Goal: Communication & Community: Share content

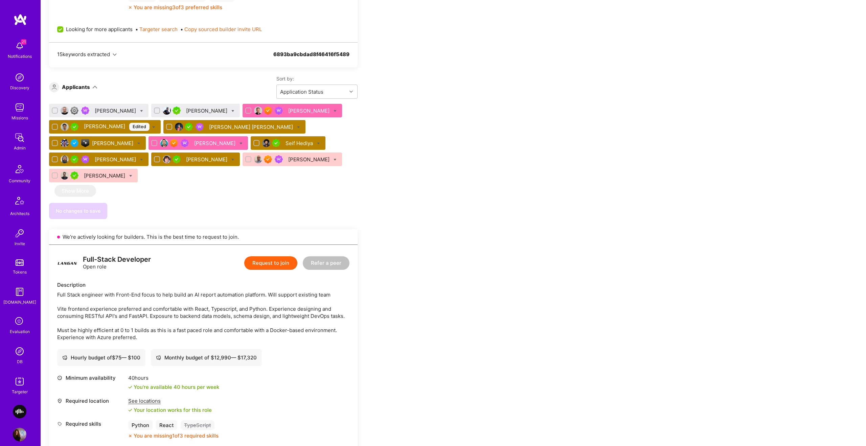
scroll to position [376, 0]
click at [109, 146] on div "[PERSON_NAME]" at bounding box center [113, 142] width 43 height 7
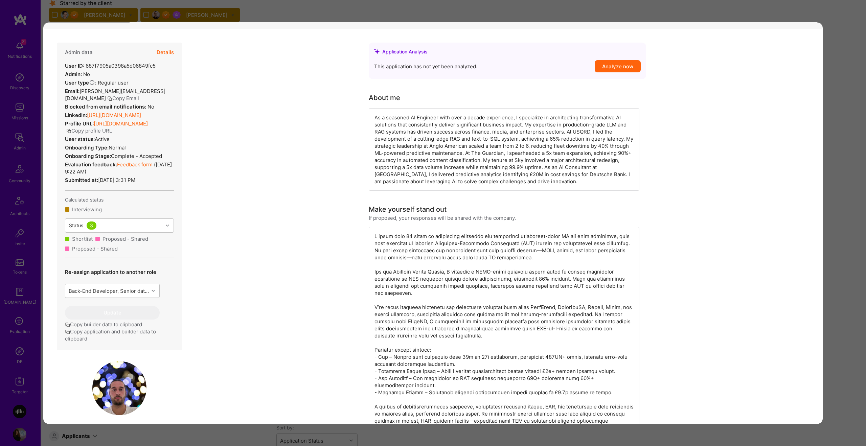
scroll to position [195, 0]
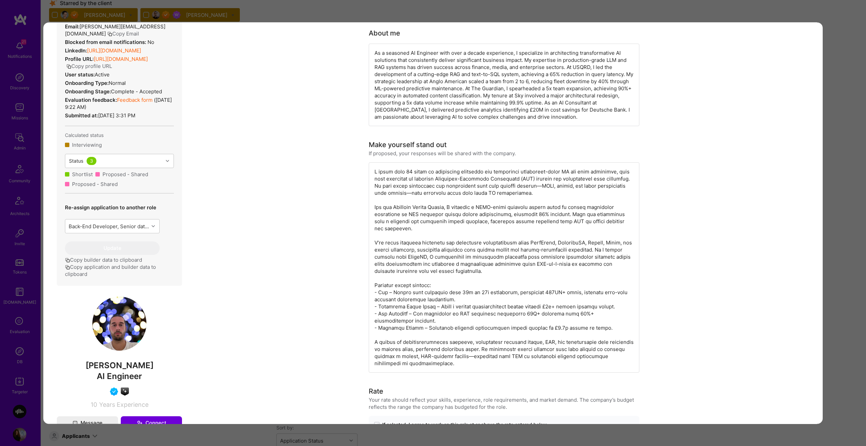
click at [381, 293] on div "modal" at bounding box center [504, 267] width 271 height 210
click at [384, 296] on div "modal" at bounding box center [504, 267] width 271 height 210
copy div "- Sky – Scaled data ingestion from 30k to 10m households, processing 150GB+ dai…"
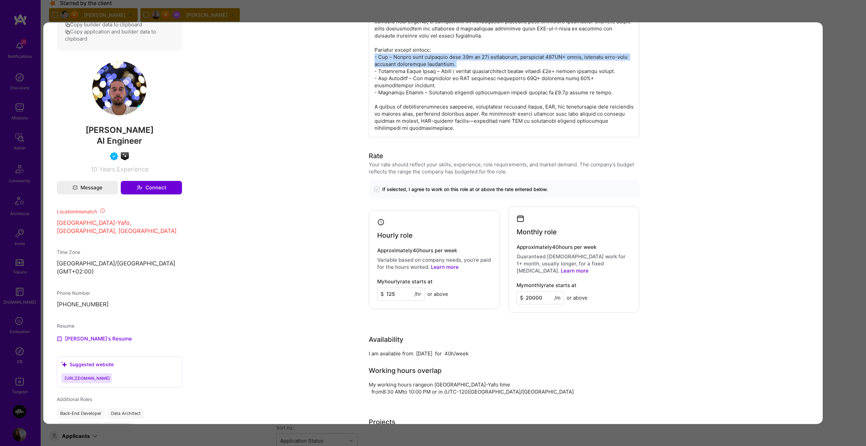
scroll to position [430, 0]
click at [838, 208] on div "Application 6 of 12 Builder Missing Requirements Required Location See location…" at bounding box center [433, 223] width 866 height 446
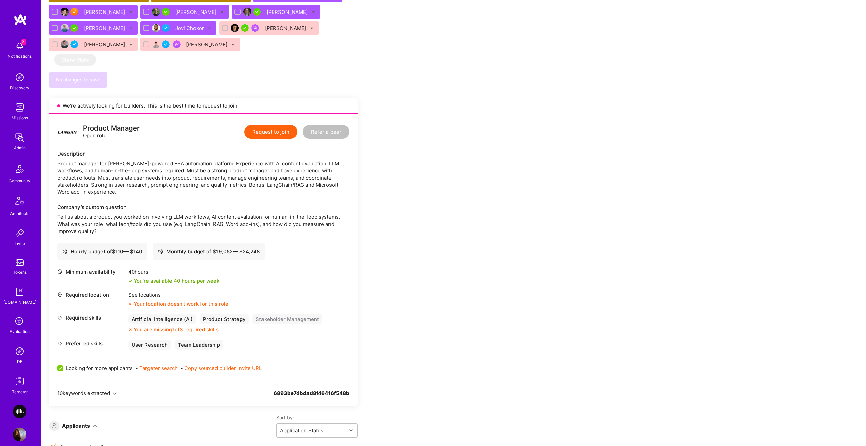
scroll to position [912, 0]
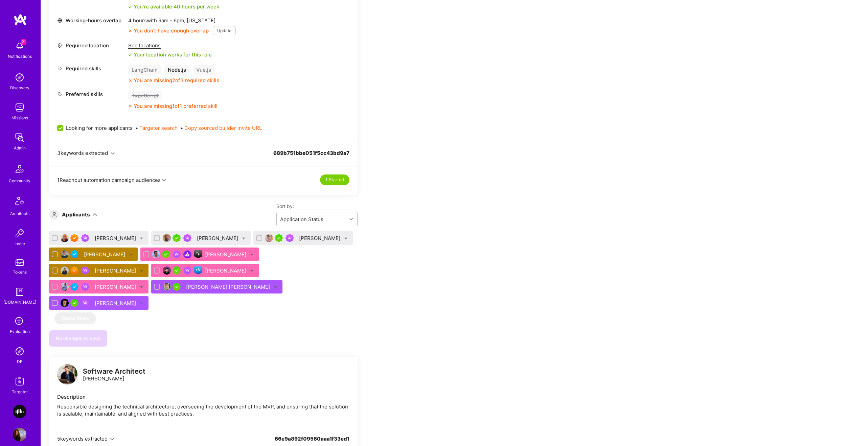
scroll to position [8, 0]
click at [213, 242] on div "James Donaghue" at bounding box center [200, 238] width 99 height 14
click at [213, 238] on div "James Donaghue" at bounding box center [218, 238] width 43 height 7
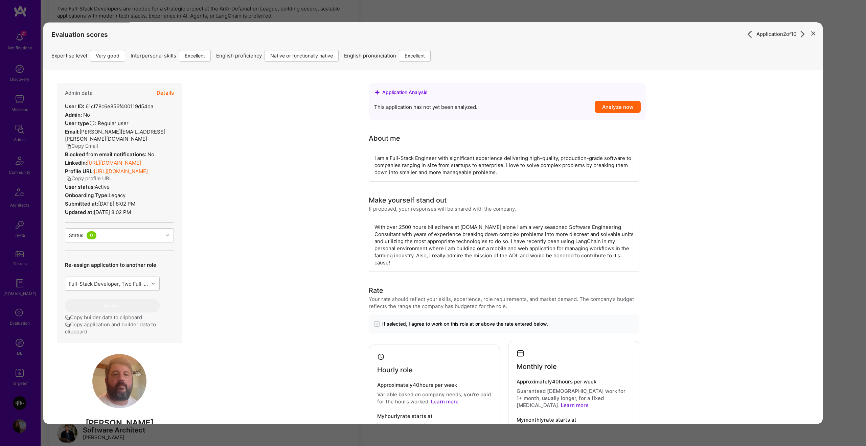
click at [164, 94] on button "Details" at bounding box center [165, 93] width 17 height 20
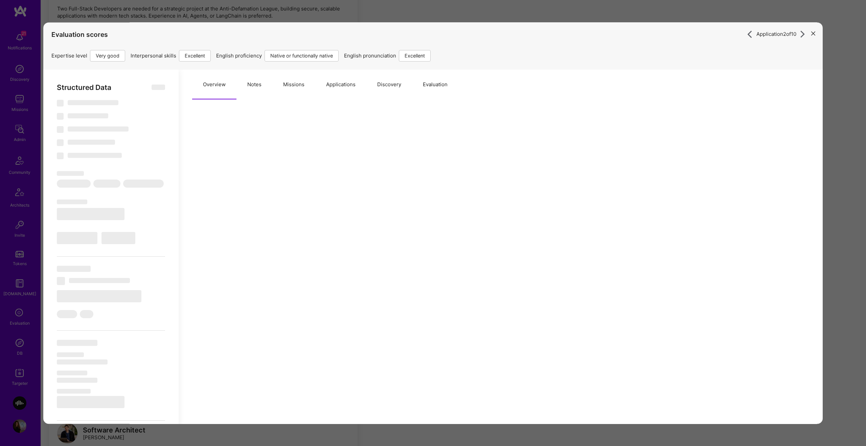
click at [273, 86] on button "Missions" at bounding box center [293, 85] width 43 height 30
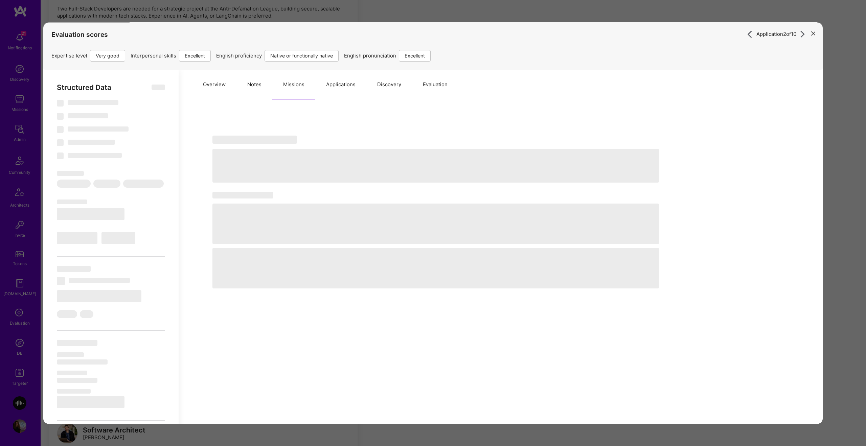
select select "Right Now"
select select "5"
select select "7"
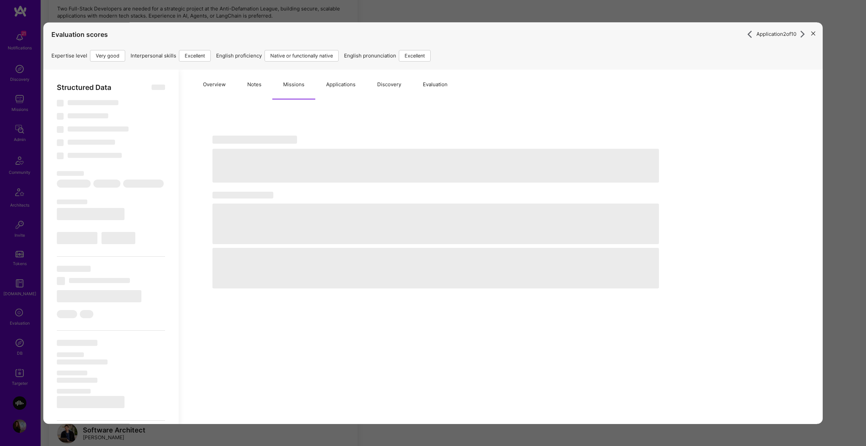
select select "US"
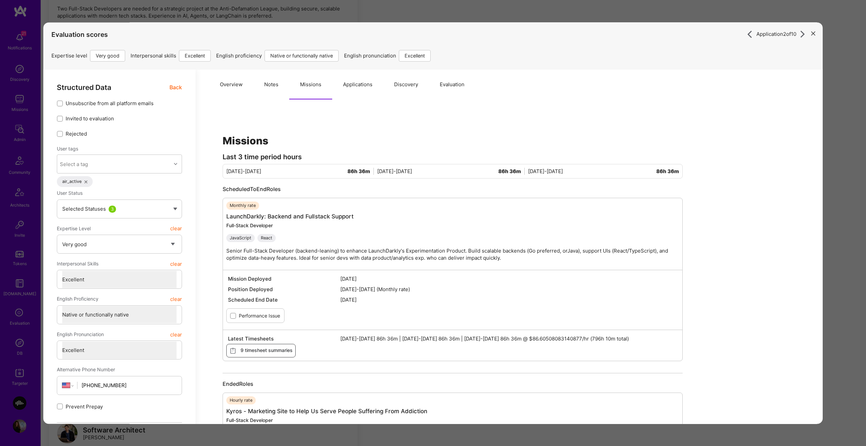
click at [178, 88] on span "Back" at bounding box center [176, 87] width 13 height 8
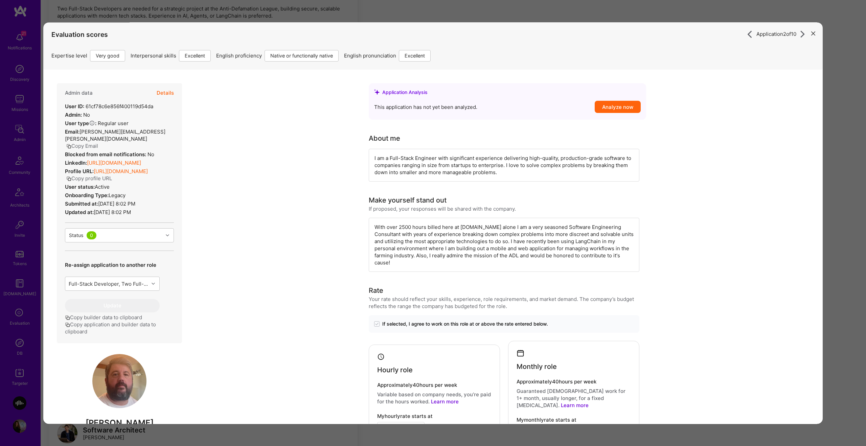
click at [401, 252] on div "With over 2500 hours billed here at A.Team alone I am a very seasoned Software …" at bounding box center [504, 245] width 271 height 54
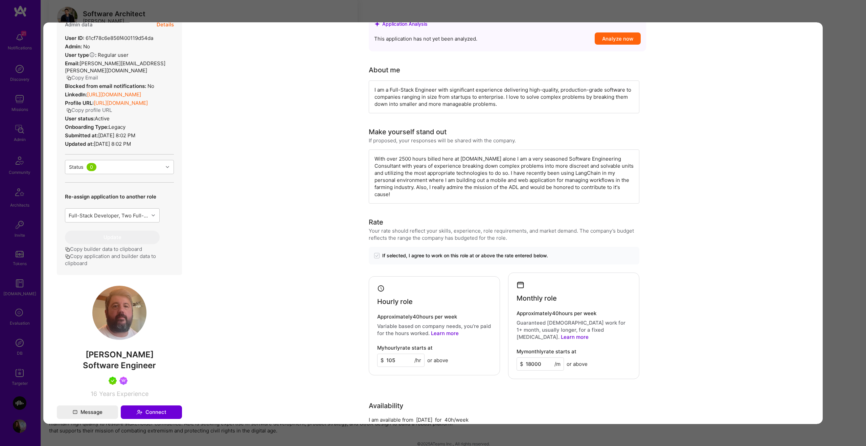
scroll to position [71, 0]
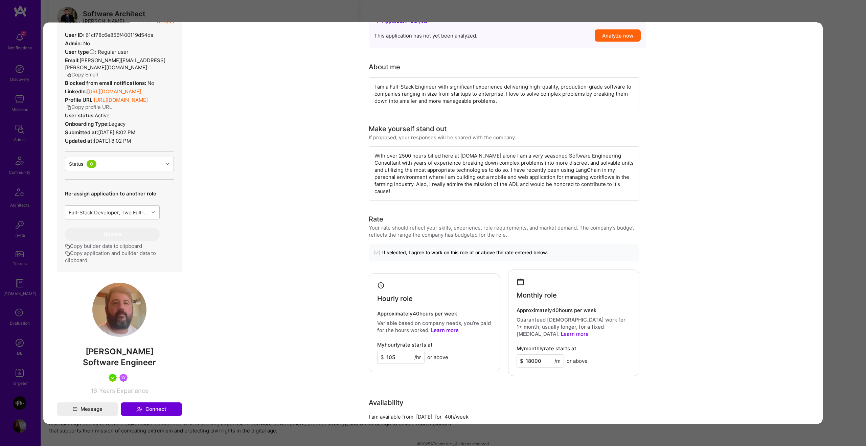
click at [844, 172] on div "Application 2 of 10 Evaluation scores Expertise level Very good Interpersonal s…" at bounding box center [433, 223] width 866 height 446
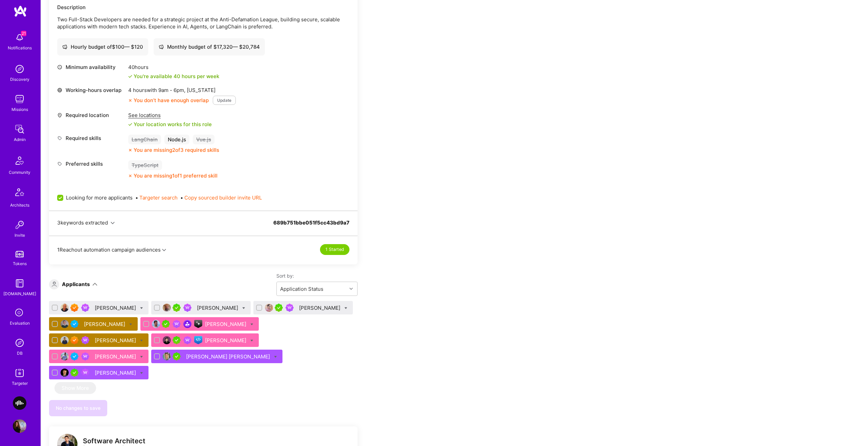
scroll to position [194, 0]
click at [304, 308] on div "Szymon Stasik" at bounding box center [320, 308] width 43 height 7
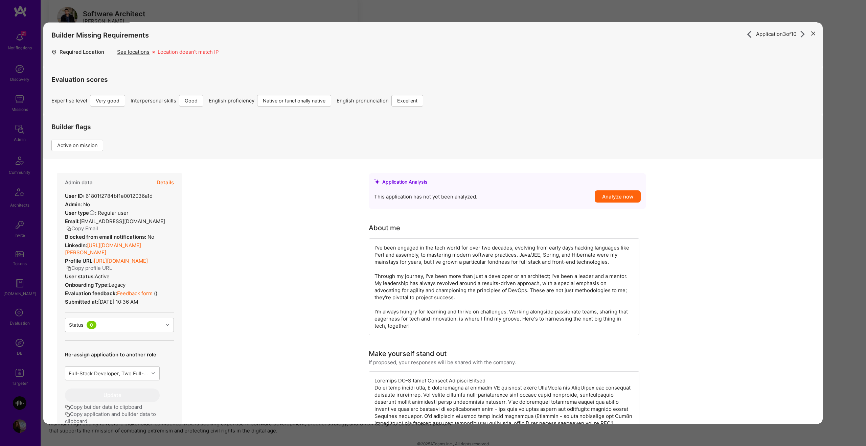
click at [172, 182] on button "Details" at bounding box center [165, 183] width 17 height 20
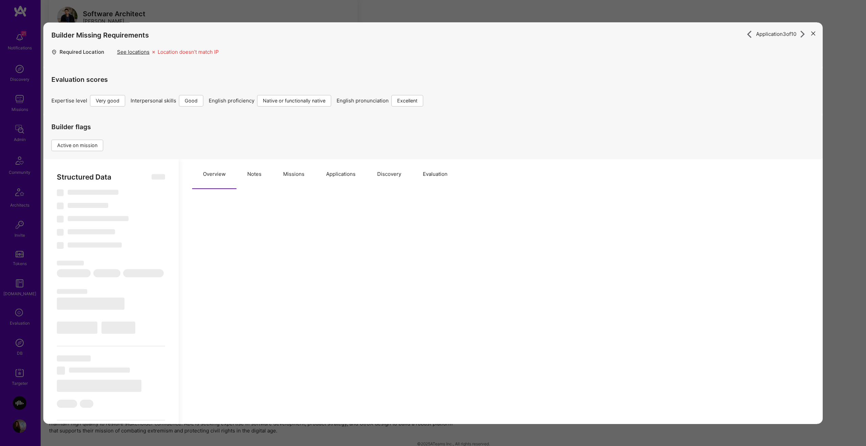
click at [305, 176] on button "Missions" at bounding box center [293, 174] width 43 height 30
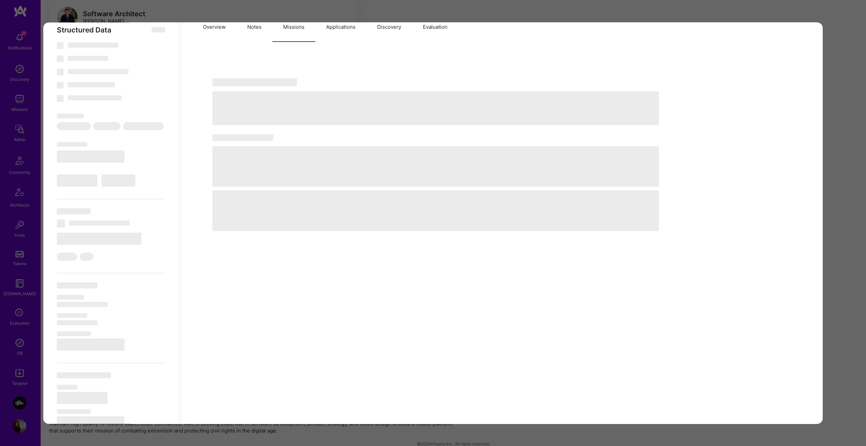
scroll to position [150, 0]
type textarea "x"
select select "Right Now"
select select "5"
select select "4"
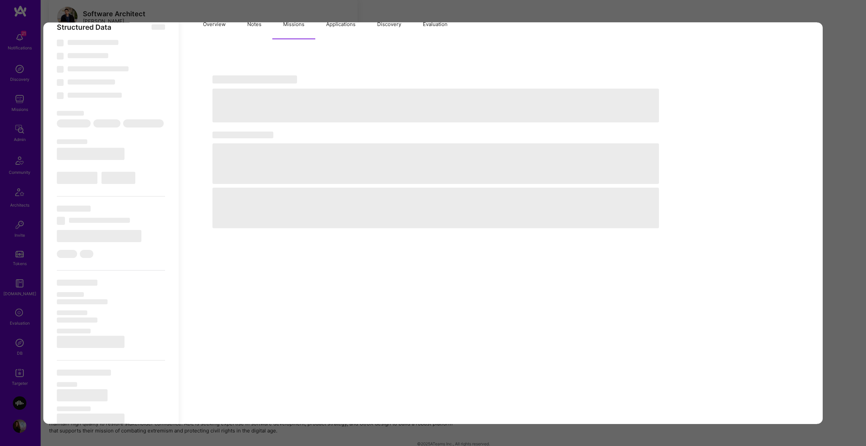
select select "7"
select select "PL"
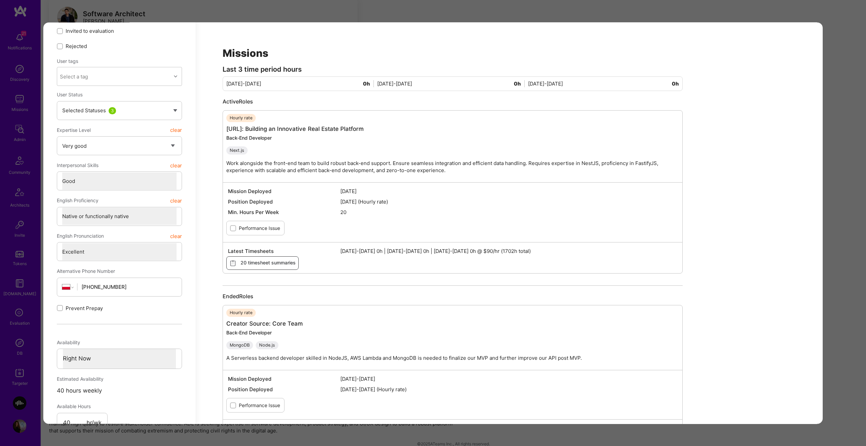
scroll to position [0, 0]
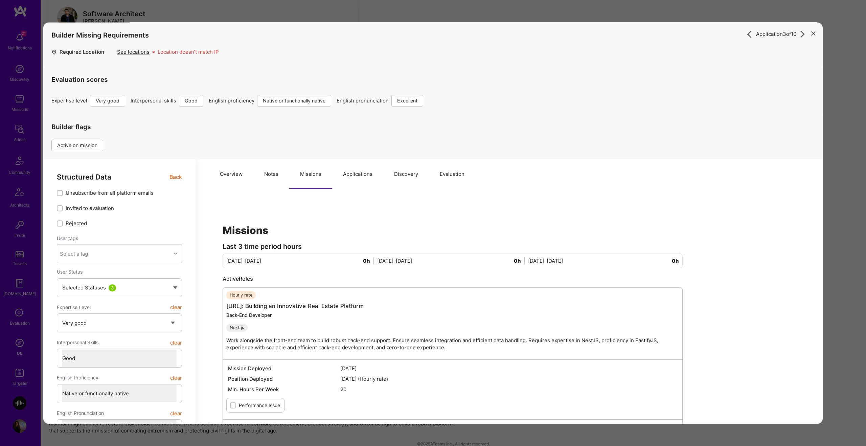
click at [263, 175] on button "Notes" at bounding box center [271, 174] width 36 height 30
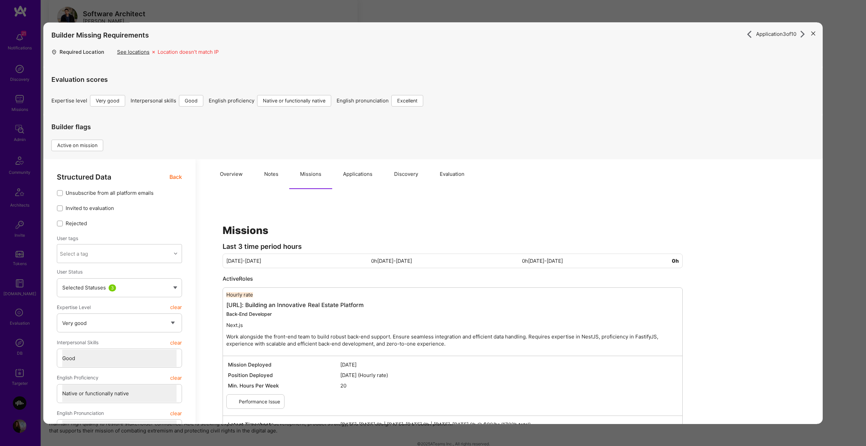
type textarea "x"
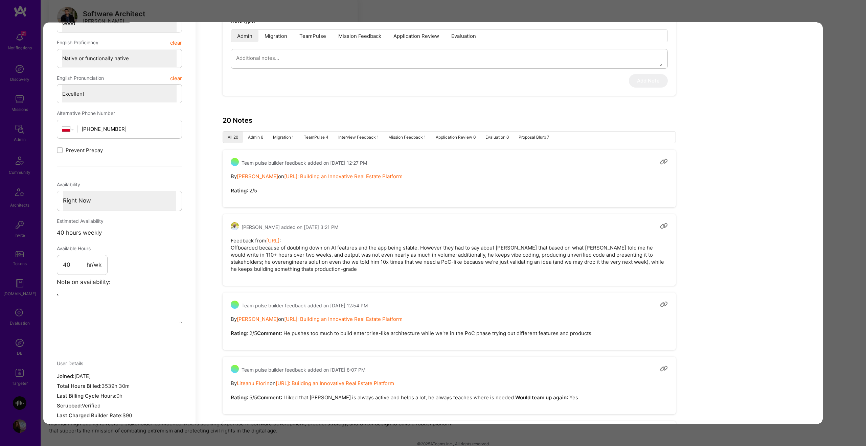
scroll to position [336, 0]
click at [330, 250] on pre "Feedback from Terr.ai : Offboarded because of doubling down on AI features and …" at bounding box center [449, 254] width 437 height 36
drag, startPoint x: 228, startPoint y: 248, endPoint x: 424, endPoint y: 247, distance: 196.6
click at [424, 247] on div "Harry Mylonadis added on May 15, 2025 at 3:21 PM Feedback from Terr.ai : Offboa…" at bounding box center [449, 249] width 453 height 72
click at [424, 247] on pre "Feedback from Terr.ai : Offboarded because of doubling down on AI features and …" at bounding box center [449, 254] width 437 height 36
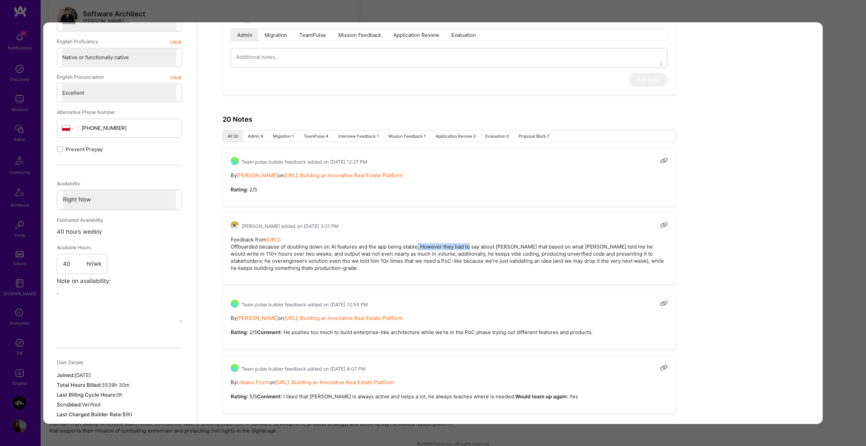
drag, startPoint x: 420, startPoint y: 247, endPoint x: 485, endPoint y: 244, distance: 65.4
click at [485, 244] on pre "Feedback from Terr.ai : Offboarded because of doubling down on AI features and …" at bounding box center [449, 254] width 437 height 36
click at [413, 249] on pre "Feedback from Terr.ai : Offboarded because of doubling down on AI features and …" at bounding box center [449, 254] width 437 height 36
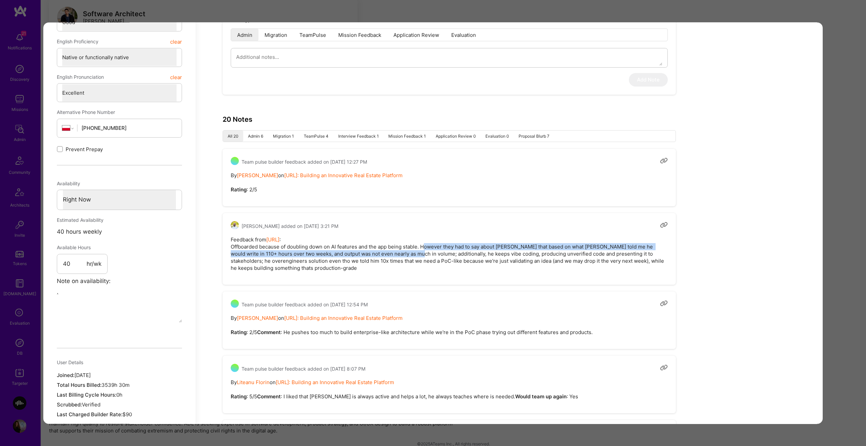
drag, startPoint x: 424, startPoint y: 249, endPoint x: 412, endPoint y: 256, distance: 13.6
click at [412, 256] on pre "Feedback from Terr.ai : Offboarded because of doubling down on AI features and …" at bounding box center [449, 254] width 437 height 36
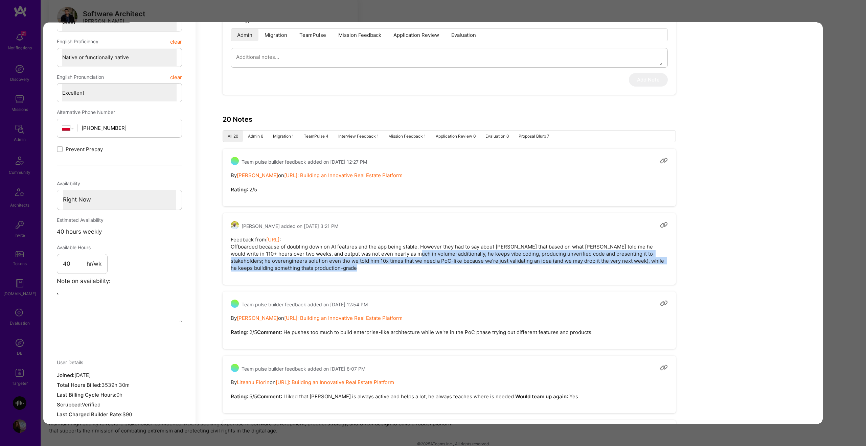
drag, startPoint x: 412, startPoint y: 256, endPoint x: 488, endPoint y: 266, distance: 76.2
click at [488, 266] on pre "Feedback from Terr.ai : Offboarded because of doubling down on AI features and …" at bounding box center [449, 254] width 437 height 36
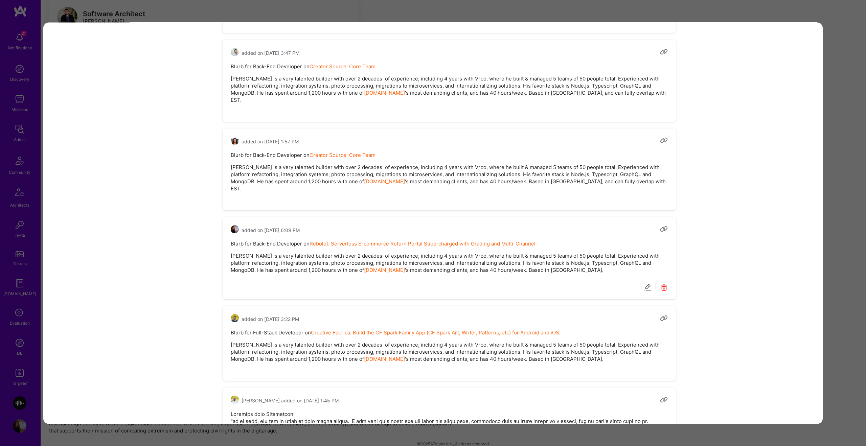
scroll to position [1599, 0]
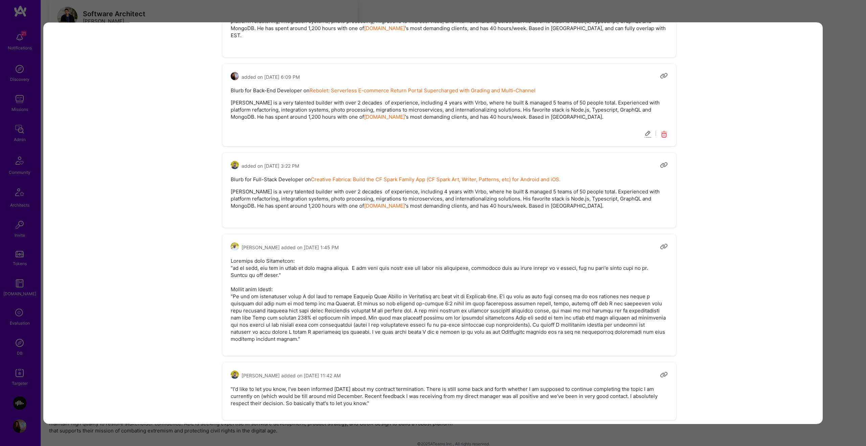
click at [845, 242] on div "Application 3 of 10 Builder Missing Requirements Required Location See location…" at bounding box center [433, 223] width 866 height 446
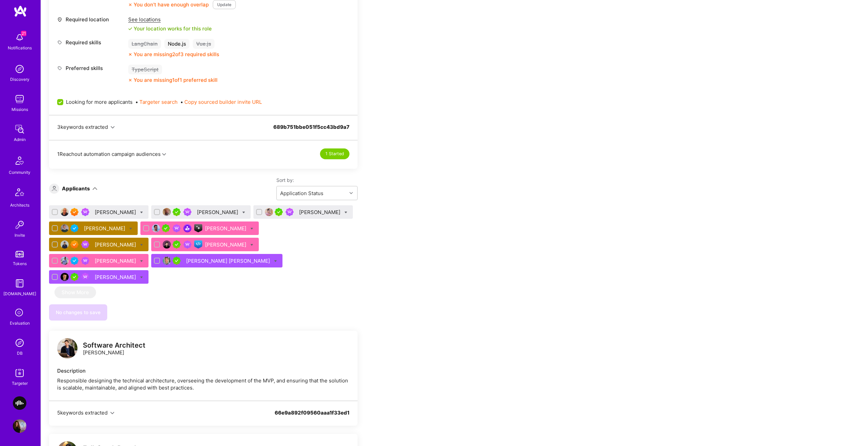
scroll to position [295, 0]
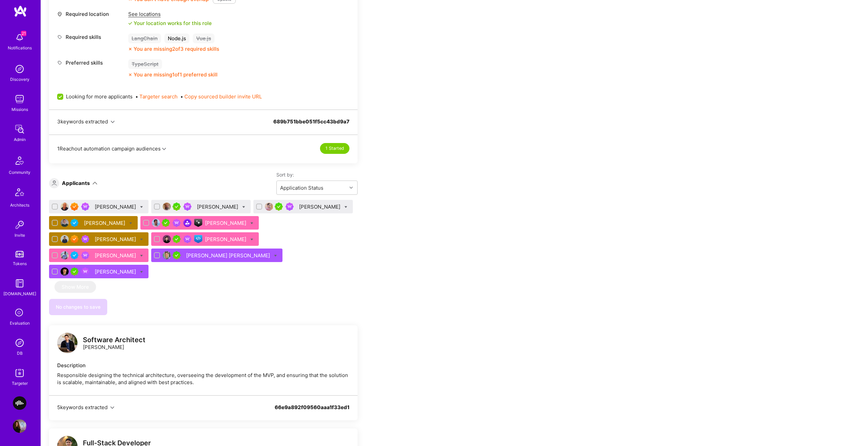
click at [345, 203] on div at bounding box center [346, 206] width 3 height 7
checkbox input "true"
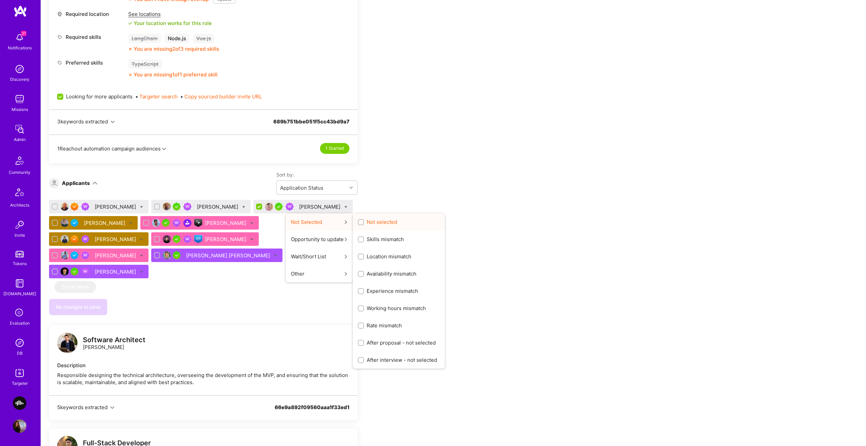
click at [358, 223] on label "Not selected" at bounding box center [377, 222] width 39 height 7
click at [359, 223] on input "Not selected" at bounding box center [361, 222] width 5 height 5
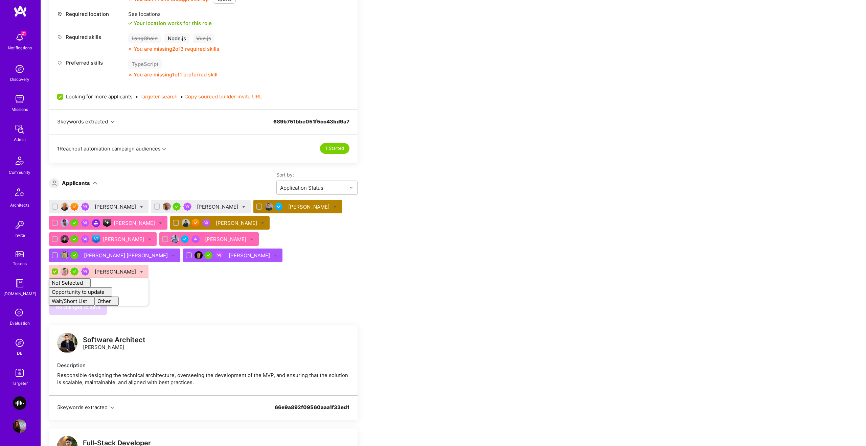
checkbox input "false"
click at [213, 299] on div "No changes to save" at bounding box center [203, 307] width 309 height 16
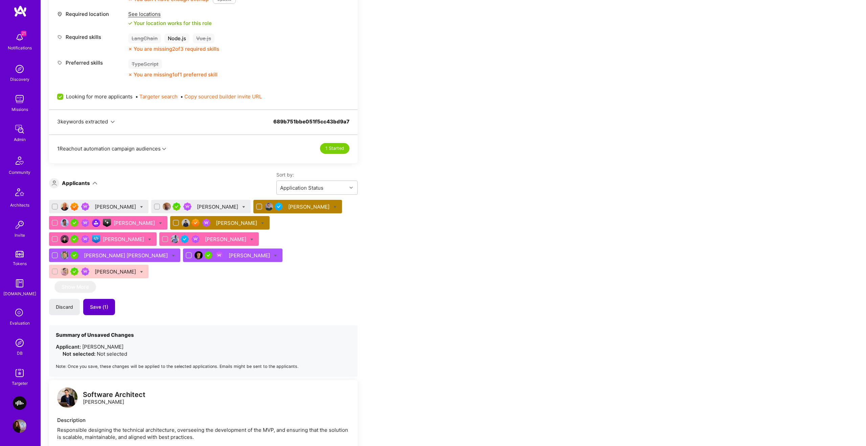
click at [103, 304] on span "Save (1)" at bounding box center [99, 307] width 18 height 7
click at [117, 207] on div "Thom Lamb" at bounding box center [116, 206] width 43 height 7
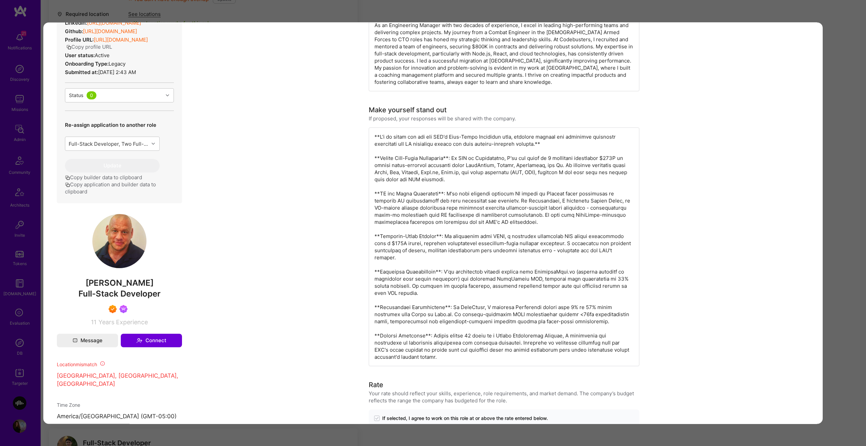
scroll to position [162, 0]
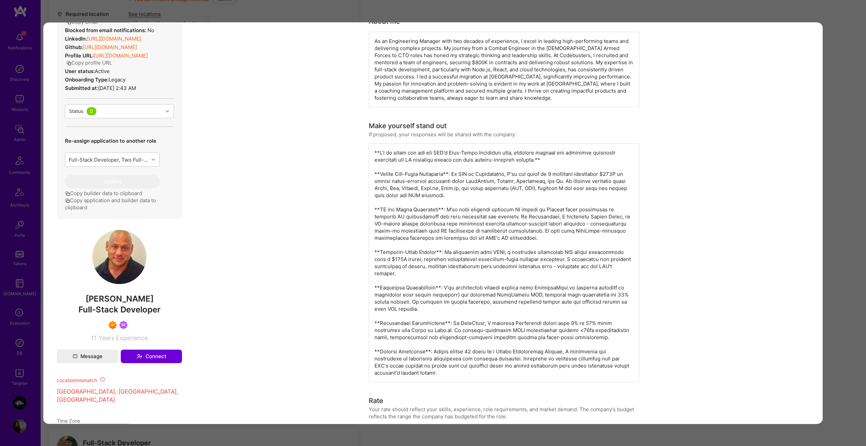
click at [452, 232] on div "modal" at bounding box center [504, 262] width 271 height 239
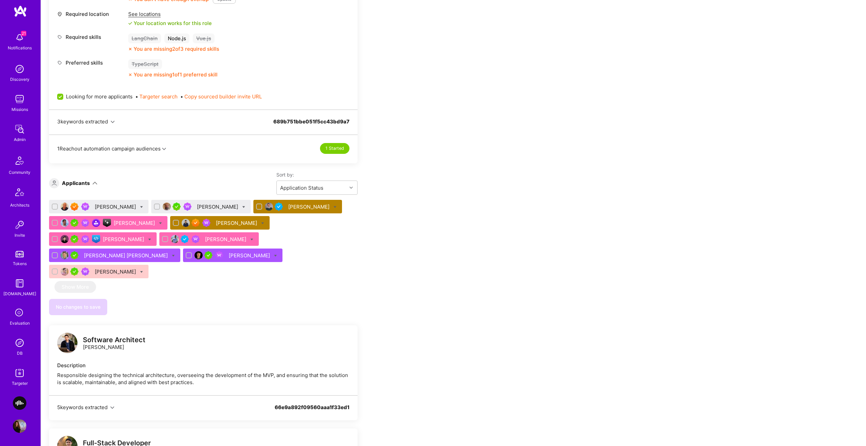
click at [112, 208] on div "Thom Lamb" at bounding box center [116, 206] width 43 height 7
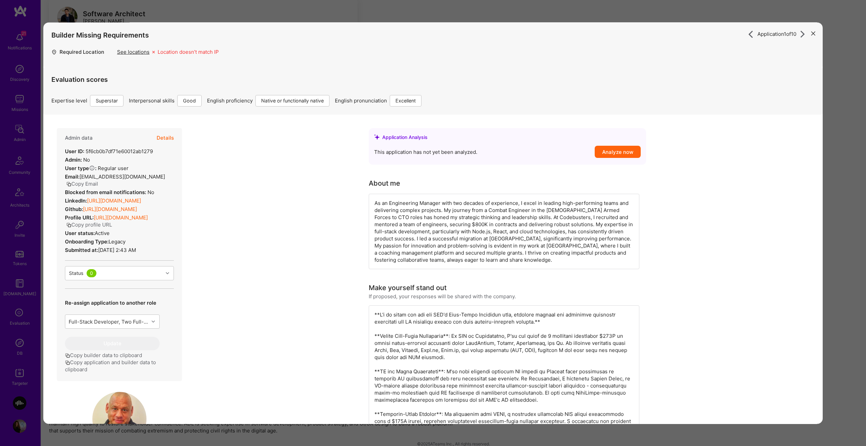
click at [172, 138] on button "Details" at bounding box center [165, 138] width 17 height 20
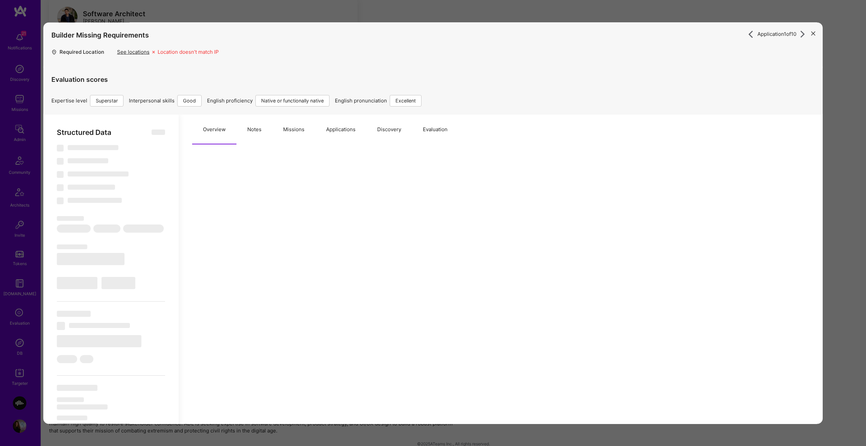
click at [305, 131] on button "Missions" at bounding box center [293, 130] width 43 height 30
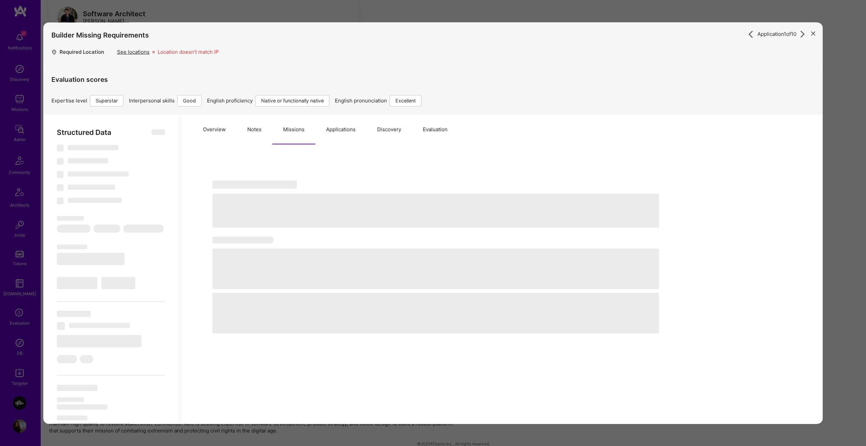
type textarea "x"
select select "Right Now"
select select "7"
select select "4"
select select "7"
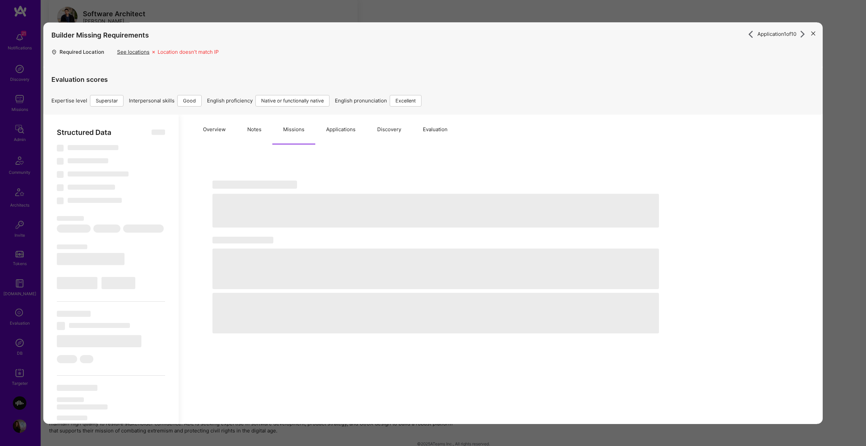
select select "7"
select select "CA"
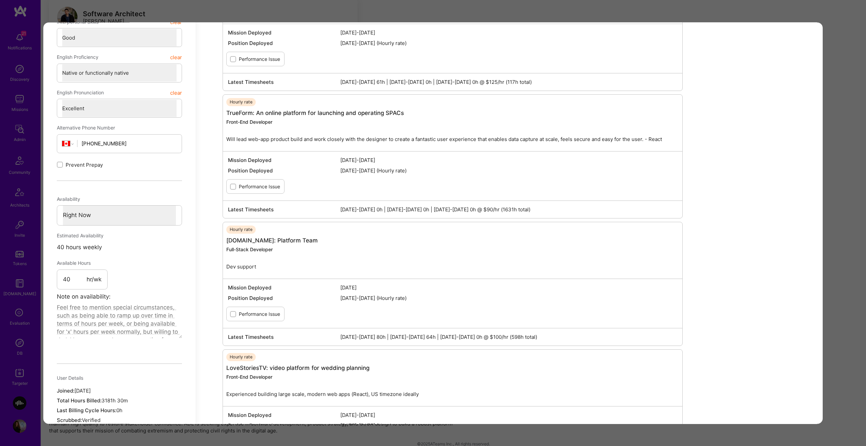
scroll to position [358, 0]
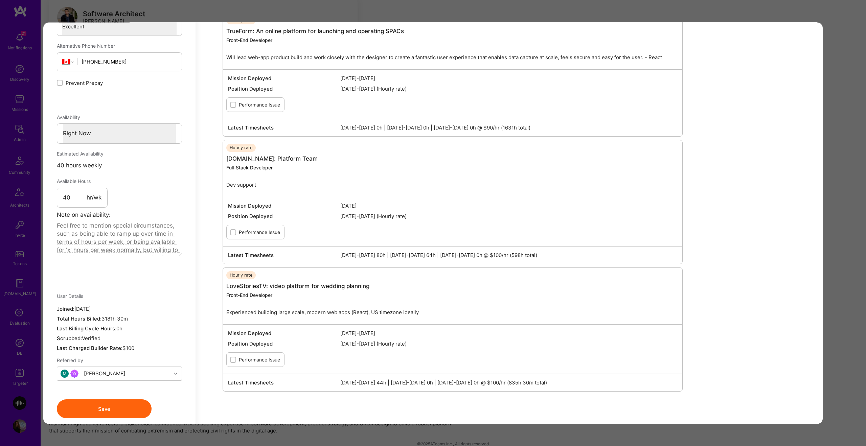
click at [419, 223] on div "Mission Deployed Oct 29 2020 Position Deployed Sep 16, 2021-Jan 26, 2022 (Hourl…" at bounding box center [453, 221] width 460 height 49
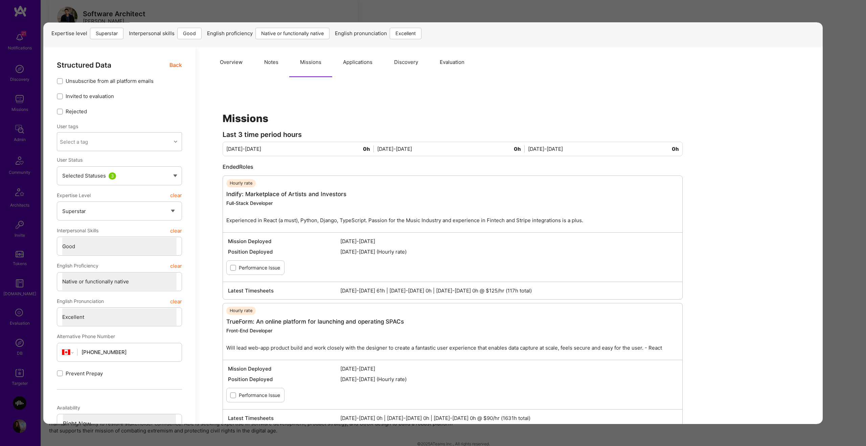
scroll to position [0, 0]
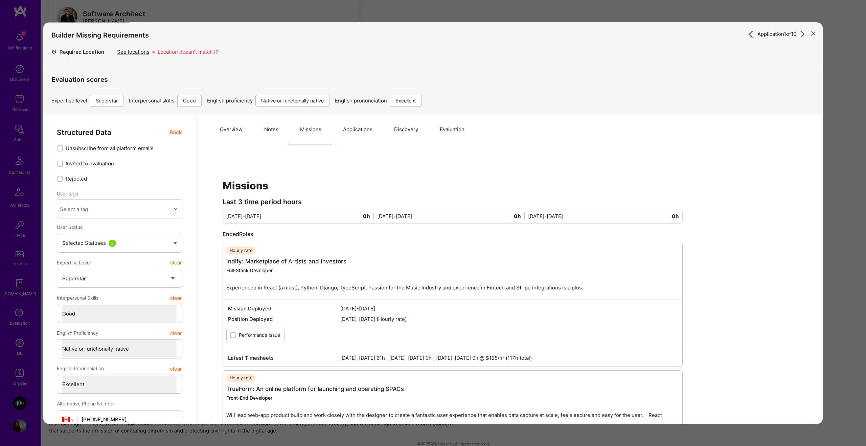
click at [228, 130] on button "Overview" at bounding box center [231, 130] width 44 height 30
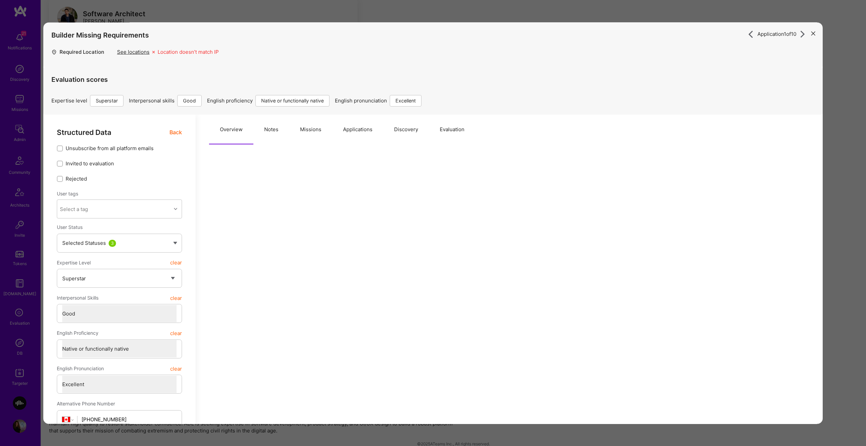
click at [266, 131] on button "Notes" at bounding box center [271, 130] width 36 height 30
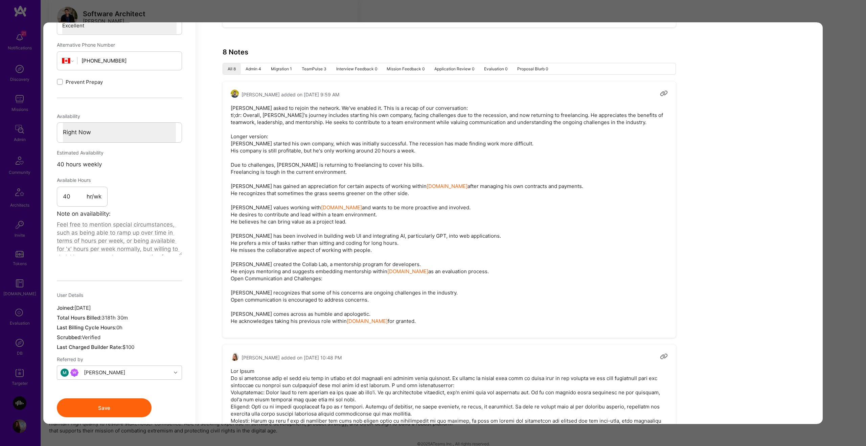
scroll to position [359, 0]
click at [340, 112] on pre "Thom asked to rejoin the network. We've enabled it. This is a recap of our conv…" at bounding box center [449, 214] width 437 height 220
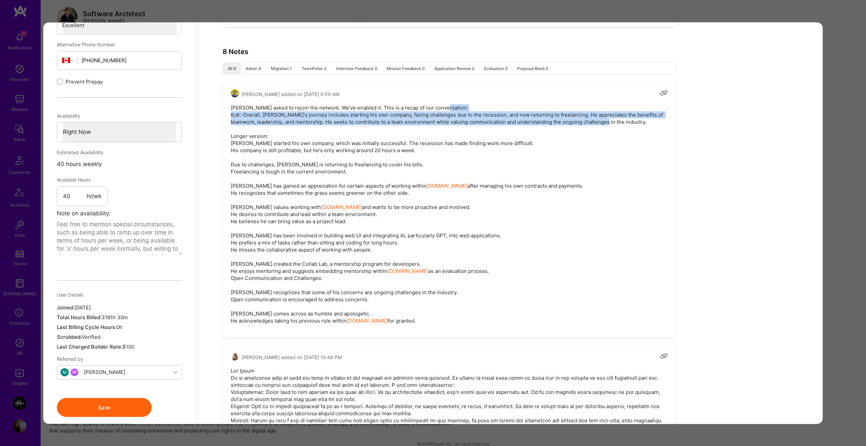
click at [340, 112] on pre "Thom asked to rejoin the network. We've enabled it. This is a recap of our conv…" at bounding box center [449, 214] width 437 height 220
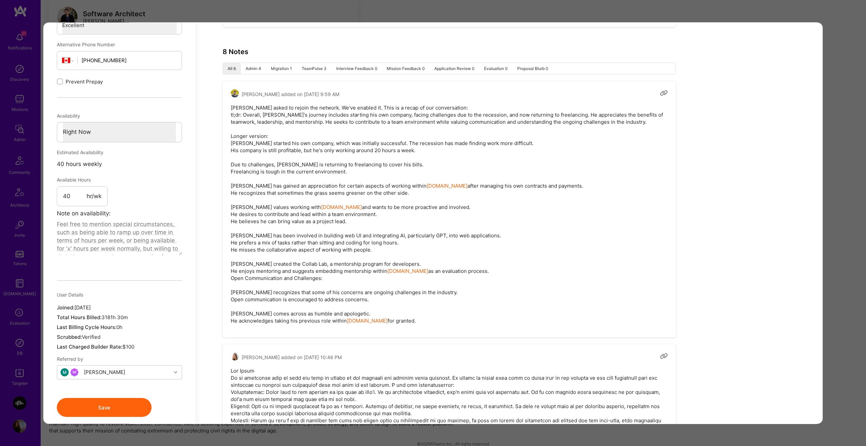
click at [368, 110] on pre "Thom asked to rejoin the network. We've enabled it. This is a recap of our conv…" at bounding box center [449, 214] width 437 height 220
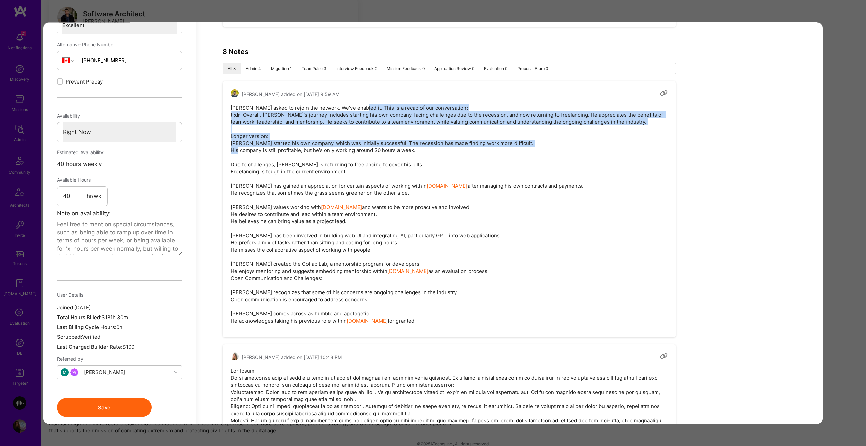
drag, startPoint x: 361, startPoint y: 109, endPoint x: 299, endPoint y: 150, distance: 73.8
click at [299, 150] on pre "Thom asked to rejoin the network. We've enabled it. This is a recap of our conv…" at bounding box center [449, 214] width 437 height 220
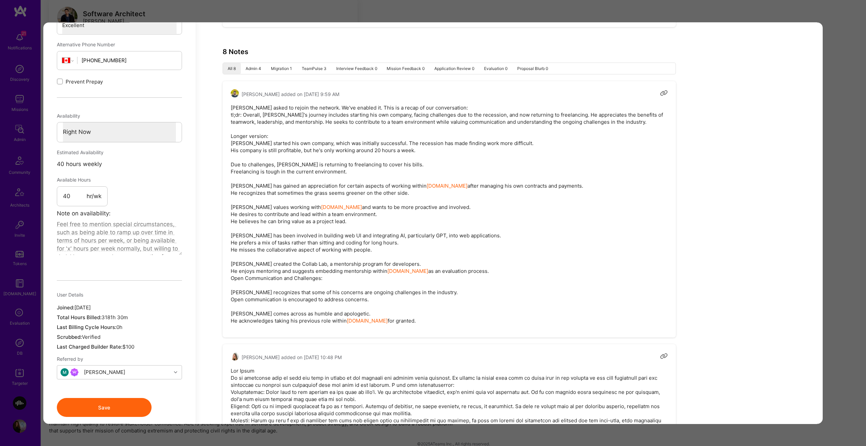
click at [324, 117] on pre "Thom asked to rejoin the network. We've enabled it. This is a recap of our conv…" at bounding box center [449, 214] width 437 height 220
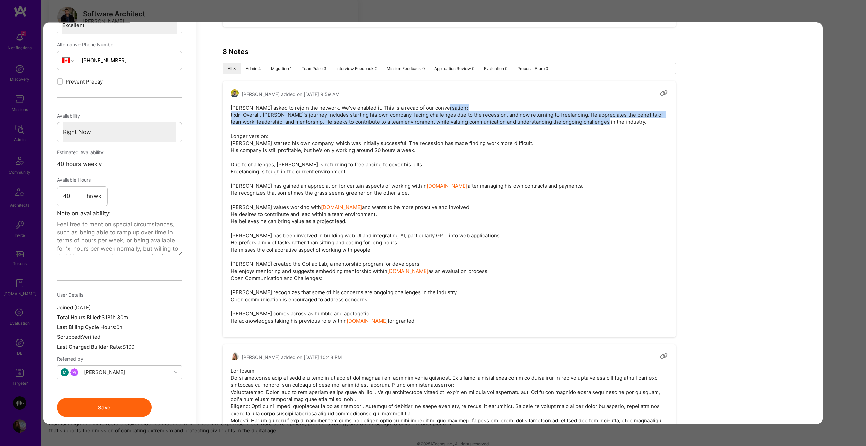
click at [324, 117] on pre "Thom asked to rejoin the network. We've enabled it. This is a recap of our conv…" at bounding box center [449, 214] width 437 height 220
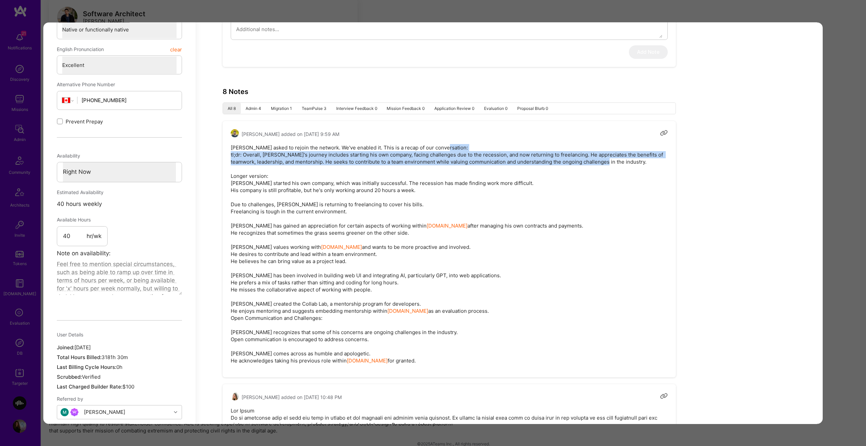
scroll to position [0, 0]
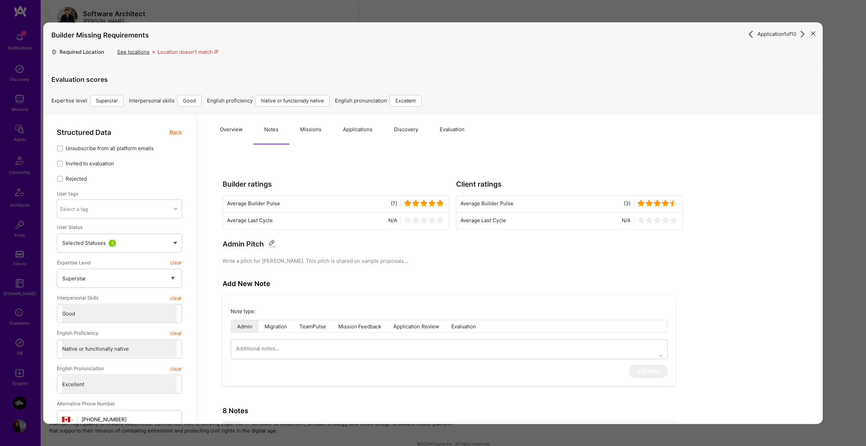
click at [180, 131] on span "Back" at bounding box center [176, 132] width 13 height 8
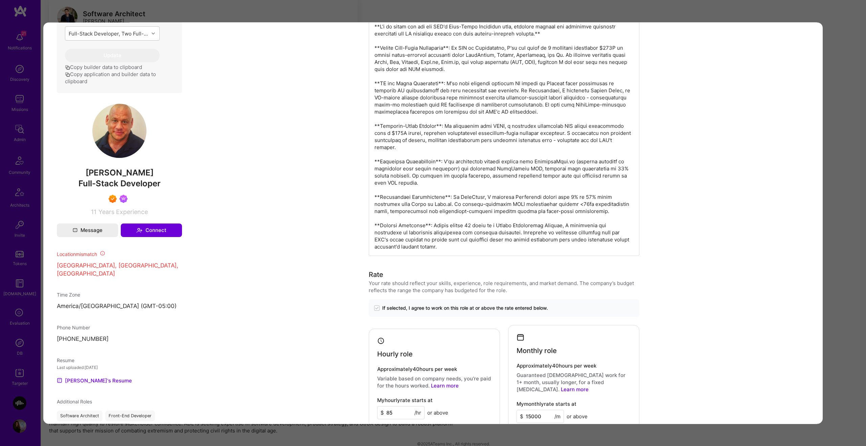
scroll to position [253, 0]
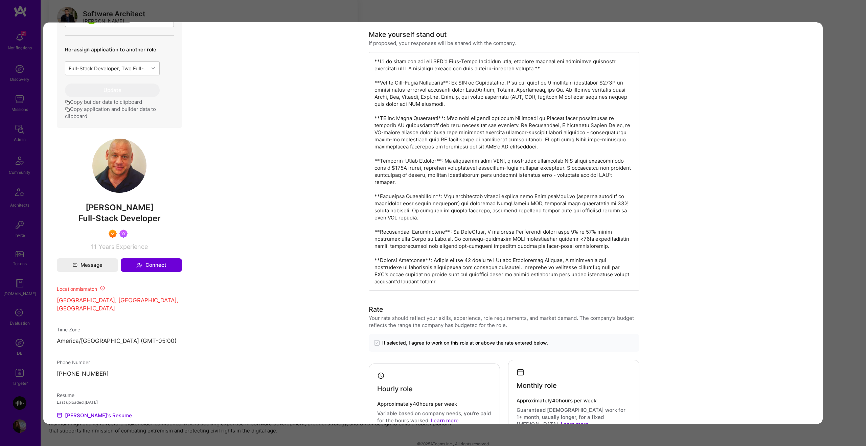
click at [412, 67] on div "modal" at bounding box center [504, 171] width 271 height 239
click at [417, 112] on div "modal" at bounding box center [504, 171] width 271 height 239
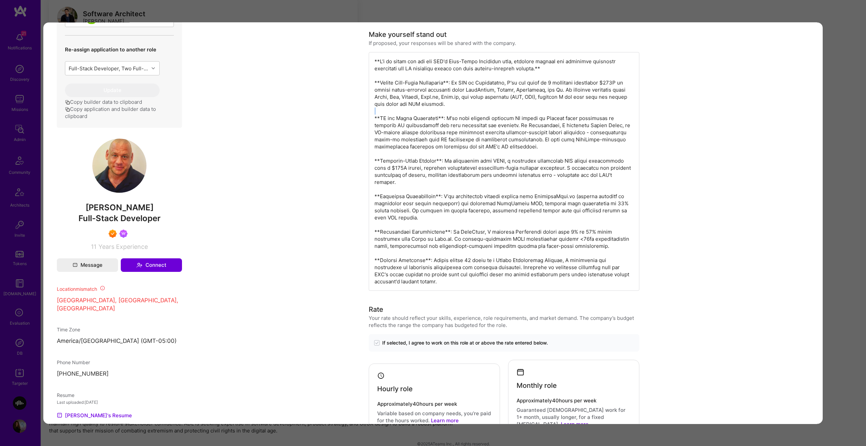
click at [417, 112] on div "modal" at bounding box center [504, 171] width 271 height 239
drag, startPoint x: 417, startPoint y: 112, endPoint x: 401, endPoint y: 93, distance: 24.5
click at [417, 110] on div "modal" at bounding box center [504, 171] width 271 height 239
click at [398, 92] on div "modal" at bounding box center [504, 171] width 271 height 239
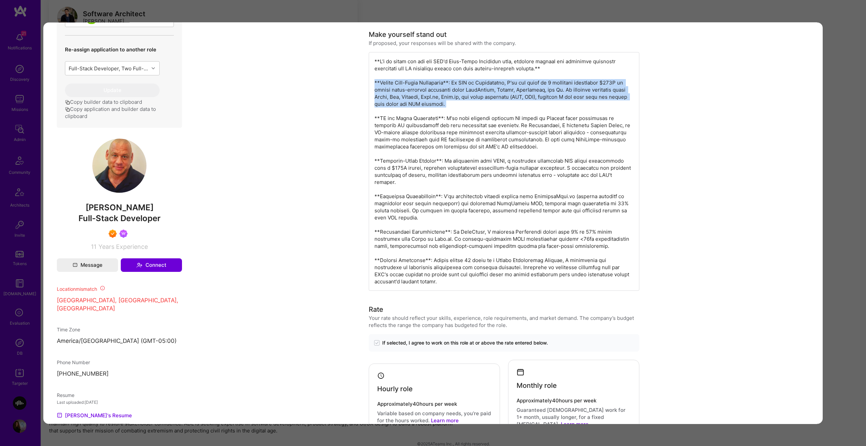
click at [398, 92] on div "modal" at bounding box center [504, 171] width 271 height 239
click at [408, 101] on div "modal" at bounding box center [504, 171] width 271 height 239
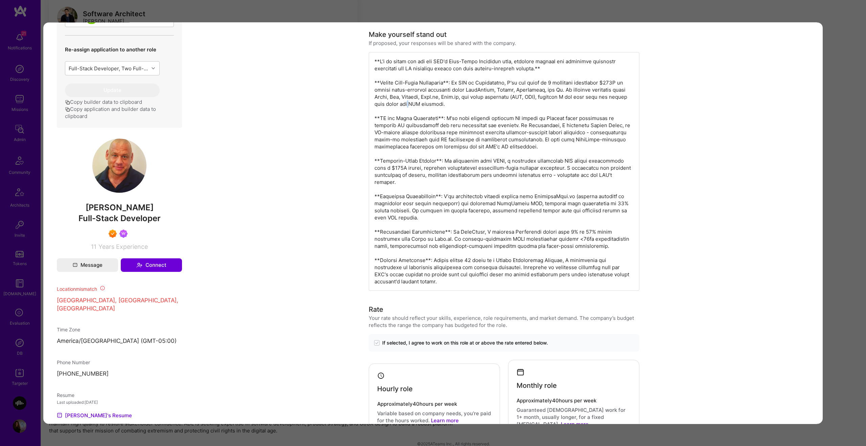
click at [408, 101] on div "modal" at bounding box center [504, 171] width 271 height 239
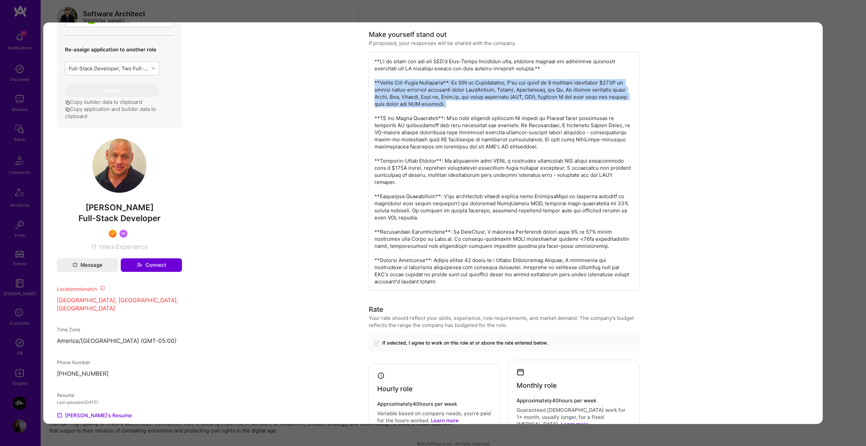
click at [408, 101] on div "modal" at bounding box center [504, 171] width 271 height 239
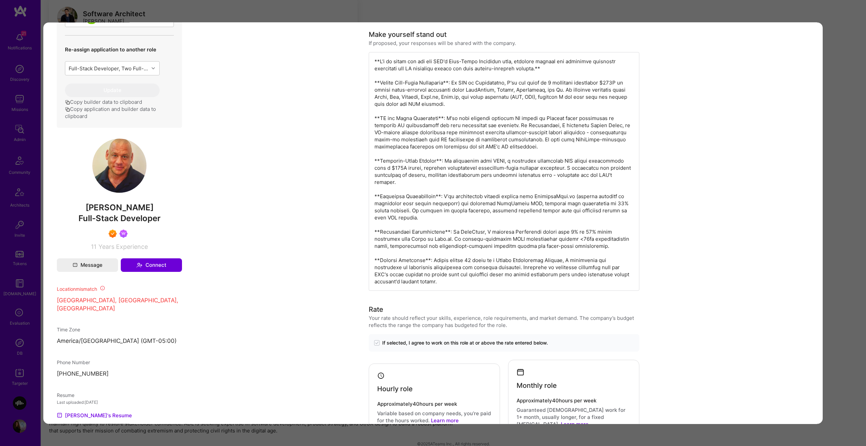
click at [398, 77] on div "modal" at bounding box center [504, 171] width 271 height 239
click at [398, 81] on div "modal" at bounding box center [504, 171] width 271 height 239
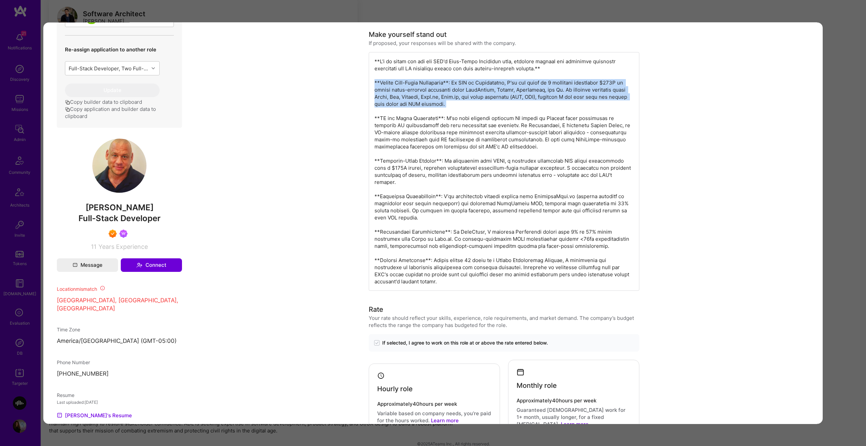
click at [398, 81] on div "modal" at bounding box center [504, 171] width 271 height 239
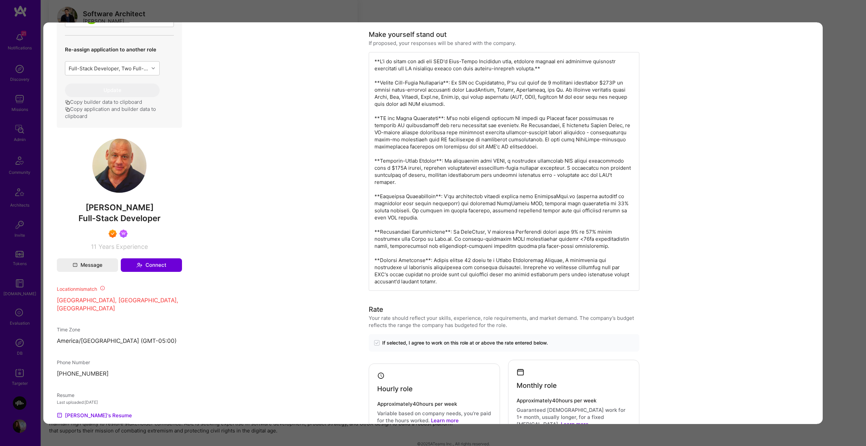
click at [450, 97] on div "modal" at bounding box center [504, 171] width 271 height 239
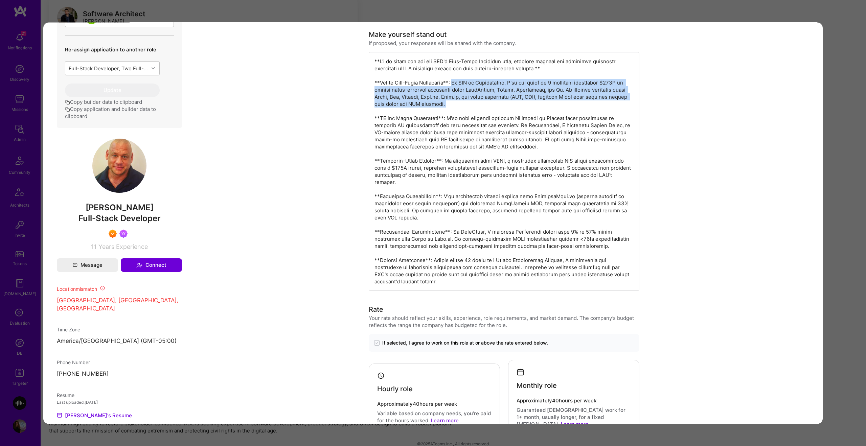
drag, startPoint x: 457, startPoint y: 85, endPoint x: 507, endPoint y: 112, distance: 56.9
click at [507, 112] on div "modal" at bounding box center [504, 171] width 271 height 239
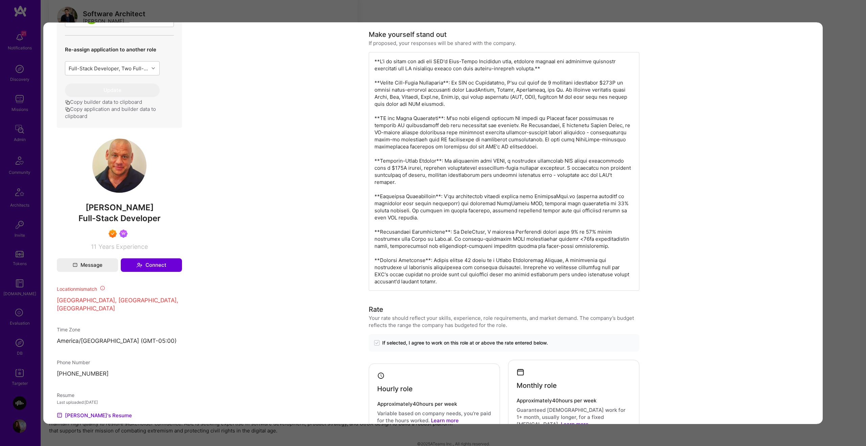
click at [414, 124] on div "modal" at bounding box center [504, 171] width 271 height 239
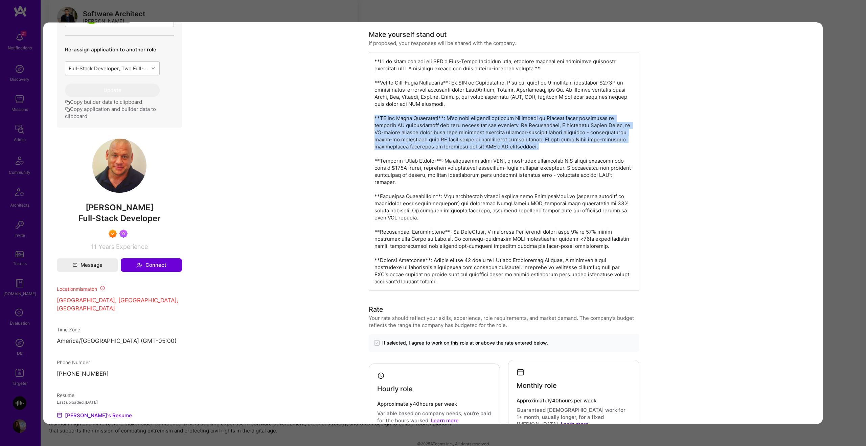
click at [414, 124] on div "modal" at bounding box center [504, 171] width 271 height 239
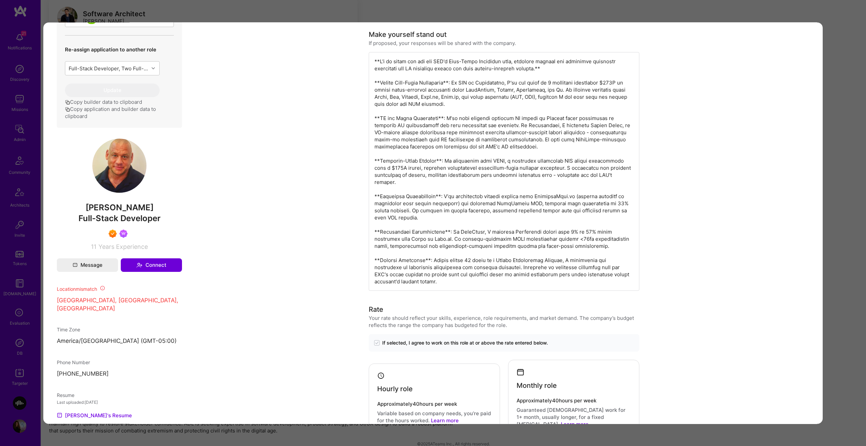
click at [447, 130] on div "modal" at bounding box center [504, 171] width 271 height 239
drag, startPoint x: 446, startPoint y: 122, endPoint x: 588, endPoint y: 120, distance: 141.8
click at [588, 120] on div "modal" at bounding box center [504, 171] width 271 height 239
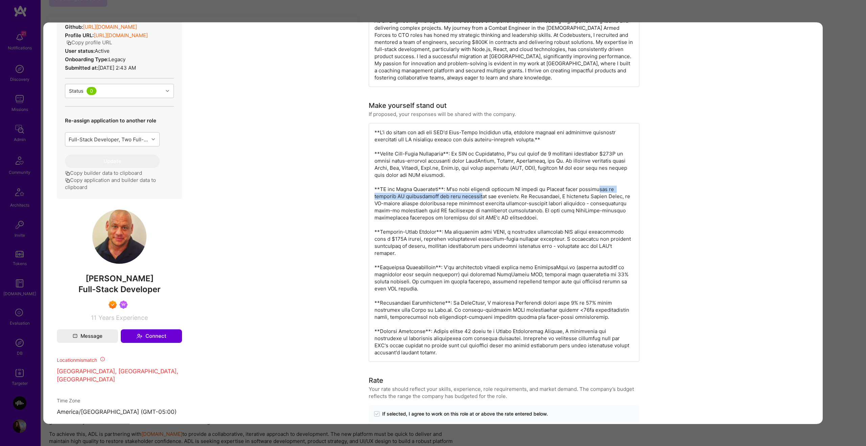
scroll to position [0, 0]
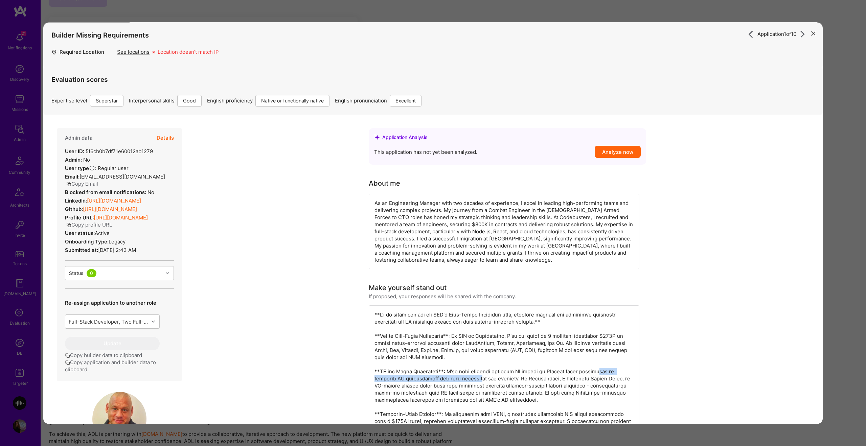
click at [166, 136] on button "Details" at bounding box center [165, 138] width 17 height 20
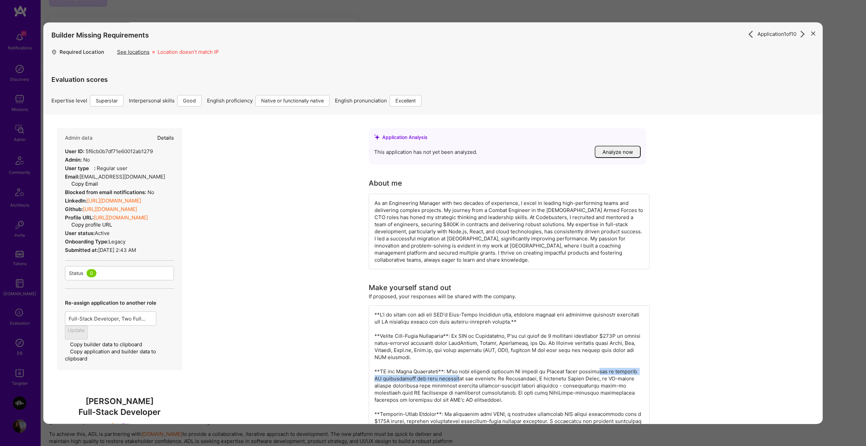
type textarea "x"
select select "7"
select select "4"
select select "7"
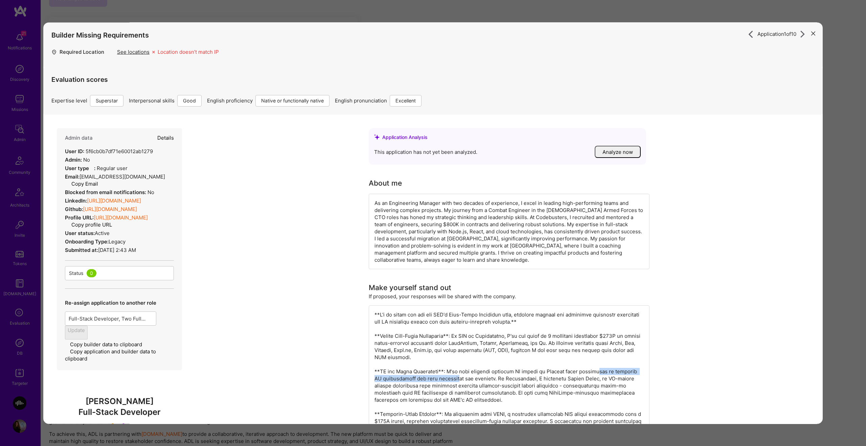
select select "CA"
select select "Right Now"
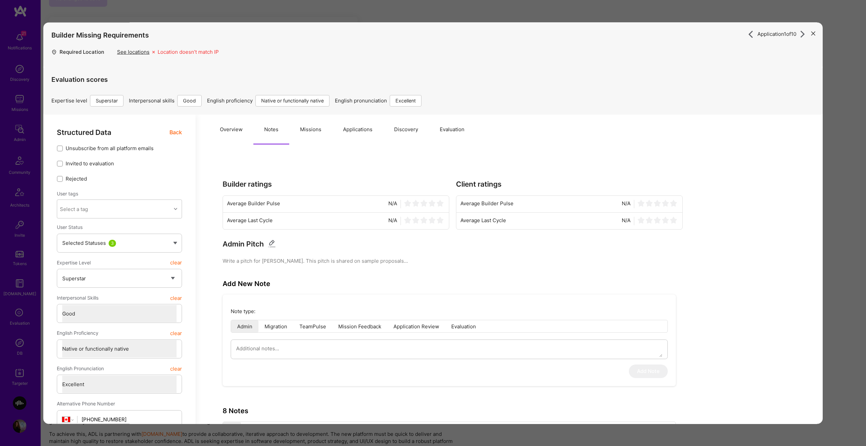
click at [272, 123] on button "Notes" at bounding box center [271, 130] width 36 height 30
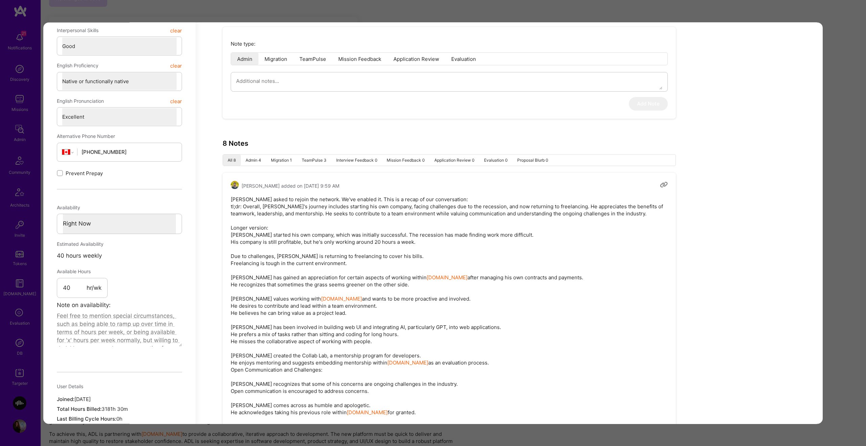
scroll to position [285, 0]
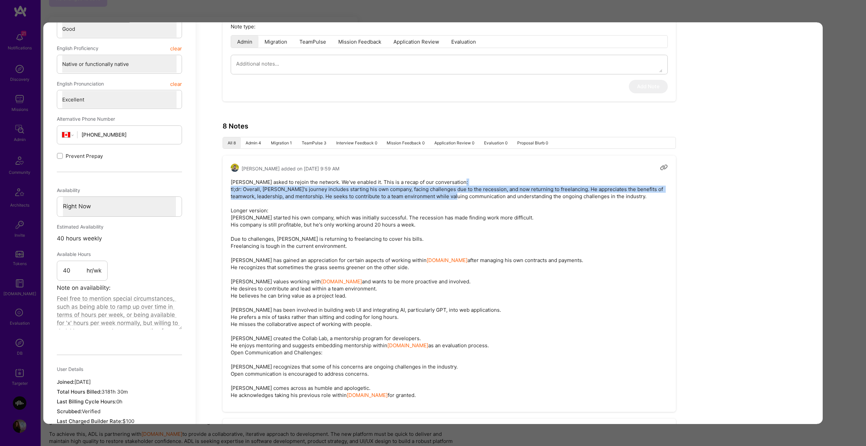
drag, startPoint x: 243, startPoint y: 190, endPoint x: 477, endPoint y: 193, distance: 234.9
click at [477, 193] on pre "Thom asked to rejoin the network. We've enabled it. This is a recap of our conv…" at bounding box center [449, 289] width 437 height 220
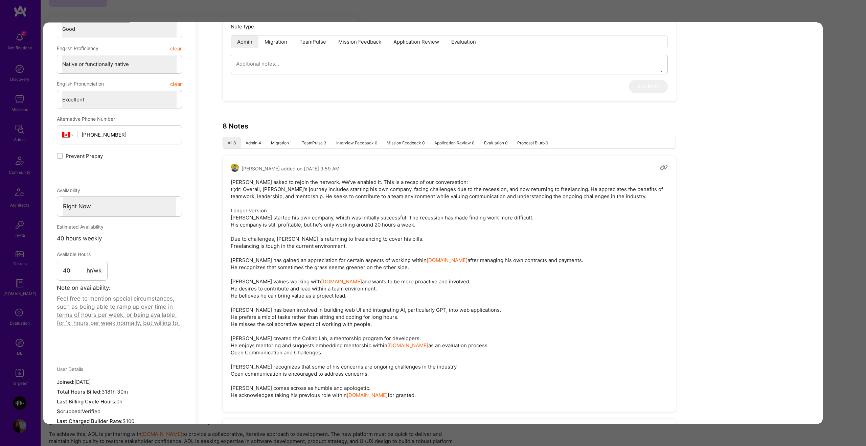
click at [567, 187] on pre "Thom asked to rejoin the network. We've enabled it. This is a recap of our conv…" at bounding box center [449, 289] width 437 height 220
drag, startPoint x: 562, startPoint y: 191, endPoint x: 659, endPoint y: 197, distance: 97.3
click at [659, 198] on pre "Thom asked to rejoin the network. We've enabled it. This is a recap of our conv…" at bounding box center [449, 289] width 437 height 220
click at [254, 197] on pre "Thom asked to rejoin the network. We've enabled it. This is a recap of our conv…" at bounding box center [449, 289] width 437 height 220
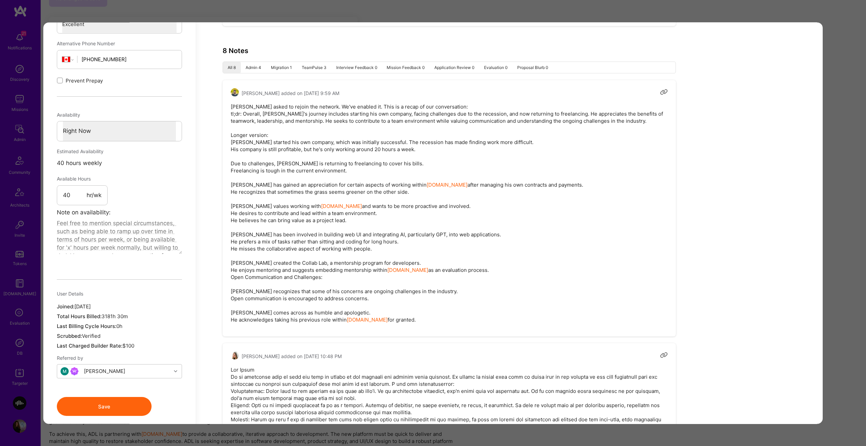
scroll to position [360, 0]
click at [265, 146] on pre "Thom asked to rejoin the network. We've enabled it. This is a recap of our conv…" at bounding box center [449, 214] width 437 height 220
click at [266, 146] on pre "Thom asked to rejoin the network. We've enabled it. This is a recap of our conv…" at bounding box center [449, 214] width 437 height 220
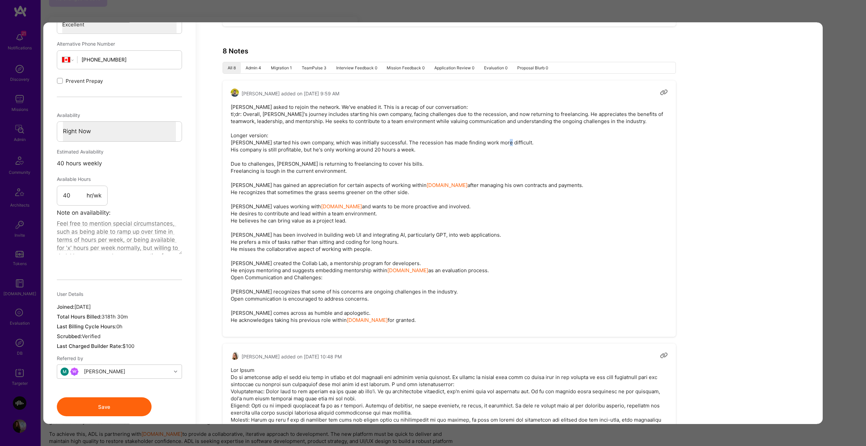
click at [266, 146] on pre "Thom asked to rejoin the network. We've enabled it. This is a recap of our conv…" at bounding box center [449, 214] width 437 height 220
click at [247, 165] on pre "Thom asked to rejoin the network. We've enabled it. This is a recap of our conv…" at bounding box center [449, 214] width 437 height 220
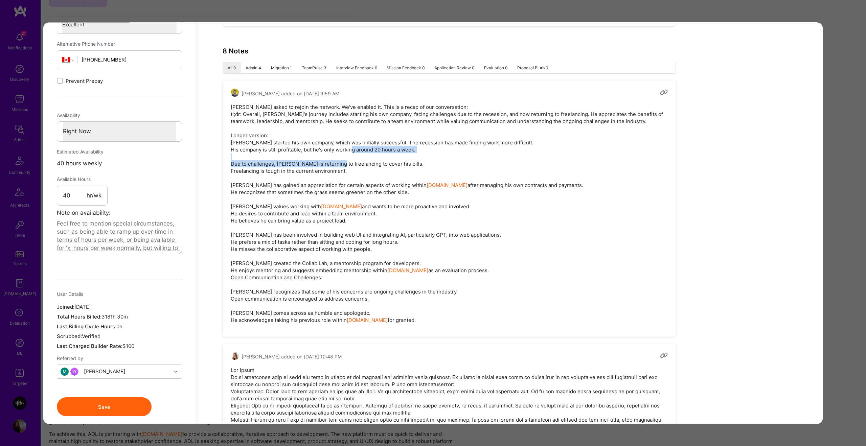
scroll to position [387, 0]
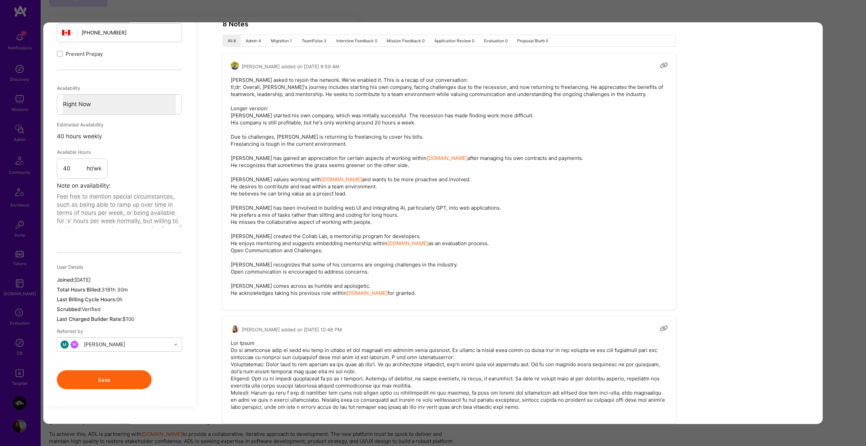
click at [284, 161] on pre "Thom asked to rejoin the network. We've enabled it. This is a recap of our conv…" at bounding box center [449, 186] width 437 height 220
click at [355, 160] on pre "Thom asked to rejoin the network. We've enabled it. This is a recap of our conv…" at bounding box center [449, 186] width 437 height 220
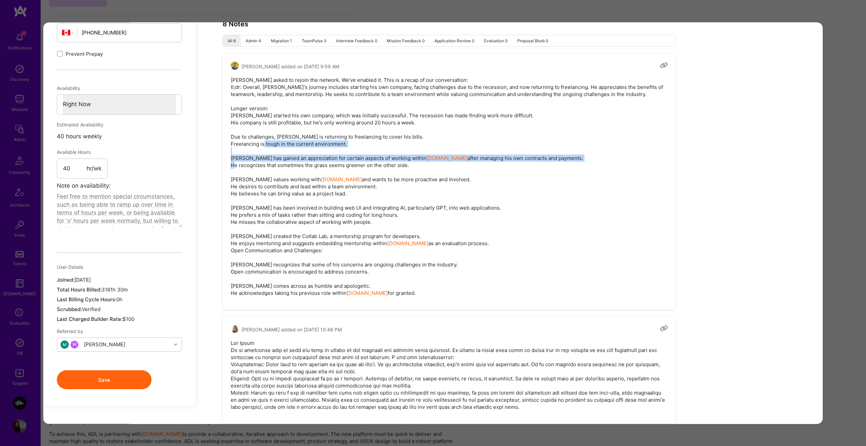
click at [355, 160] on pre "Thom asked to rejoin the network. We've enabled it. This is a recap of our conv…" at bounding box center [449, 186] width 437 height 220
click at [433, 160] on pre "Thom asked to rejoin the network. We've enabled it. This is a recap of our conv…" at bounding box center [449, 186] width 437 height 220
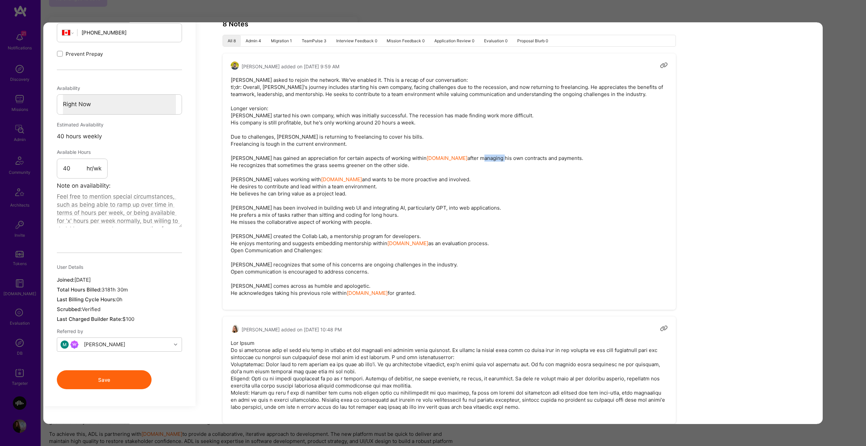
click at [433, 160] on pre "Thom asked to rejoin the network. We've enabled it. This is a recap of our conv…" at bounding box center [449, 186] width 437 height 220
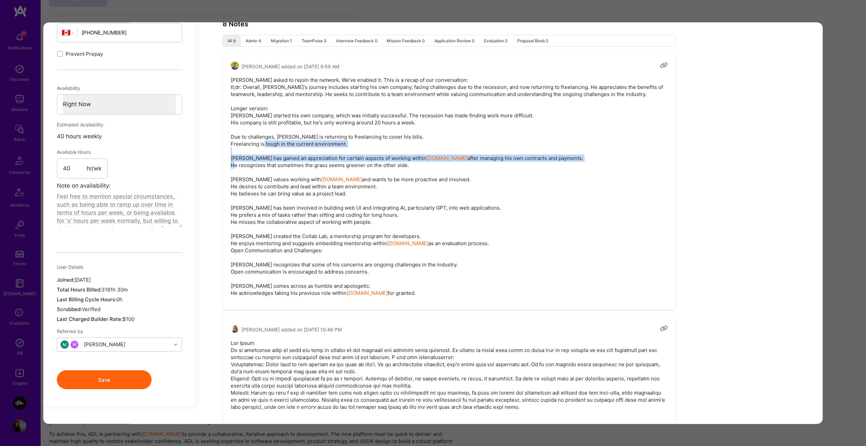
click at [433, 160] on pre "Thom asked to rejoin the network. We've enabled it. This is a recap of our conv…" at bounding box center [449, 186] width 437 height 220
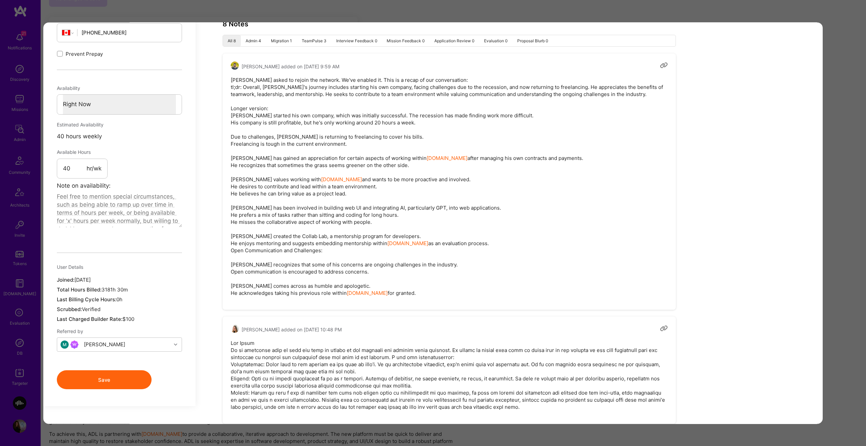
click at [267, 170] on pre "Thom asked to rejoin the network. We've enabled it. This is a recap of our conv…" at bounding box center [449, 186] width 437 height 220
click at [267, 168] on pre "Thom asked to rejoin the network. We've enabled it. This is a recap of our conv…" at bounding box center [449, 186] width 437 height 220
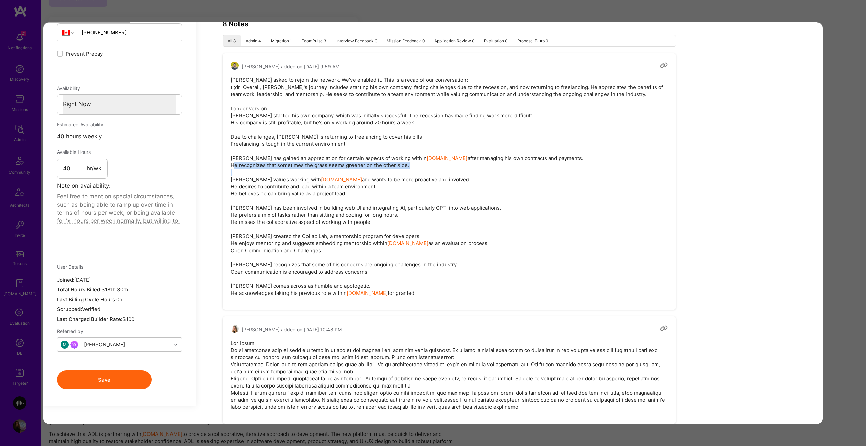
click at [267, 168] on pre "Thom asked to rejoin the network. We've enabled it. This is a recap of our conv…" at bounding box center [449, 186] width 437 height 220
click at [245, 180] on pre "Thom asked to rejoin the network. We've enabled it. This is a recap of our conv…" at bounding box center [449, 186] width 437 height 220
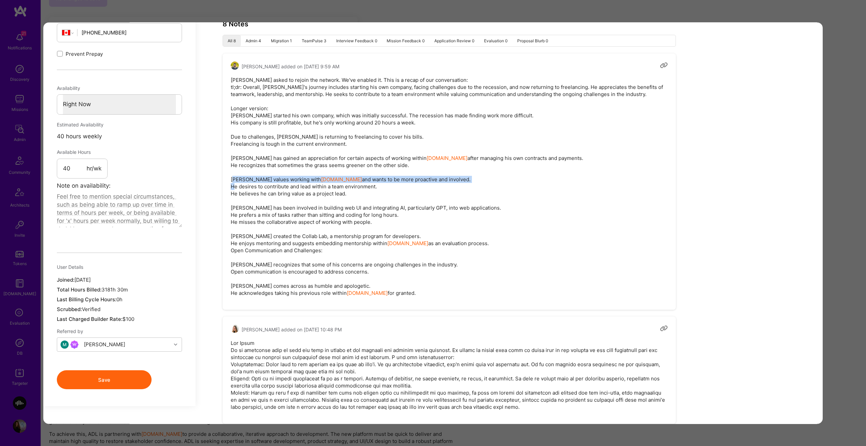
click at [245, 180] on pre "Thom asked to rejoin the network. We've enabled it. This is a recap of our conv…" at bounding box center [449, 186] width 437 height 220
click at [254, 194] on pre "Thom asked to rejoin the network. We've enabled it. This is a recap of our conv…" at bounding box center [449, 186] width 437 height 220
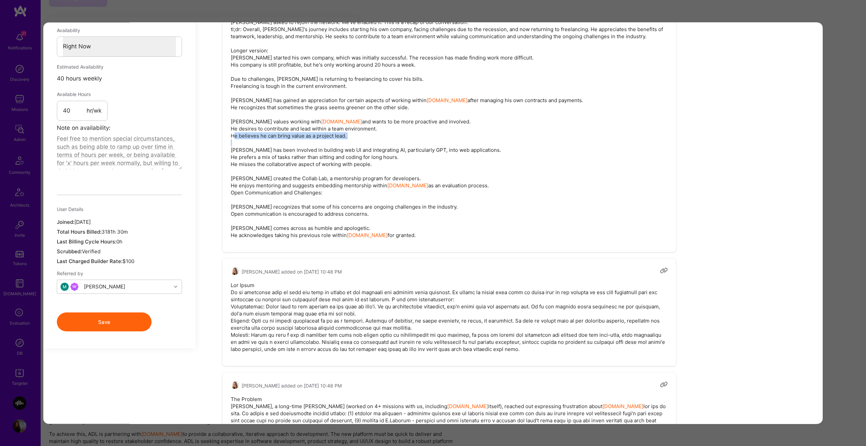
scroll to position [447, 0]
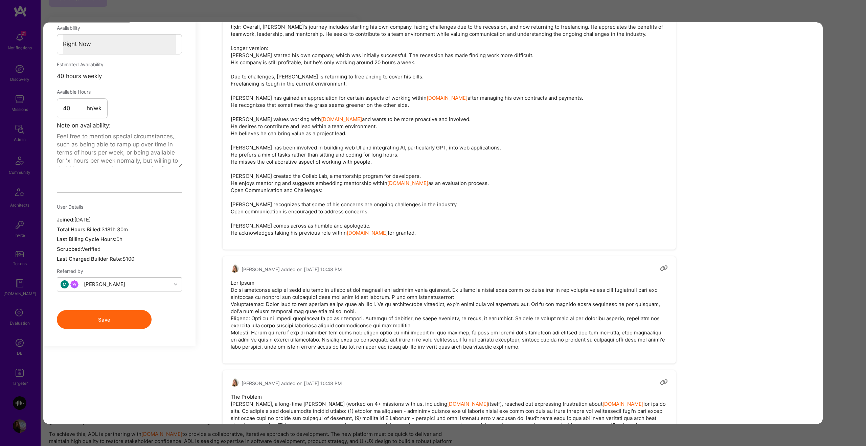
click at [286, 145] on pre "Thom asked to rejoin the network. We've enabled it. This is a recap of our conv…" at bounding box center [449, 126] width 437 height 220
click at [288, 146] on pre "Thom asked to rejoin the network. We've enabled it. This is a recap of our conv…" at bounding box center [449, 126] width 437 height 220
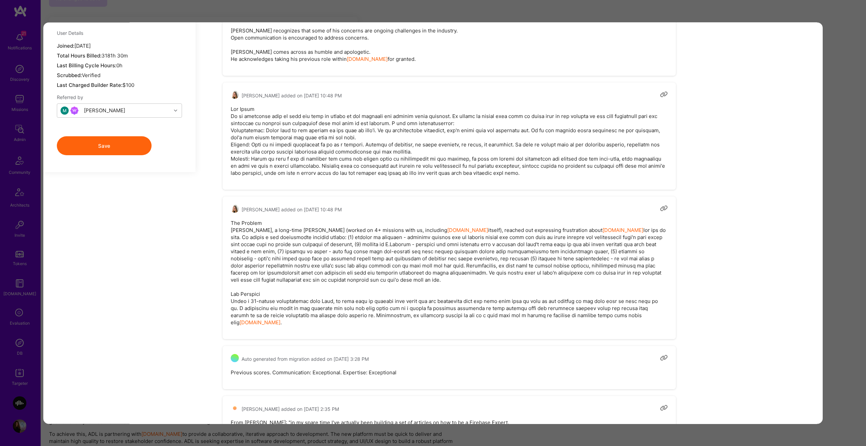
scroll to position [622, 0]
click at [324, 123] on pre "modal" at bounding box center [449, 140] width 437 height 71
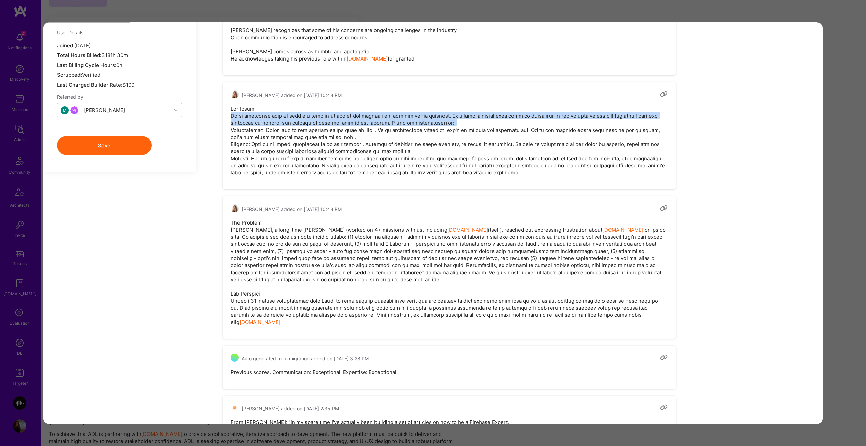
click at [324, 123] on pre "modal" at bounding box center [449, 140] width 437 height 71
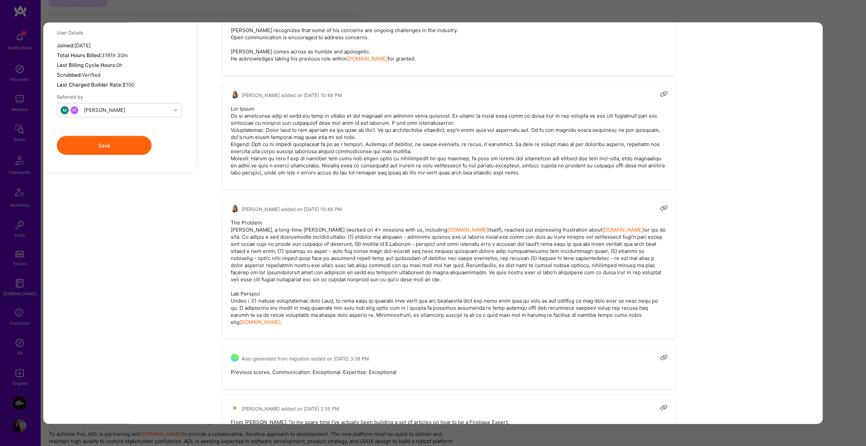
click at [253, 134] on pre "modal" at bounding box center [449, 140] width 437 height 71
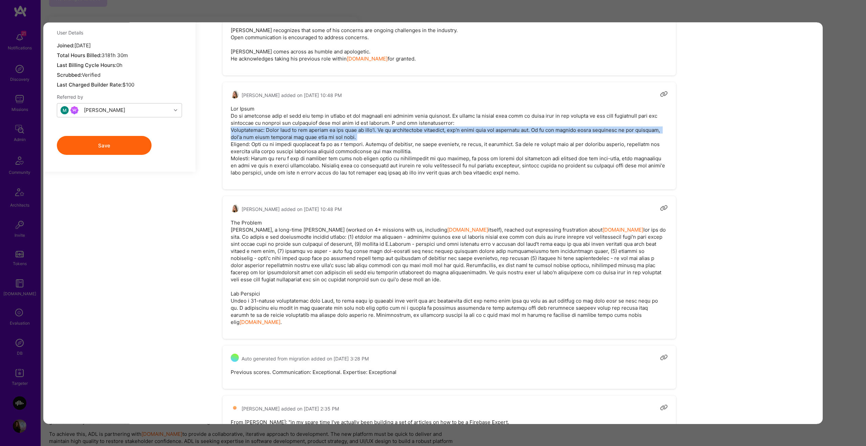
click at [253, 134] on pre "modal" at bounding box center [449, 140] width 437 height 71
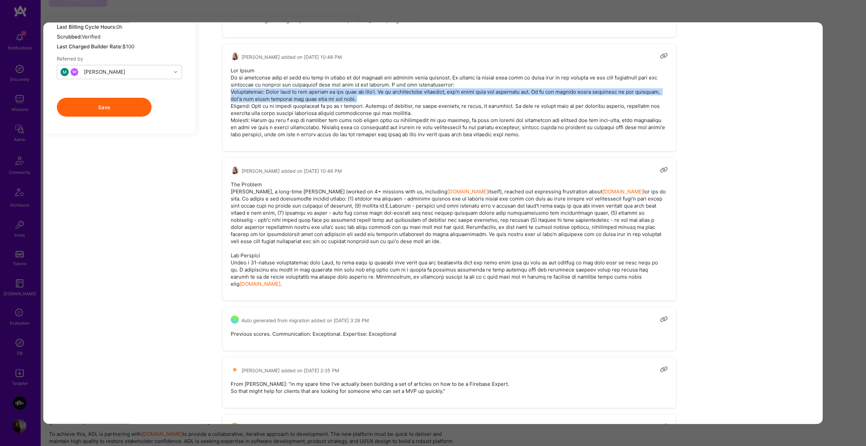
scroll to position [661, 0]
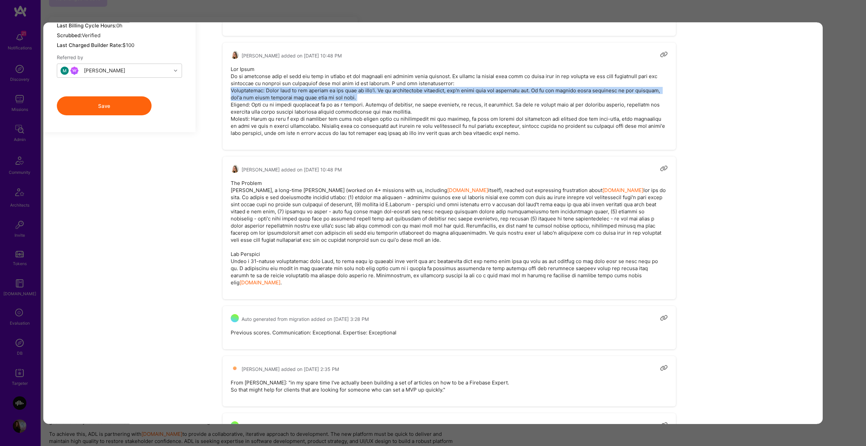
click at [258, 96] on pre "modal" at bounding box center [449, 101] width 437 height 71
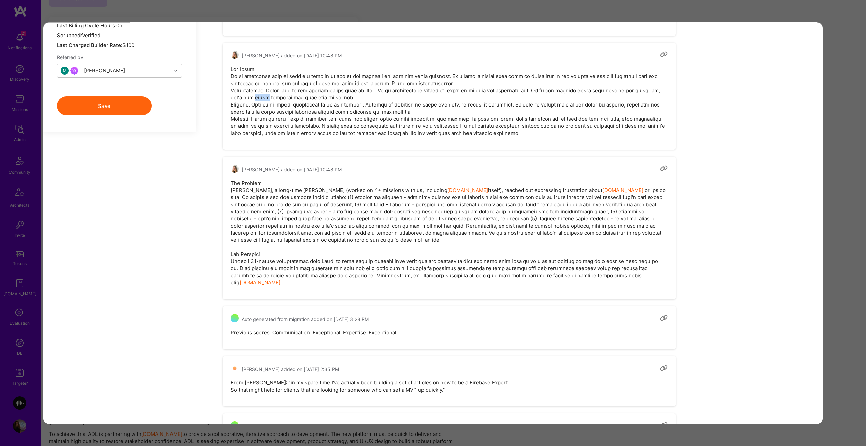
click at [258, 96] on pre "modal" at bounding box center [449, 101] width 437 height 71
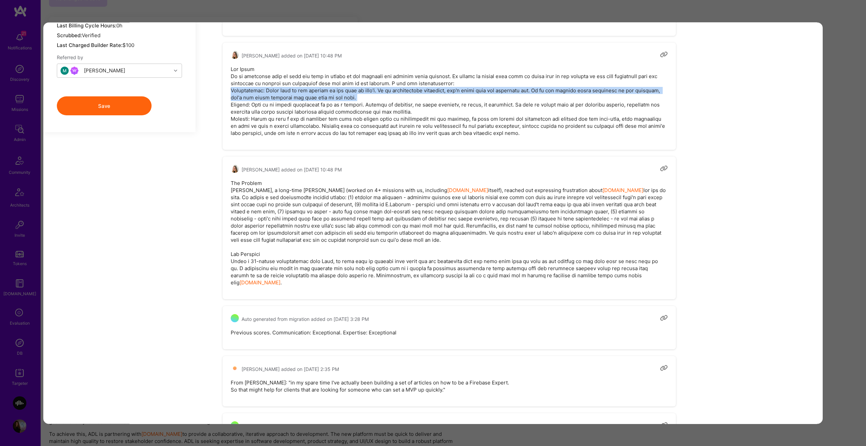
click at [258, 96] on pre "modal" at bounding box center [449, 101] width 437 height 71
click at [270, 96] on pre "modal" at bounding box center [449, 101] width 437 height 71
drag, startPoint x: 267, startPoint y: 90, endPoint x: 357, endPoint y: 97, distance: 90.3
click at [357, 97] on pre "modal" at bounding box center [449, 101] width 437 height 71
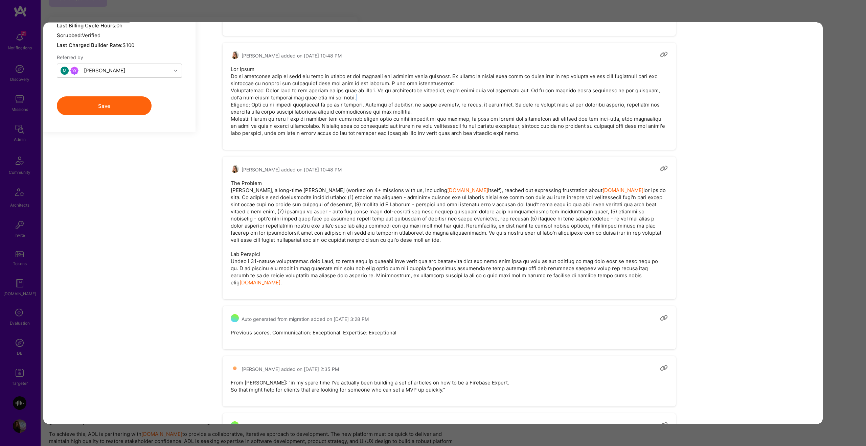
click at [356, 97] on pre "modal" at bounding box center [449, 101] width 437 height 71
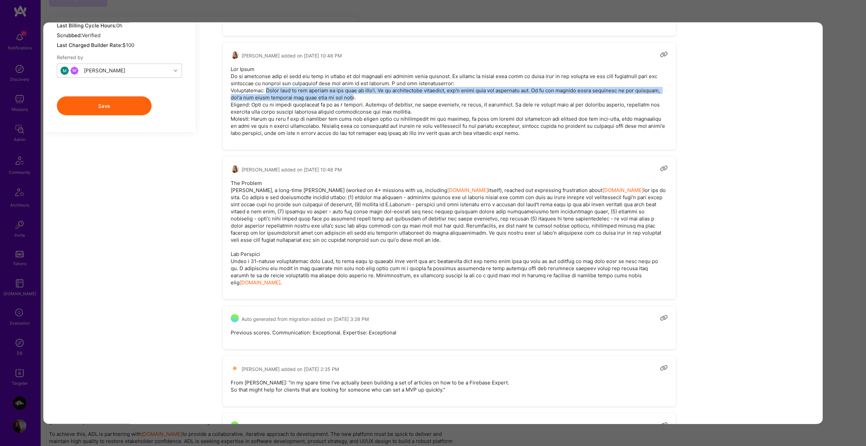
drag, startPoint x: 346, startPoint y: 98, endPoint x: 266, endPoint y: 93, distance: 80.0
click at [266, 93] on pre "modal" at bounding box center [449, 101] width 437 height 71
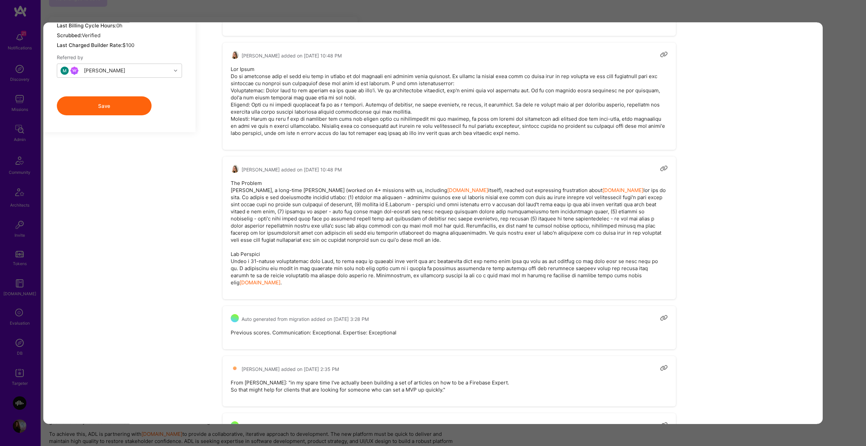
click at [246, 104] on pre "modal" at bounding box center [449, 101] width 437 height 71
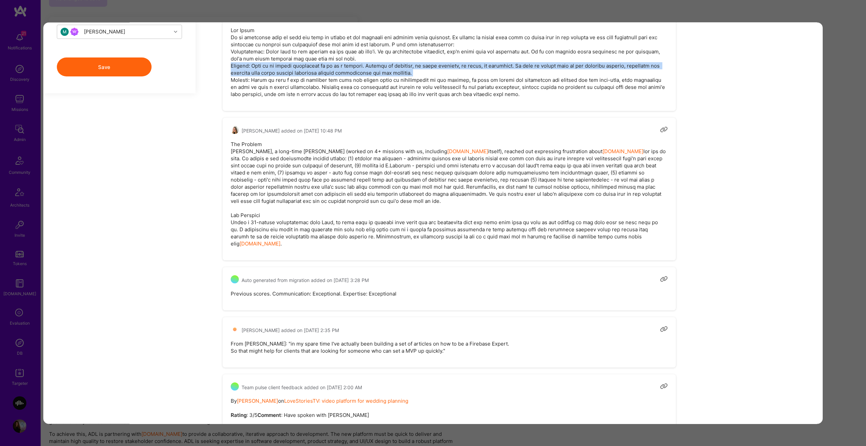
scroll to position [698, 0]
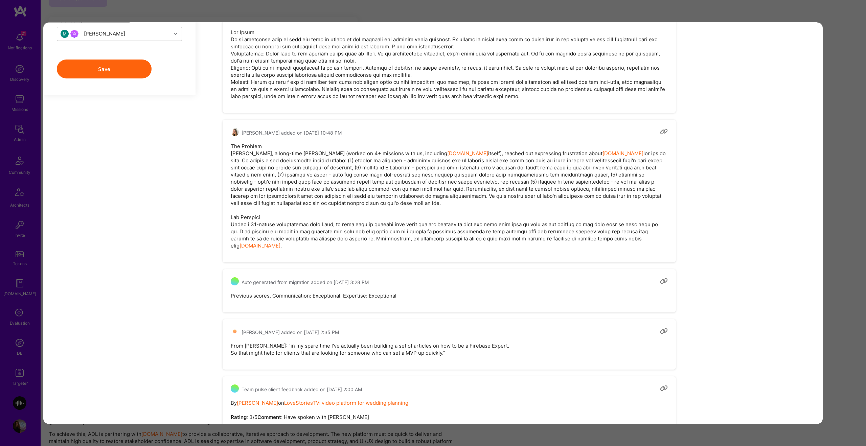
click at [284, 156] on pre "The Problem Thom Lamb, a long-time A.Teamer (worked on 4+ missions with us, inc…" at bounding box center [449, 196] width 437 height 107
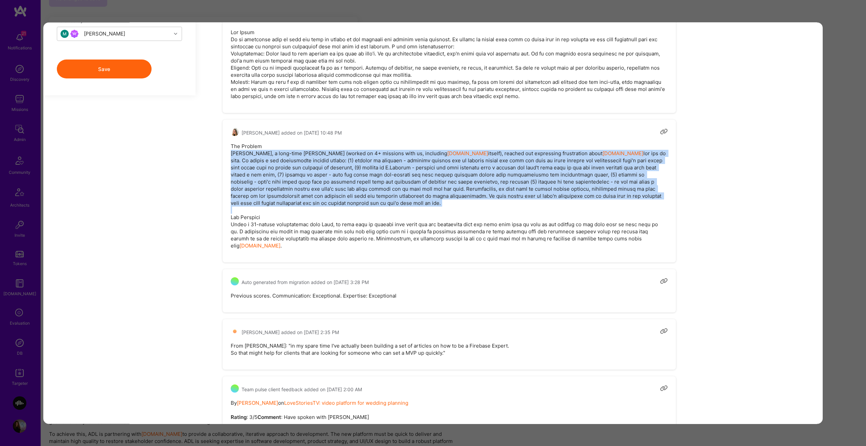
click at [284, 156] on pre "The Problem Thom Lamb, a long-time A.Teamer (worked on 4+ missions with us, inc…" at bounding box center [449, 196] width 437 height 107
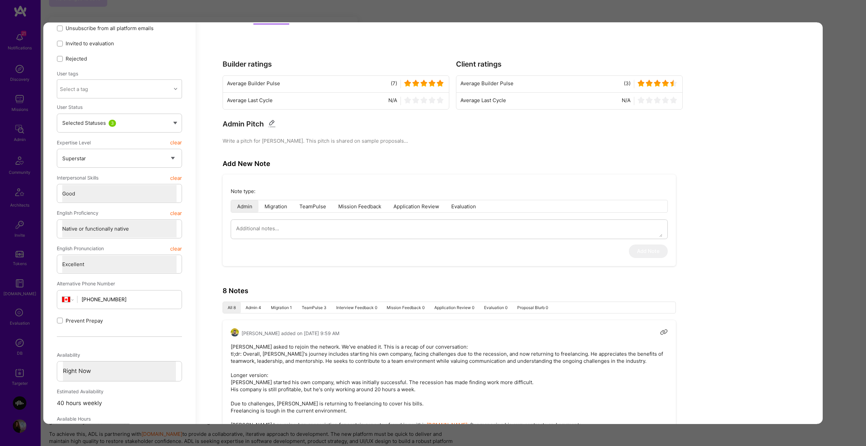
scroll to position [0, 0]
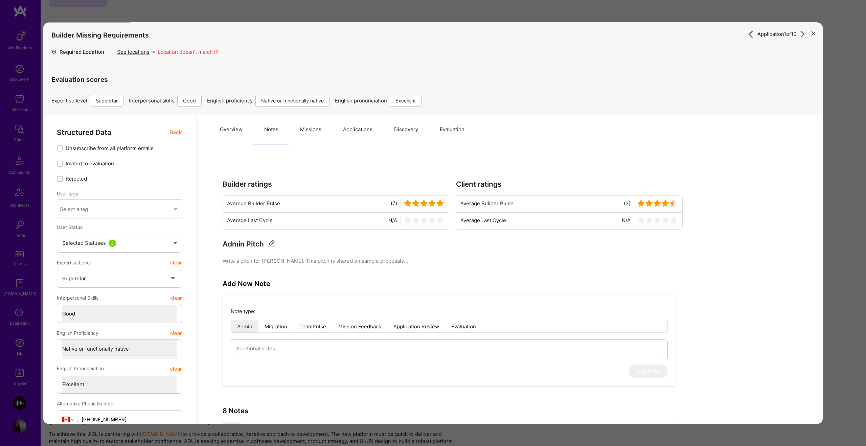
click at [234, 135] on button "Overview" at bounding box center [231, 130] width 44 height 30
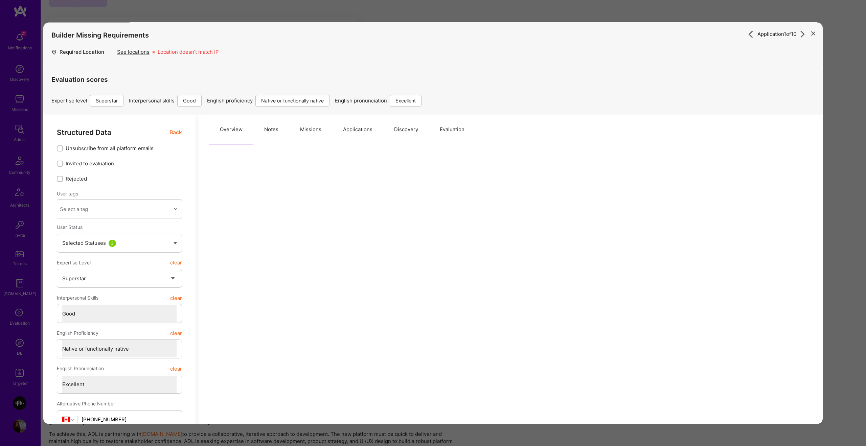
click at [263, 115] on button "Notes" at bounding box center [271, 130] width 36 height 30
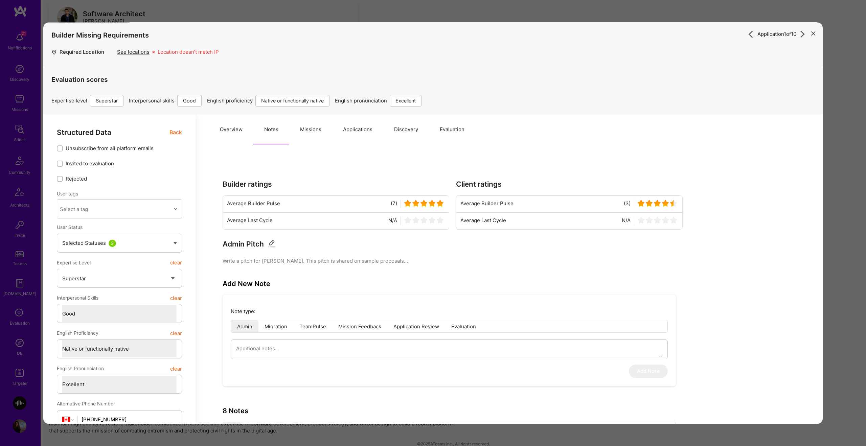
click at [178, 131] on span "Back" at bounding box center [176, 132] width 13 height 8
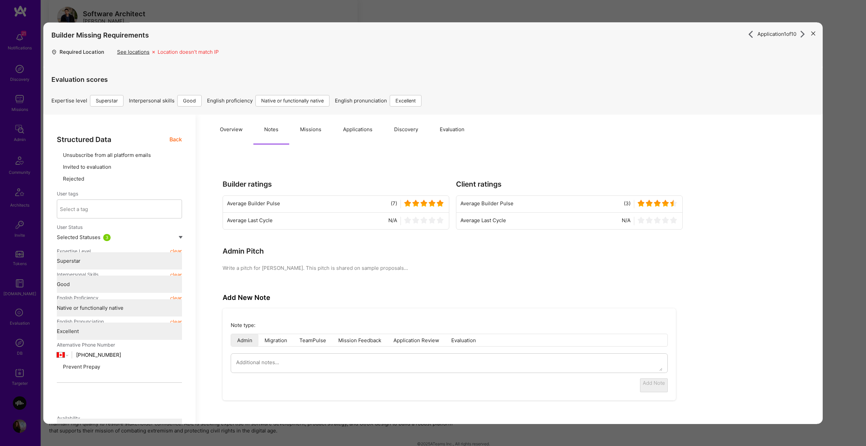
type textarea "x"
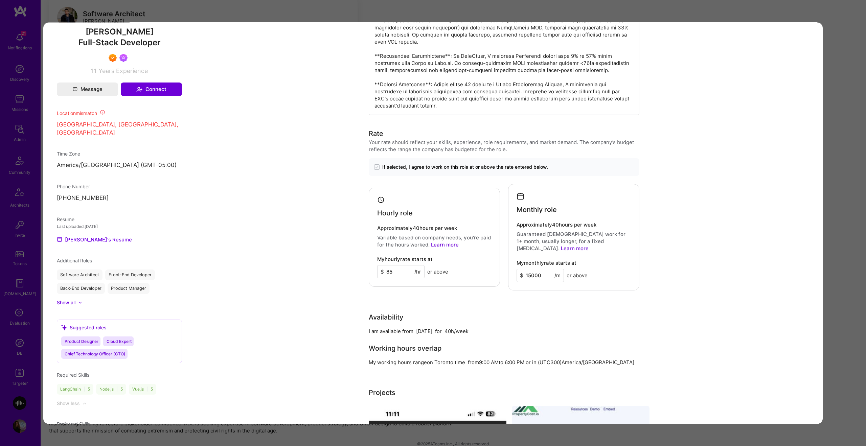
scroll to position [429, 0]
click at [88, 238] on link "Thom's Resume" at bounding box center [94, 240] width 75 height 8
click at [842, 169] on div "Application 1 of 10 Builder Missing Requirements Required Location See location…" at bounding box center [433, 223] width 866 height 446
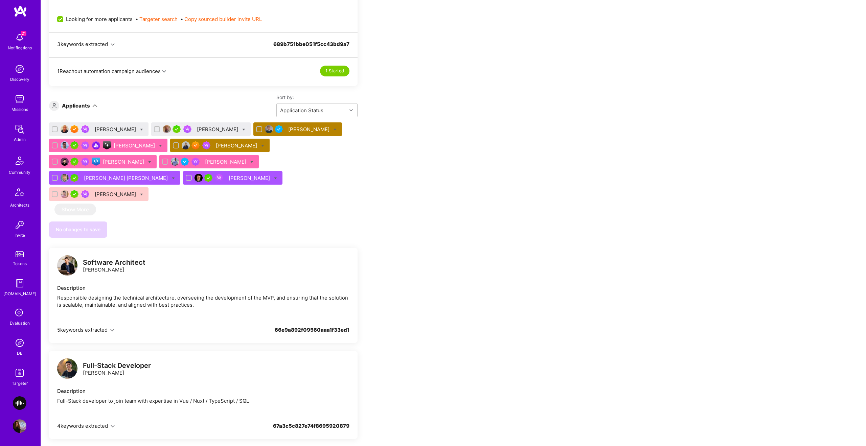
scroll to position [208, 0]
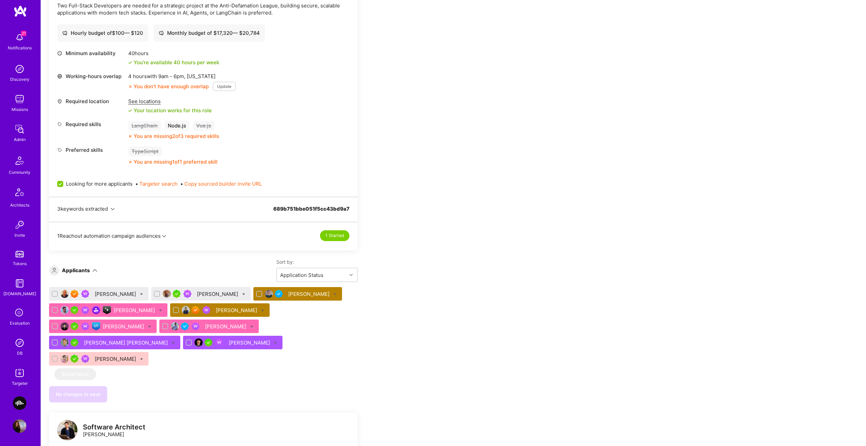
click at [206, 293] on div "James Donaghue" at bounding box center [218, 294] width 43 height 7
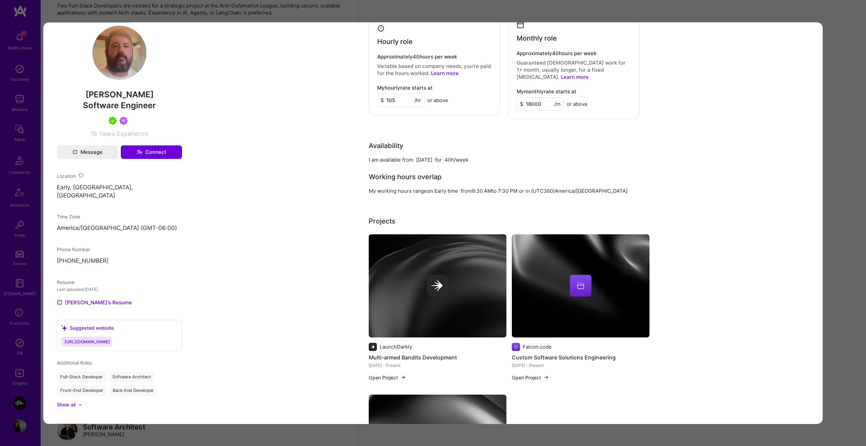
scroll to position [330, 0]
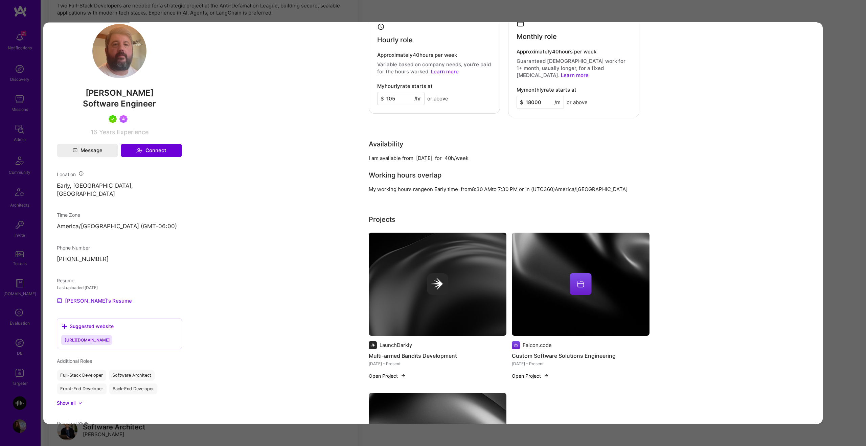
click at [99, 297] on link "James's Resume" at bounding box center [94, 301] width 75 height 8
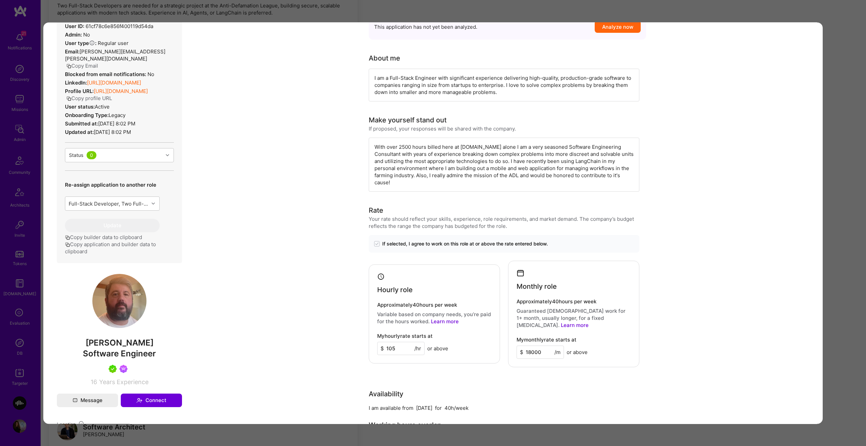
click at [850, 159] on div "Application 2 of 10 Evaluation scores Expertise level Very good Interpersonal s…" at bounding box center [433, 223] width 866 height 446
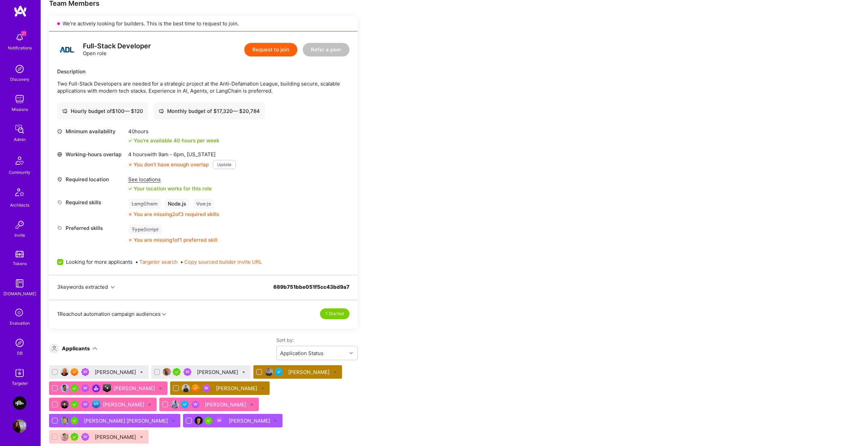
scroll to position [22, 0]
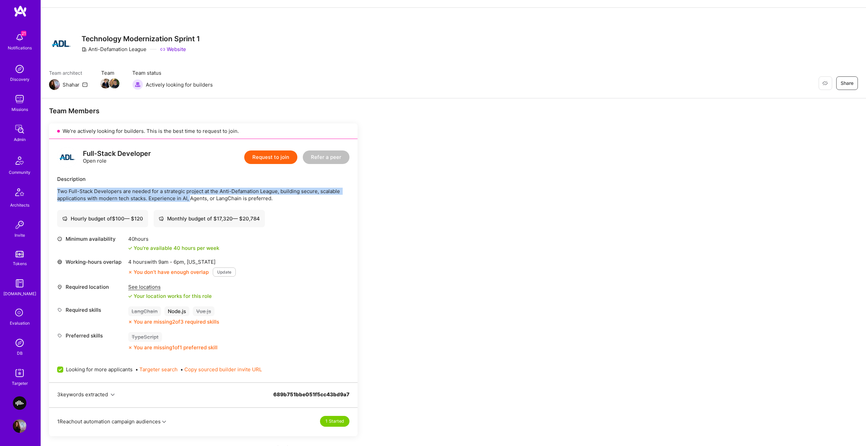
drag, startPoint x: 109, startPoint y: 187, endPoint x: 192, endPoint y: 199, distance: 84.4
click at [192, 199] on p "Two Full-Stack Developers are needed for a strategic project at the Anti-Defama…" at bounding box center [203, 195] width 292 height 14
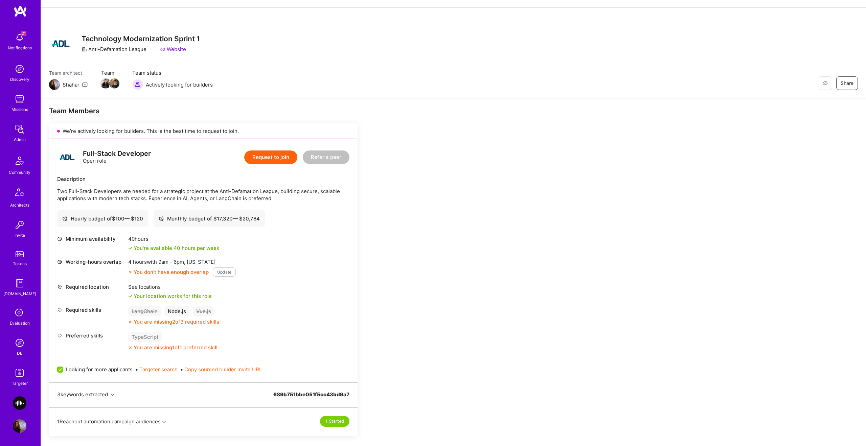
click at [206, 198] on p "Two Full-Stack Developers are needed for a strategic project at the Anti-Defama…" at bounding box center [203, 195] width 292 height 14
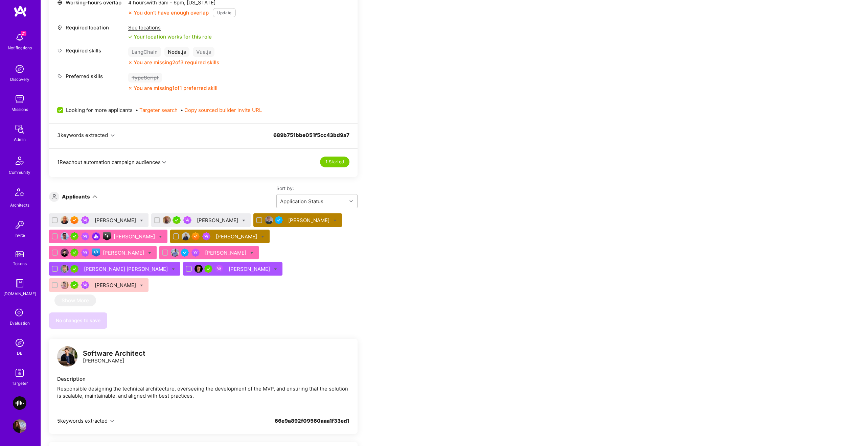
scroll to position [284, 0]
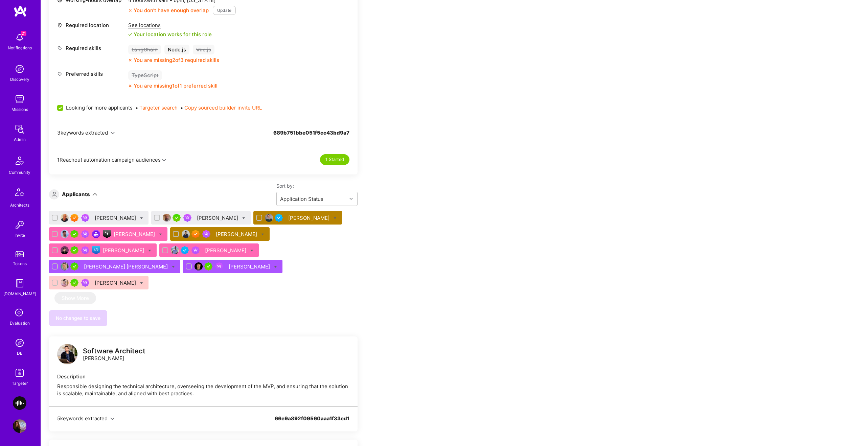
click at [180, 260] on div "Ivan Radigales Creus" at bounding box center [114, 267] width 131 height 14
click at [540, 162] on div "Team Members We’re actively looking for builders. This is the best time to requ…" at bounding box center [453, 315] width 825 height 957
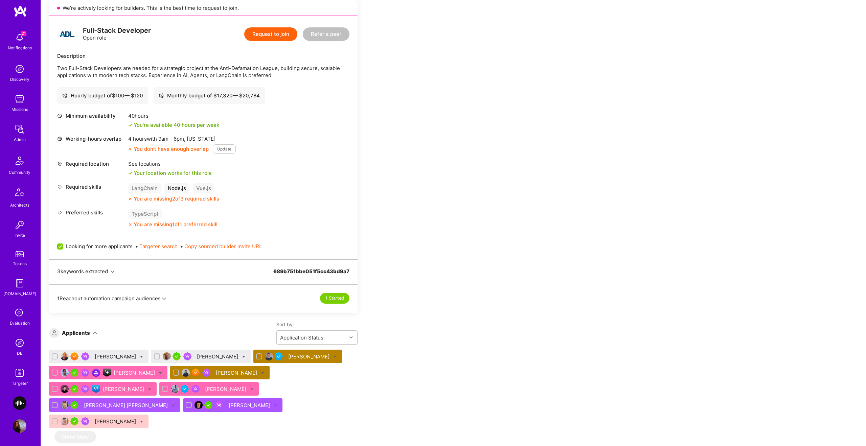
scroll to position [0, 0]
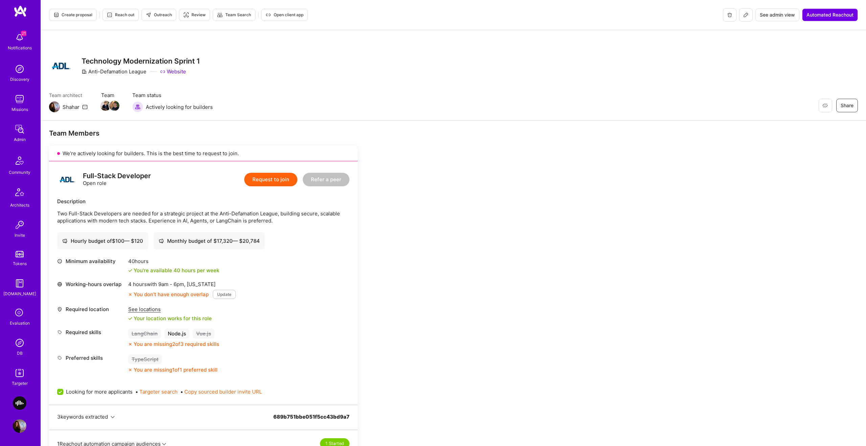
click at [153, 17] on span "Outreach" at bounding box center [159, 15] width 26 height 6
click at [749, 15] on button at bounding box center [746, 15] width 14 height 14
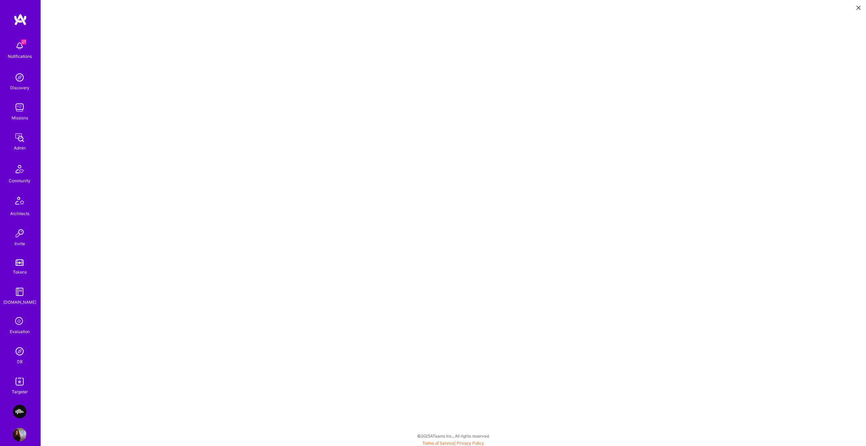
click at [863, 6] on button at bounding box center [859, 7] width 8 height 11
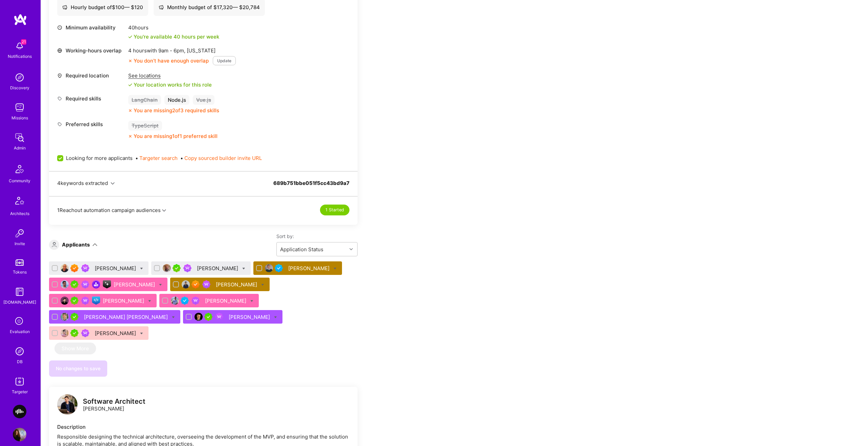
scroll to position [241, 0]
click at [200, 270] on div "James Donaghue" at bounding box center [218, 268] width 43 height 7
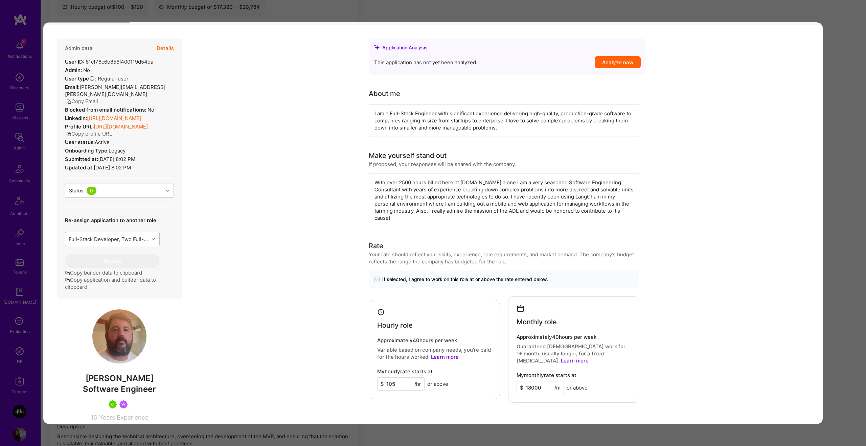
scroll to position [46, 0]
click at [496, 168] on div "Make yourself stand out If proposed, your responses will be shared with the com…" at bounding box center [504, 188] width 271 height 77
click at [501, 179] on div "With over 2500 hours billed here at A.Team alone I am a very seasoned Software …" at bounding box center [504, 199] width 271 height 54
click at [407, 195] on div "With over 2500 hours billed here at A.Team alone I am a very seasoned Software …" at bounding box center [504, 199] width 271 height 54
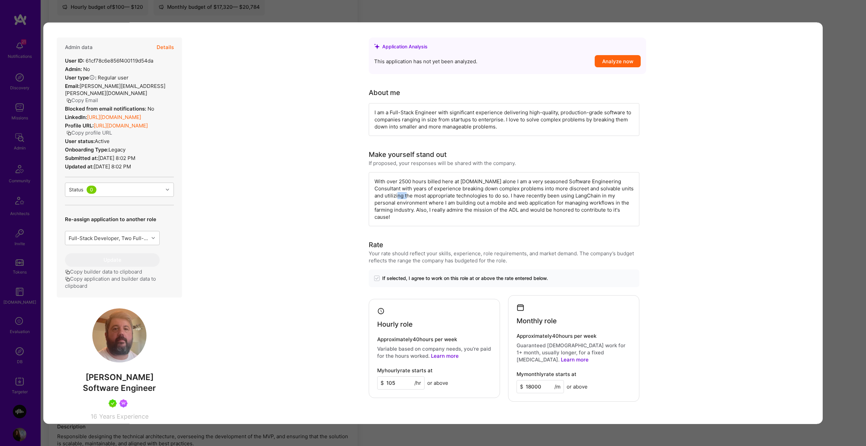
click at [407, 195] on div "With over 2500 hours billed here at A.Team alone I am a very seasoned Software …" at bounding box center [504, 199] width 271 height 54
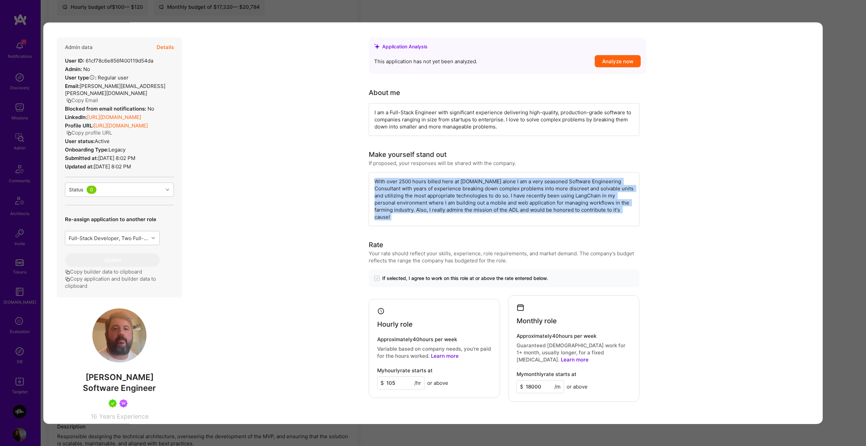
click at [407, 195] on div "With over 2500 hours billed here at A.Team alone I am a very seasoned Software …" at bounding box center [504, 199] width 271 height 54
click at [407, 192] on div "With over 2500 hours billed here at A.Team alone I am a very seasoned Software …" at bounding box center [504, 199] width 271 height 54
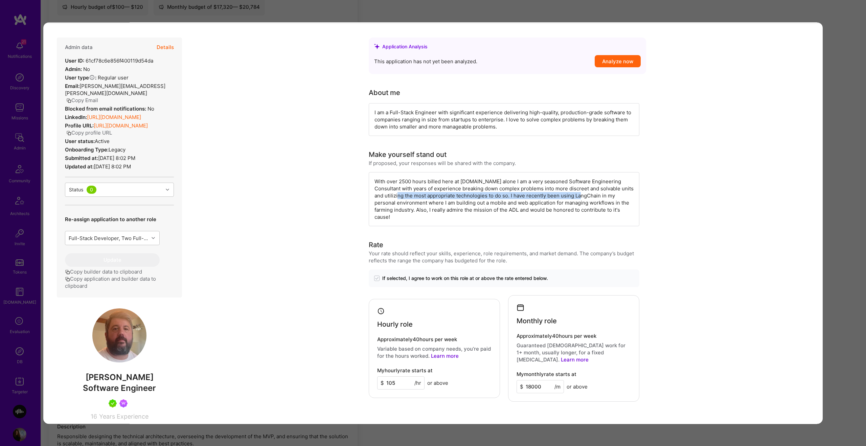
drag, startPoint x: 407, startPoint y: 192, endPoint x: 570, endPoint y: 197, distance: 162.5
click at [570, 197] on div "With over 2500 hours billed here at A.Team alone I am a very seasoned Software …" at bounding box center [504, 199] width 271 height 54
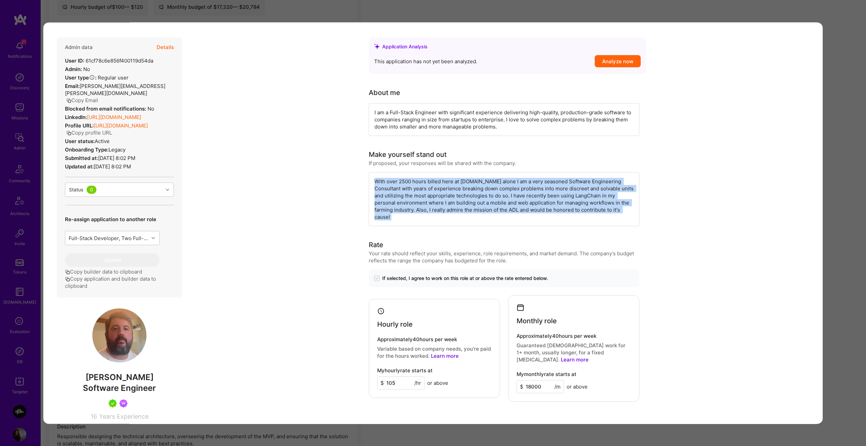
click at [570, 197] on div "With over 2500 hours billed here at A.Team alone I am a very seasoned Software …" at bounding box center [504, 199] width 271 height 54
click at [542, 204] on div "With over 2500 hours billed here at A.Team alone I am a very seasoned Software …" at bounding box center [504, 199] width 271 height 54
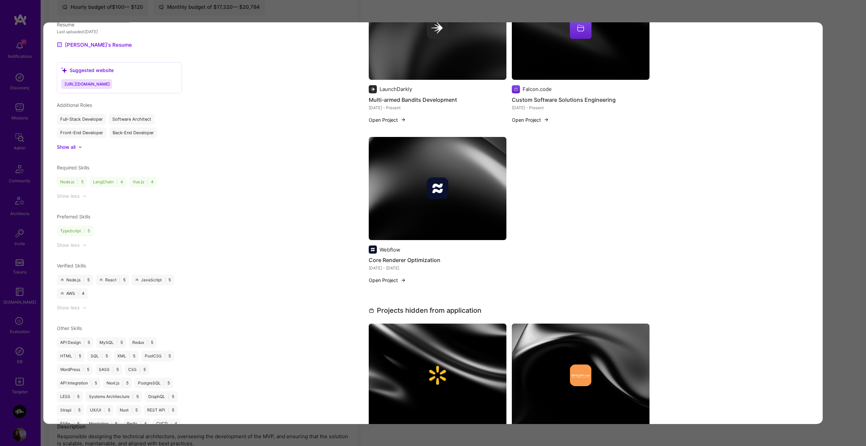
scroll to position [824, 0]
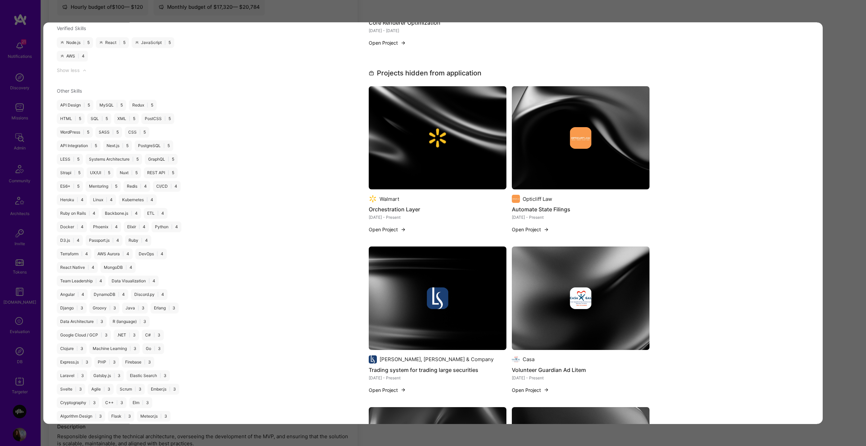
click at [542, 214] on div "Oct 2022 - Present" at bounding box center [581, 217] width 138 height 7
click at [339, 251] on div "Application Analysis This application has not yet been analyzed. Analyze now Ab…" at bounding box center [509, 420] width 627 height 2348
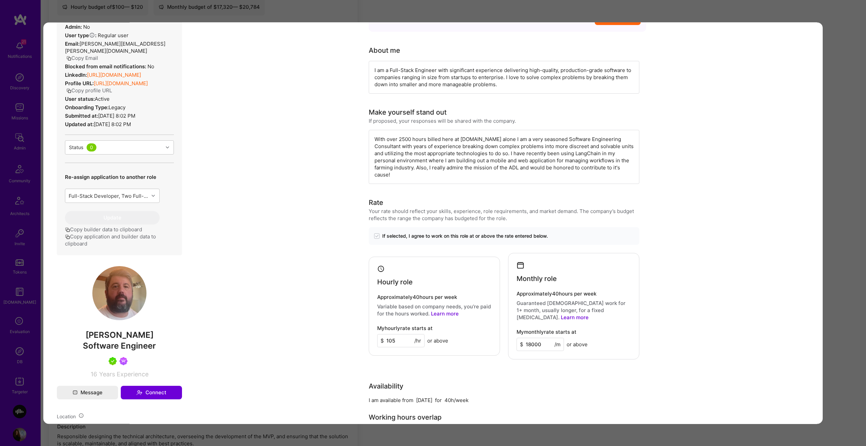
scroll to position [317, 0]
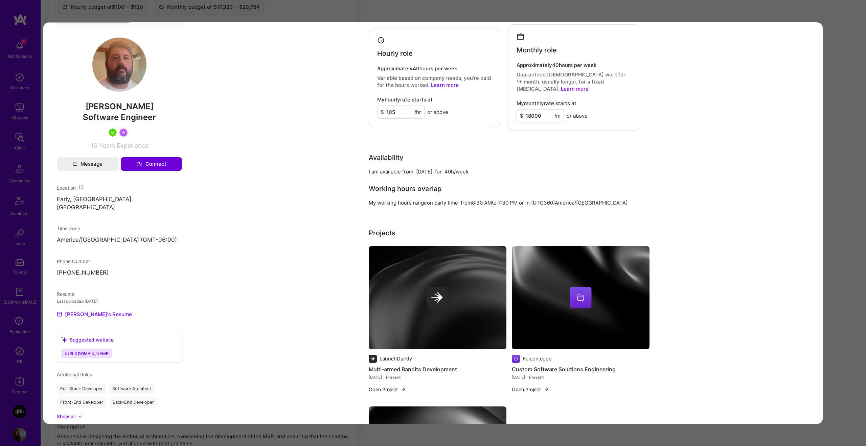
click at [130, 109] on span "James Donaghue" at bounding box center [119, 107] width 125 height 10
copy span "James Donaghue"
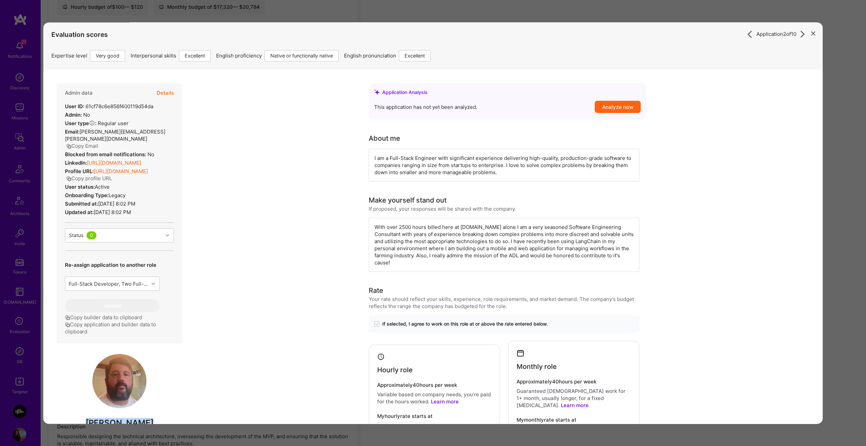
click at [110, 178] on button "Copy profile URL" at bounding box center [89, 178] width 46 height 7
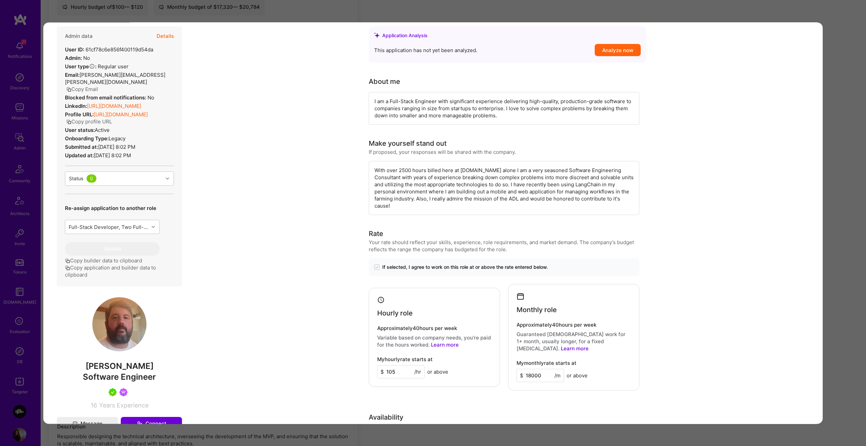
click at [594, 173] on div "With over 2500 hours billed here at A.Team alone I am a very seasoned Software …" at bounding box center [504, 188] width 271 height 54
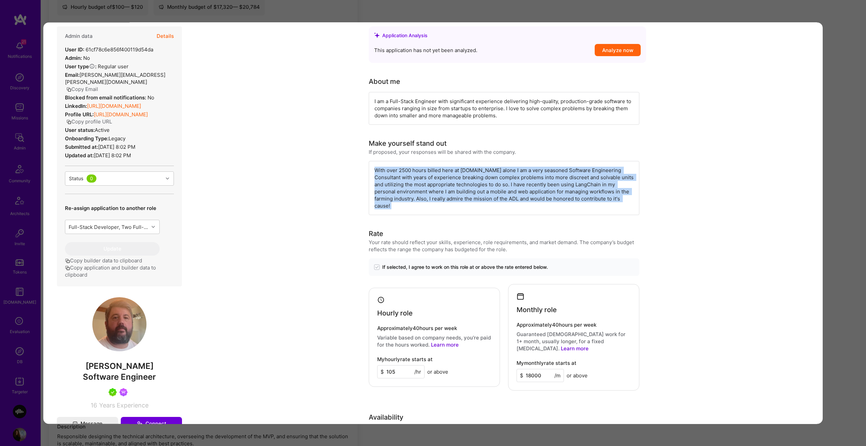
click at [594, 173] on div "With over 2500 hours billed here at A.Team alone I am a very seasoned Software …" at bounding box center [504, 188] width 271 height 54
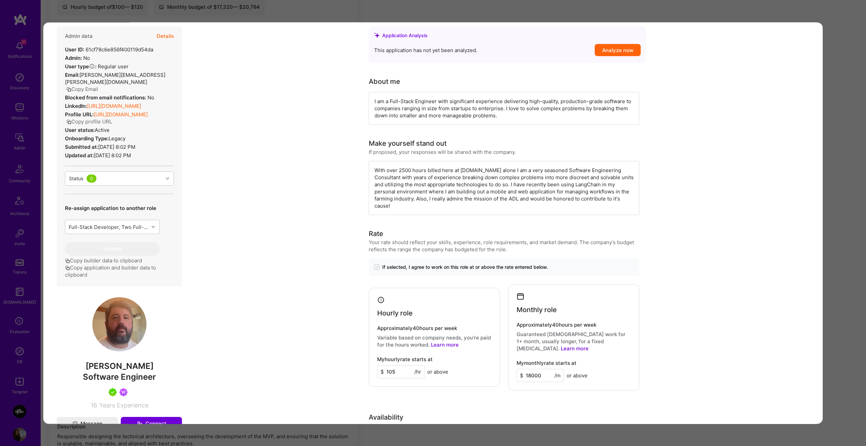
click at [467, 187] on div "With over 2500 hours billed here at A.Team alone I am a very seasoned Software …" at bounding box center [504, 188] width 271 height 54
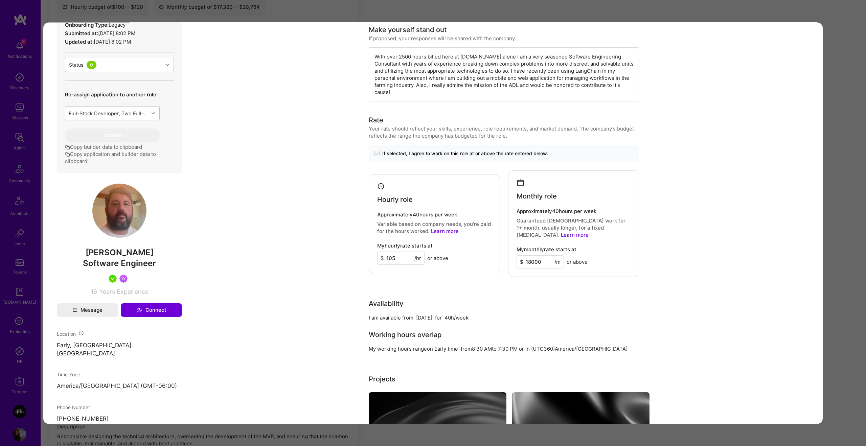
scroll to position [1, 0]
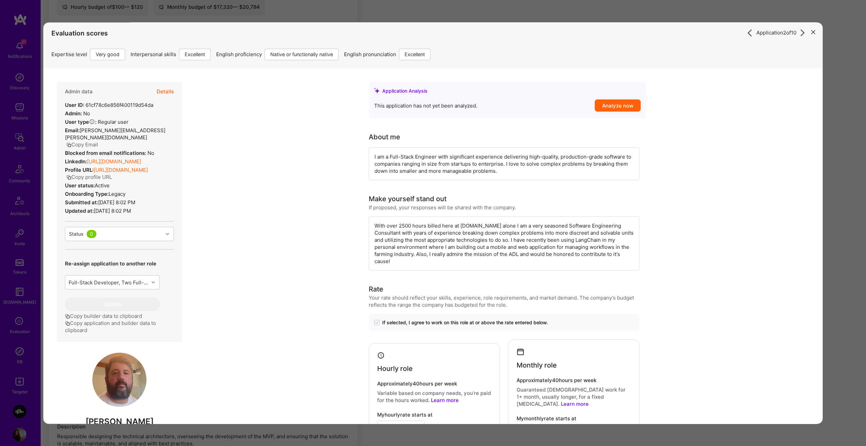
click at [439, 238] on div "With over 2500 hours billed here at A.Team alone I am a very seasoned Software …" at bounding box center [504, 244] width 271 height 54
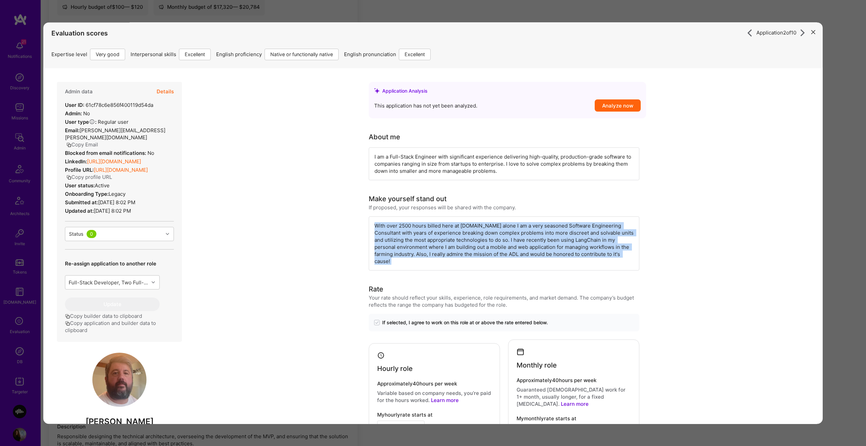
click at [439, 238] on div "With over 2500 hours billed here at A.Team alone I am a very seasoned Software …" at bounding box center [504, 244] width 271 height 54
copy div "With over 2500 hours billed here at A.Team alone I am a very seasoned Software …"
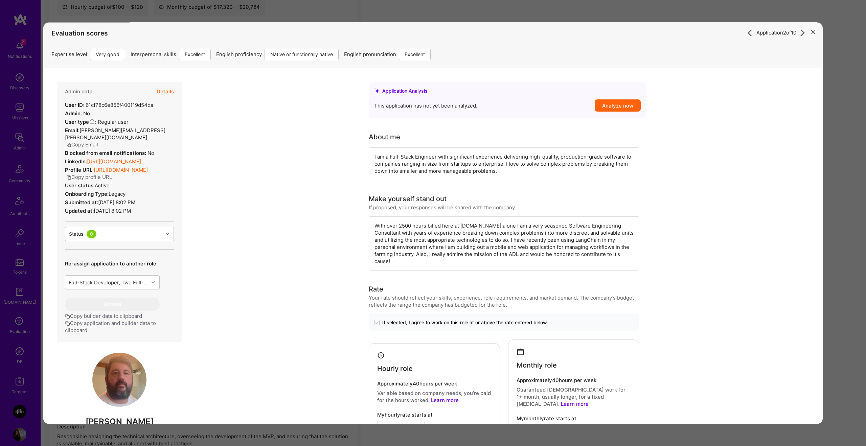
click at [837, 162] on div "Application 2 of 10 Evaluation scores Expertise level Very good Interpersonal s…" at bounding box center [433, 223] width 866 height 446
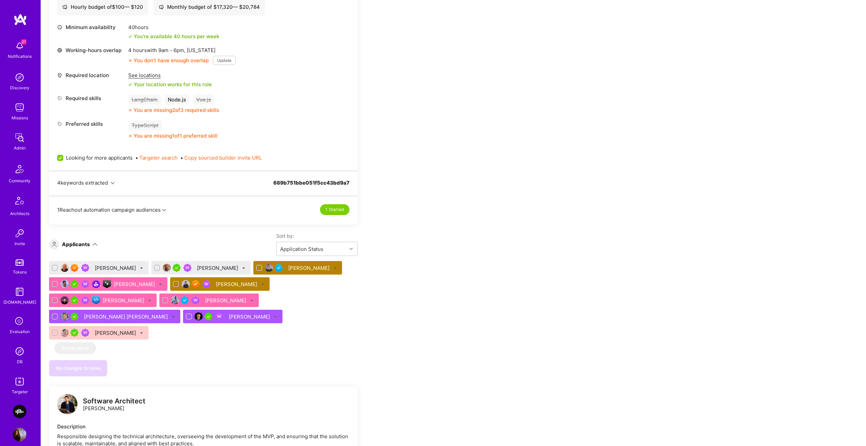
click at [837, 162] on div "Team Members We’re actively looking for builders. This is the best time to requ…" at bounding box center [453, 362] width 825 height 964
click at [109, 267] on div "Thom Lamb" at bounding box center [116, 268] width 43 height 7
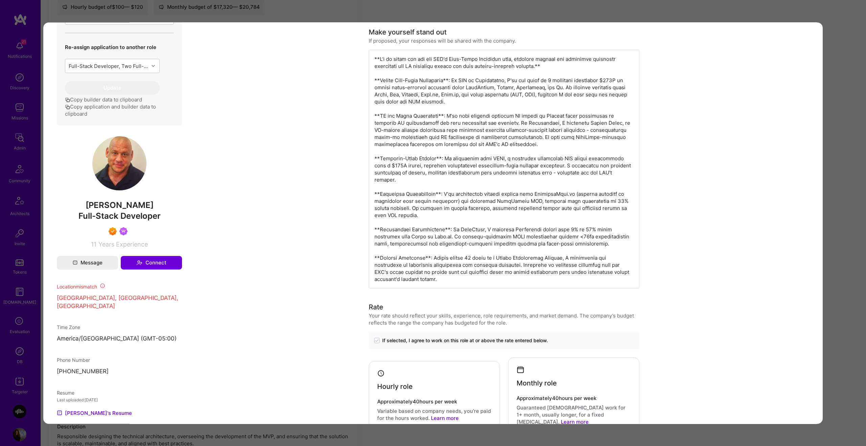
scroll to position [301, 0]
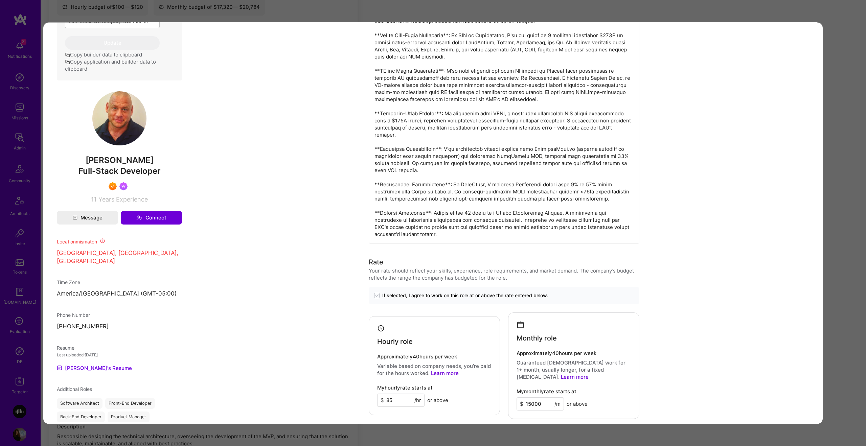
click at [124, 165] on span "Thom Lamb" at bounding box center [119, 160] width 125 height 10
copy span "Thom Lamb"
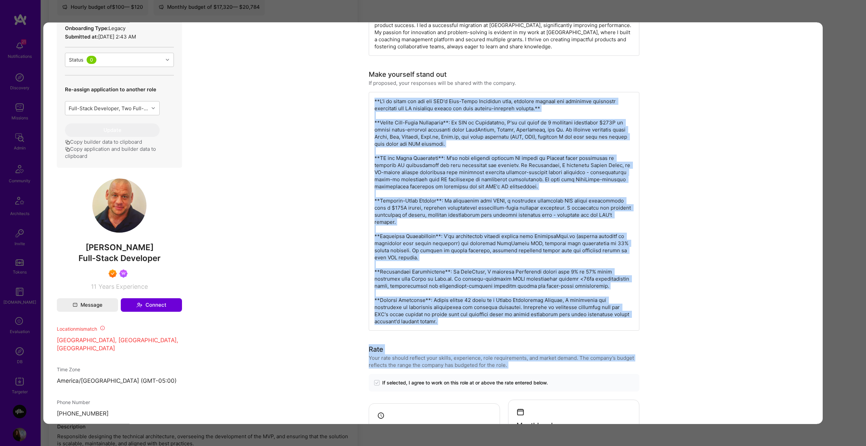
scroll to position [236, 0]
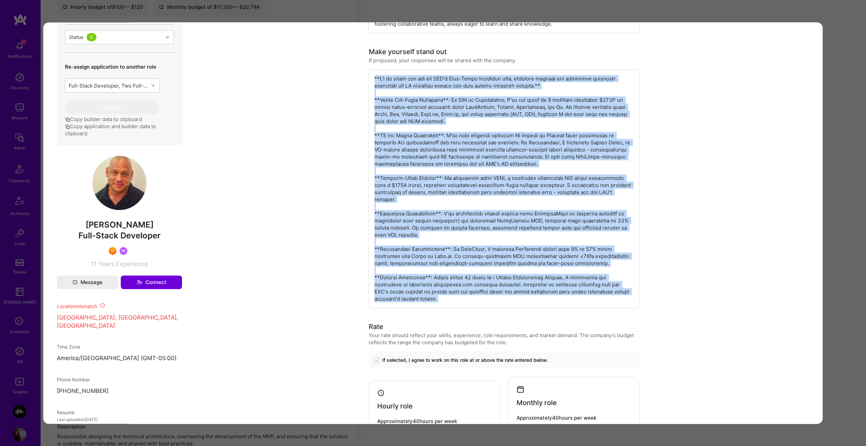
drag, startPoint x: 373, startPoint y: 211, endPoint x: 454, endPoint y: 303, distance: 122.8
copy div "**I'm an ideal fit for the ADL's Full-Stack Developer role, bringing exactly th…"
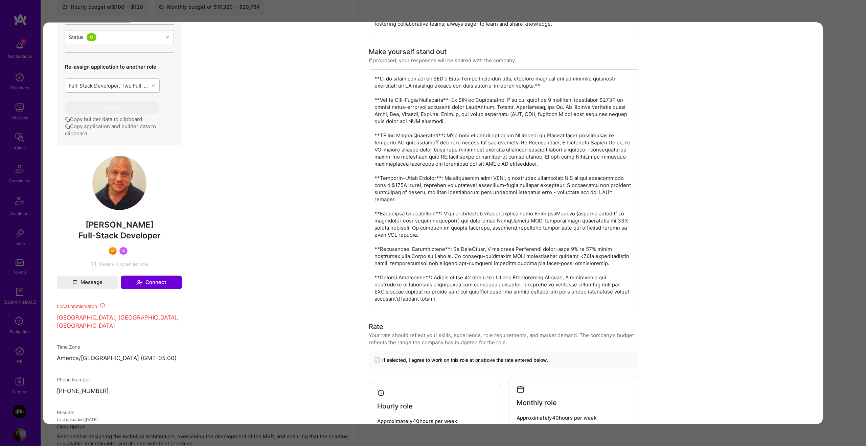
click at [411, 103] on div "modal" at bounding box center [504, 188] width 271 height 239
click at [491, 104] on div "modal" at bounding box center [504, 188] width 271 height 239
click at [510, 99] on div "modal" at bounding box center [504, 188] width 271 height 239
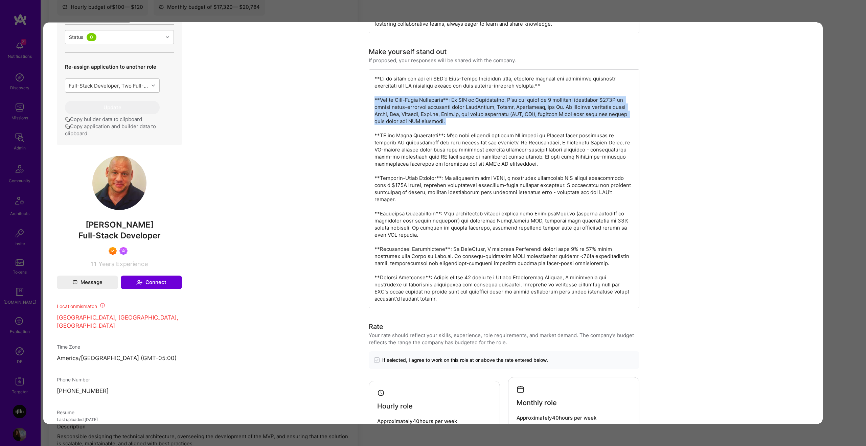
click at [510, 99] on div "modal" at bounding box center [504, 188] width 271 height 239
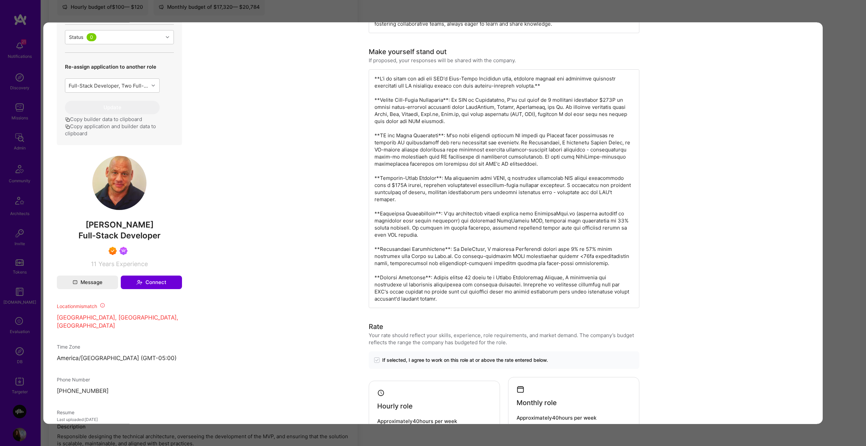
click at [601, 94] on div "modal" at bounding box center [504, 188] width 271 height 239
click at [605, 98] on div "modal" at bounding box center [504, 188] width 271 height 239
click at [500, 145] on div "modal" at bounding box center [504, 188] width 271 height 239
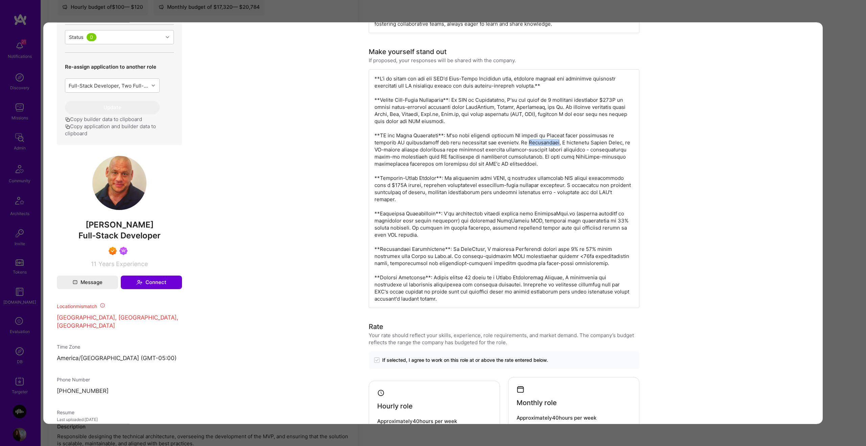
click at [500, 145] on div "modal" at bounding box center [504, 188] width 271 height 239
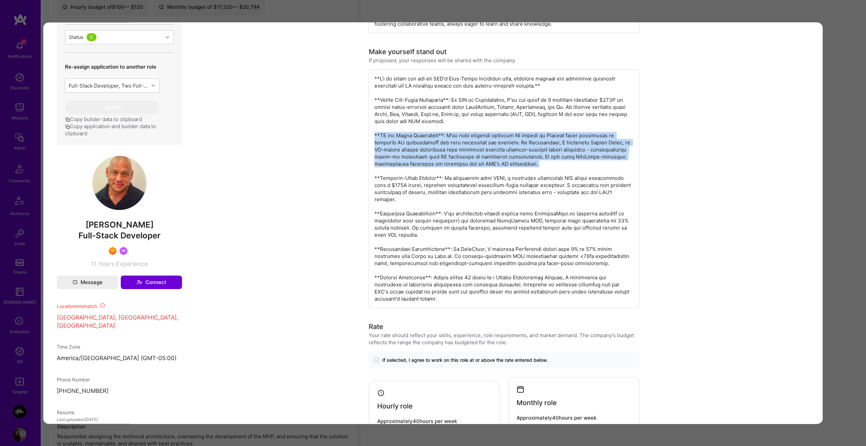
click at [500, 145] on div "modal" at bounding box center [504, 188] width 271 height 239
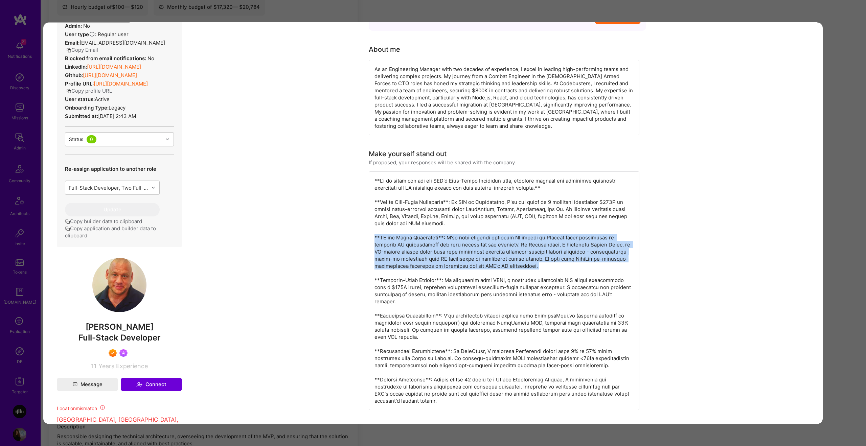
click at [109, 94] on button "Copy profile URL" at bounding box center [89, 90] width 46 height 7
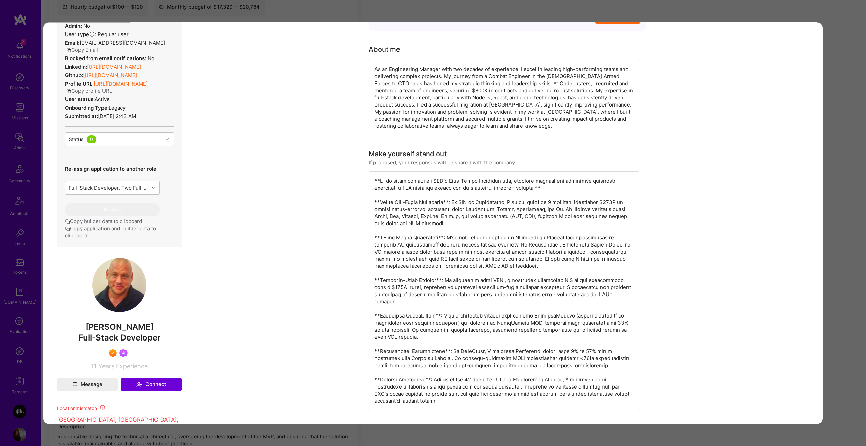
click at [809, 11] on div "Application 1 of 10 Builder Missing Requirements Required Location See location…" at bounding box center [433, 223] width 866 height 446
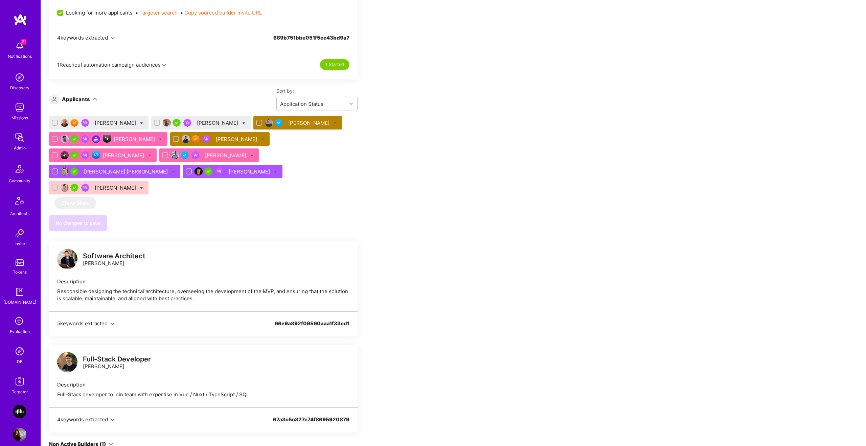
scroll to position [386, 0]
click at [205, 158] on div "Juan Rivillas" at bounding box center [226, 156] width 43 height 7
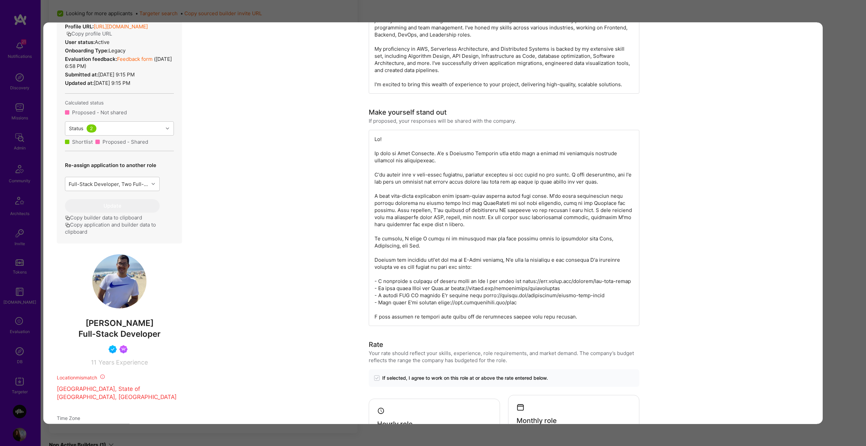
scroll to position [235, 0]
click at [844, 149] on div "Application 7 of 10 Builder Missing Requirements Required Location See location…" at bounding box center [433, 223] width 866 height 446
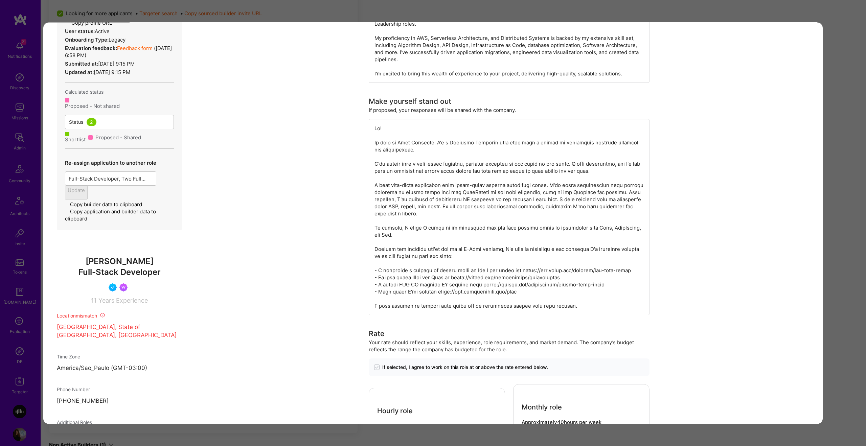
click at [844, 149] on div "Team Members We’re actively looking for builders. This is the best time to requ…" at bounding box center [453, 217] width 825 height 964
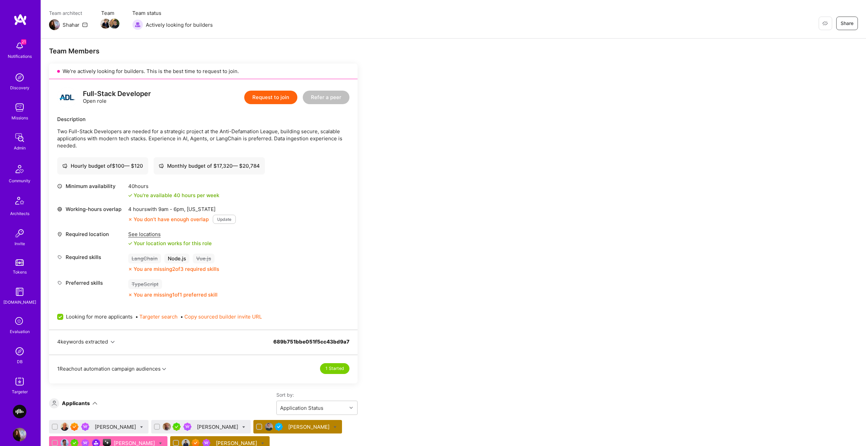
scroll to position [8, 0]
click at [19, 401] on img at bounding box center [20, 404] width 14 height 14
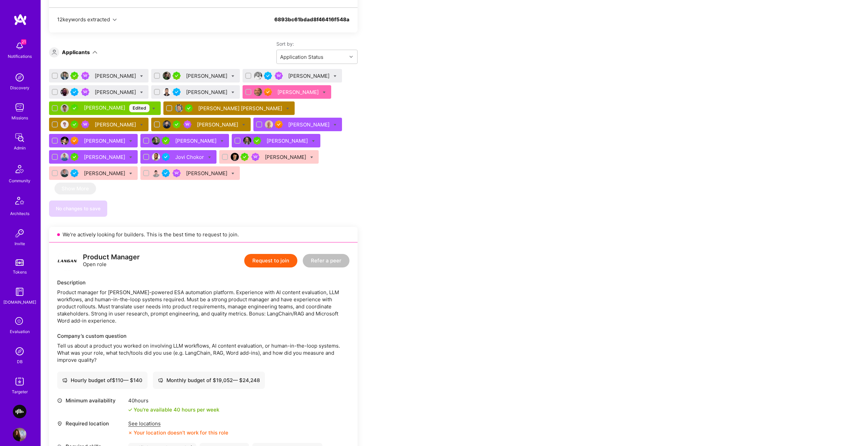
scroll to position [357, 0]
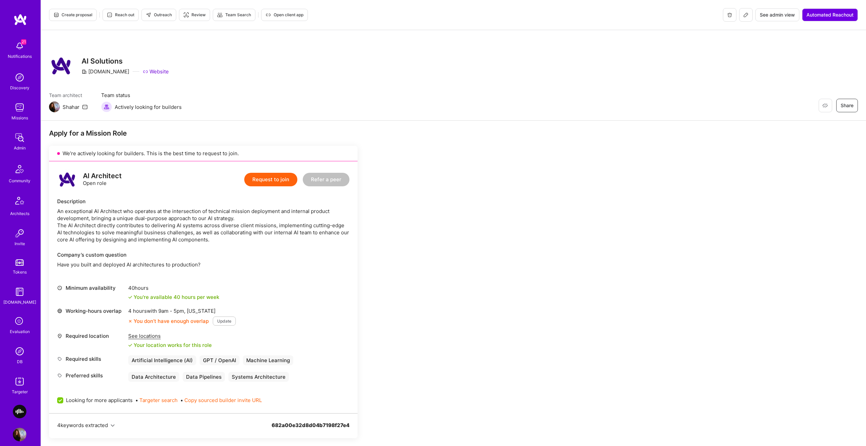
scroll to position [113, 0]
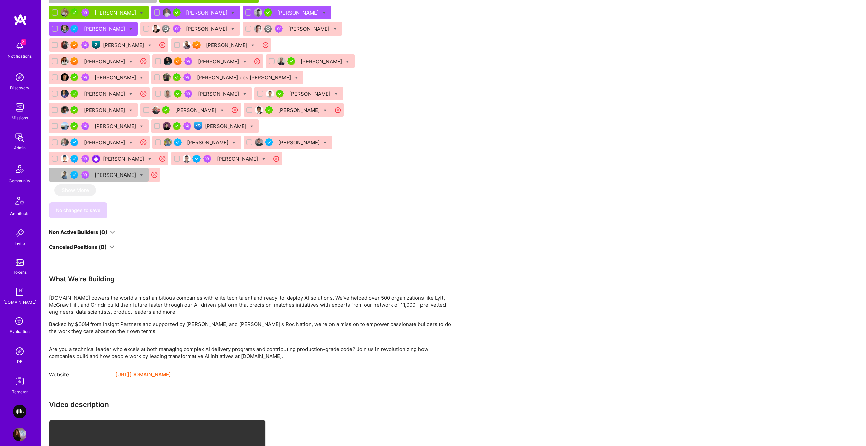
scroll to position [1139, 0]
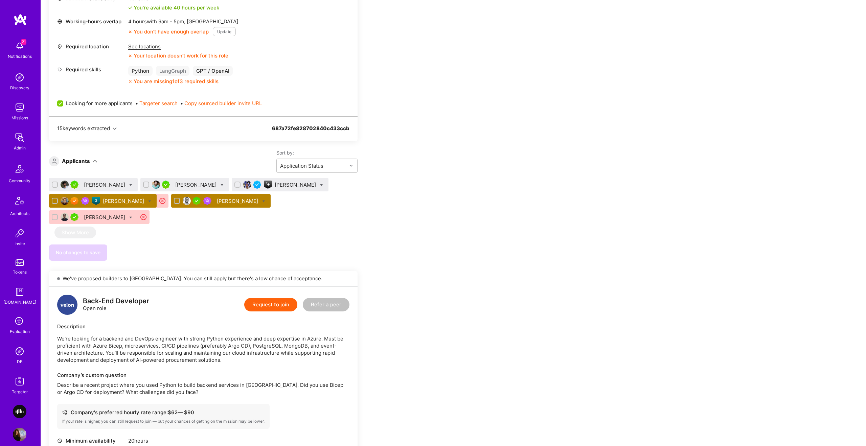
scroll to position [649, 0]
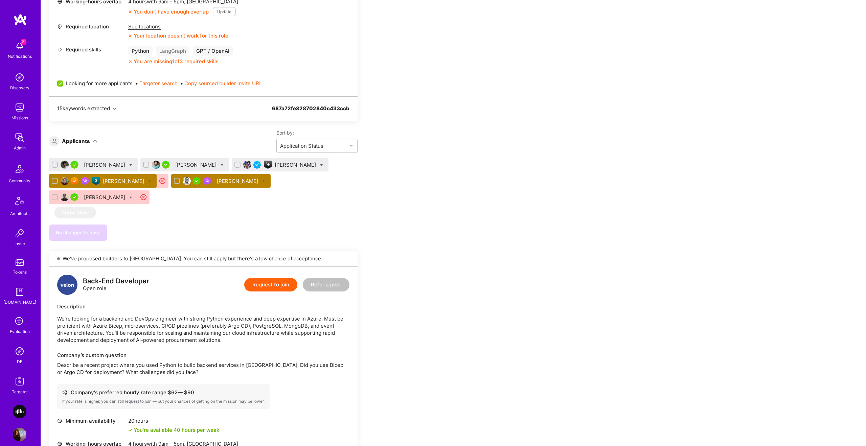
click at [275, 166] on div "[PERSON_NAME]" at bounding box center [296, 164] width 43 height 7
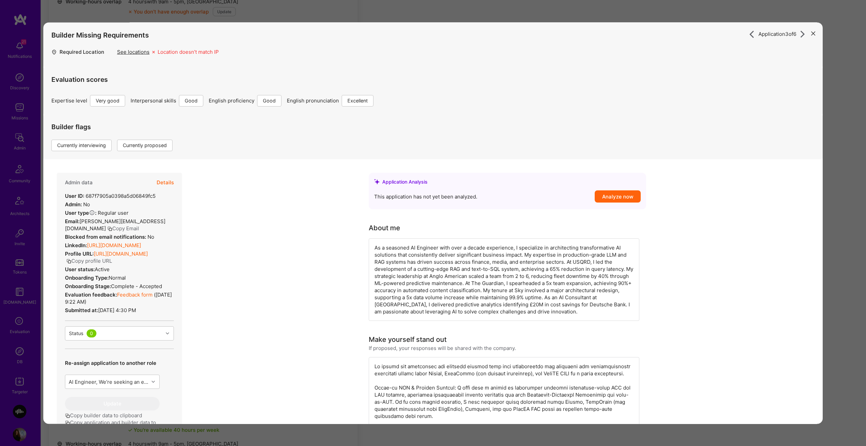
click at [139, 225] on button "Copy Email" at bounding box center [123, 228] width 32 height 7
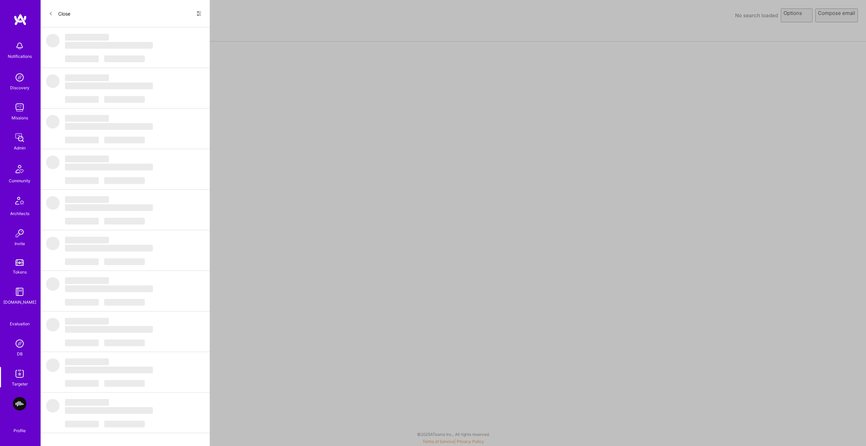
select select "rich-reachout"
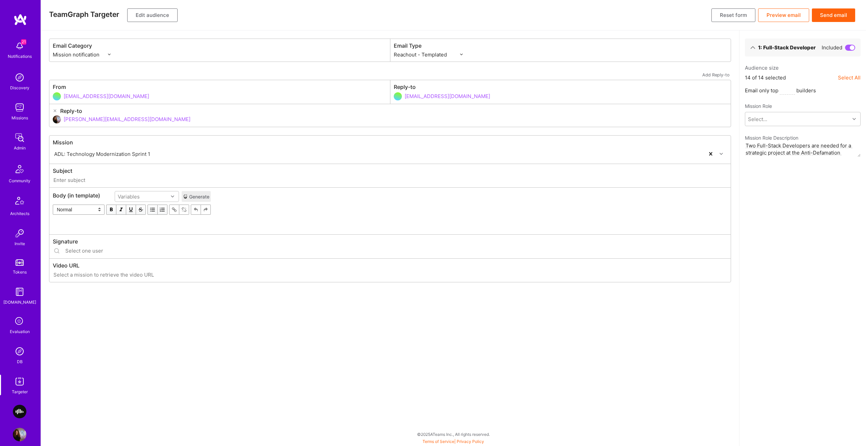
type input "[DOMAIN_NAME] // ADL: Technology Modernization Sprint 1"
type input "[PERSON_NAME][EMAIL_ADDRESS][DOMAIN_NAME]"
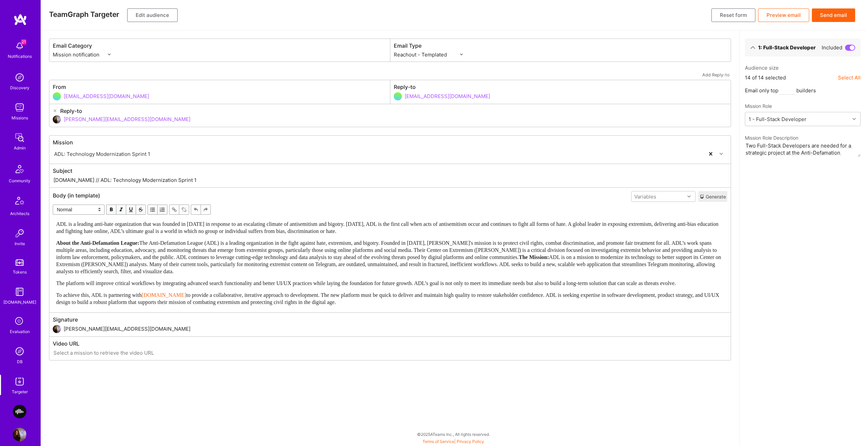
click at [140, 16] on button "Edit audience" at bounding box center [152, 15] width 50 height 14
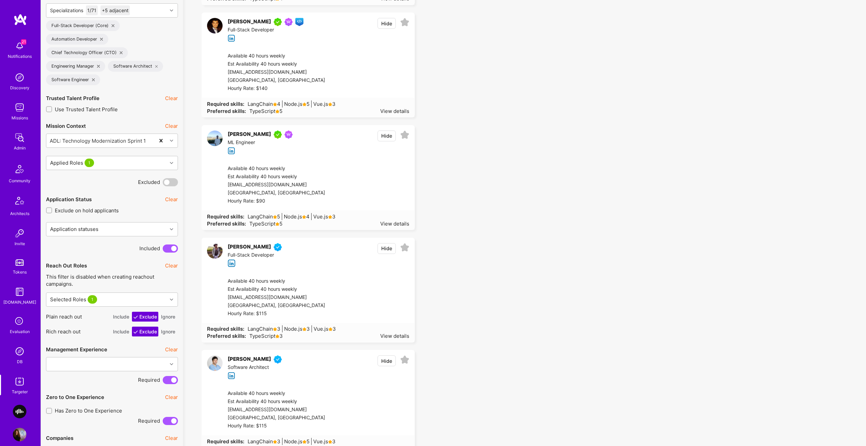
scroll to position [300, 0]
click at [173, 319] on button "Ignore" at bounding box center [168, 315] width 17 height 10
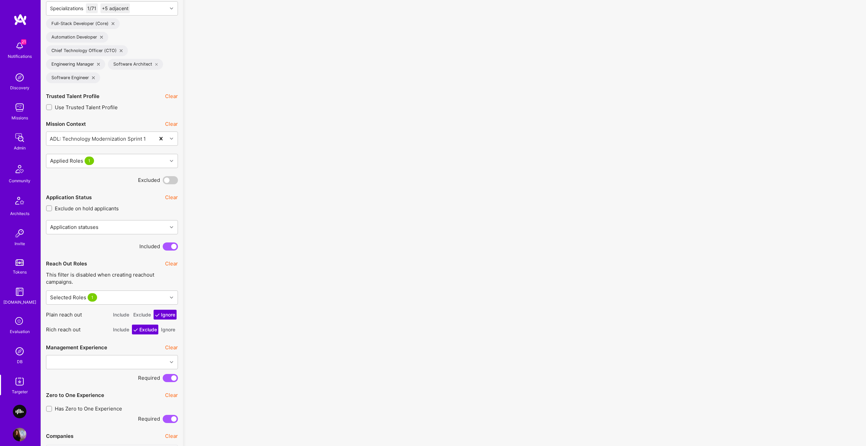
click at [170, 325] on button "Ignore" at bounding box center [168, 330] width 17 height 10
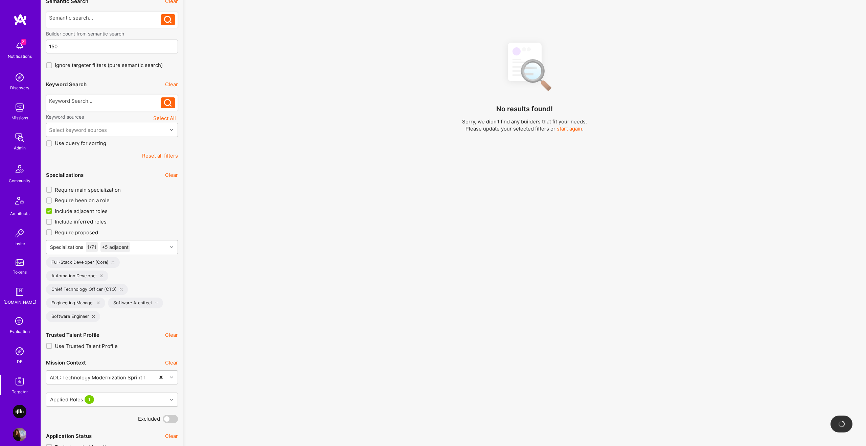
scroll to position [22, 0]
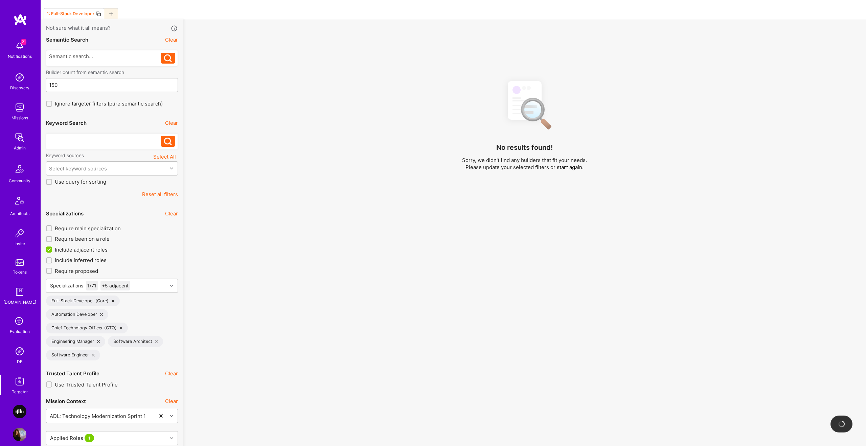
click at [111, 137] on div at bounding box center [105, 139] width 112 height 7
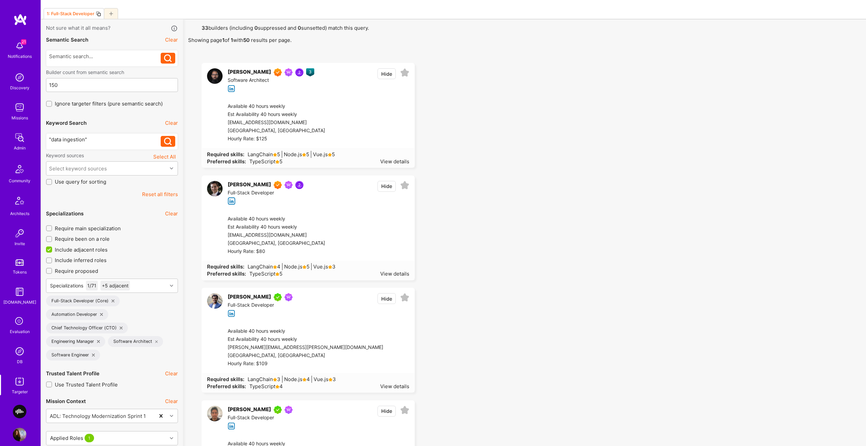
click at [174, 138] on button at bounding box center [168, 141] width 15 height 11
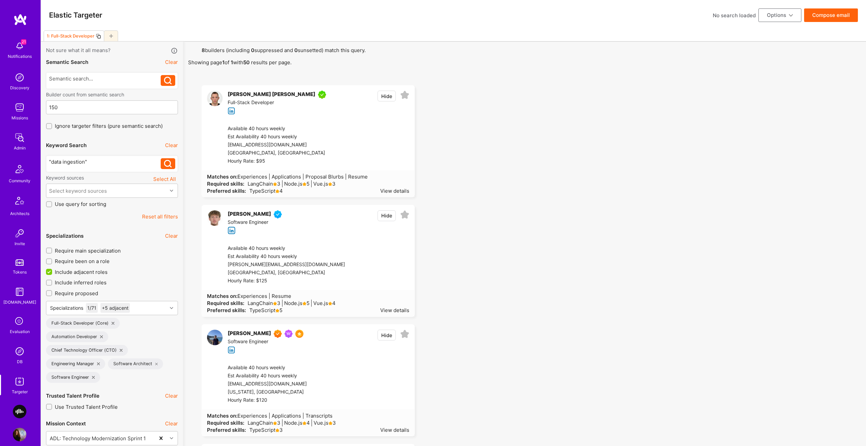
scroll to position [790, 0]
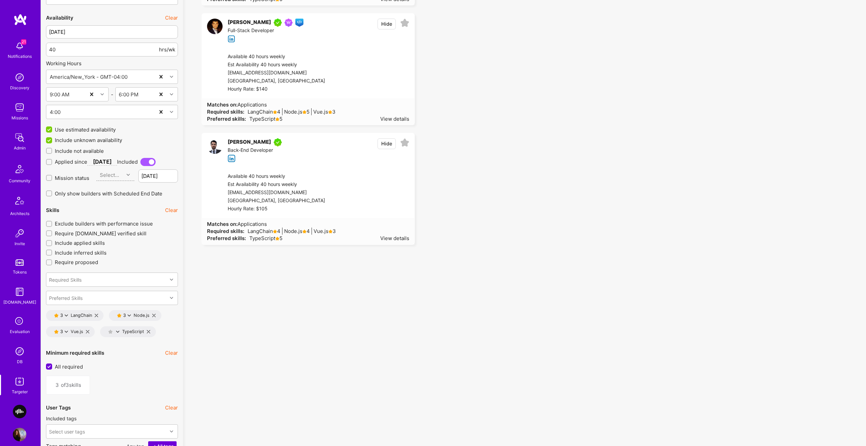
click at [101, 221] on span "Exclude builders with performance issue" at bounding box center [104, 223] width 98 height 7
click at [52, 222] on input "Exclude builders with performance issue" at bounding box center [49, 224] width 5 height 5
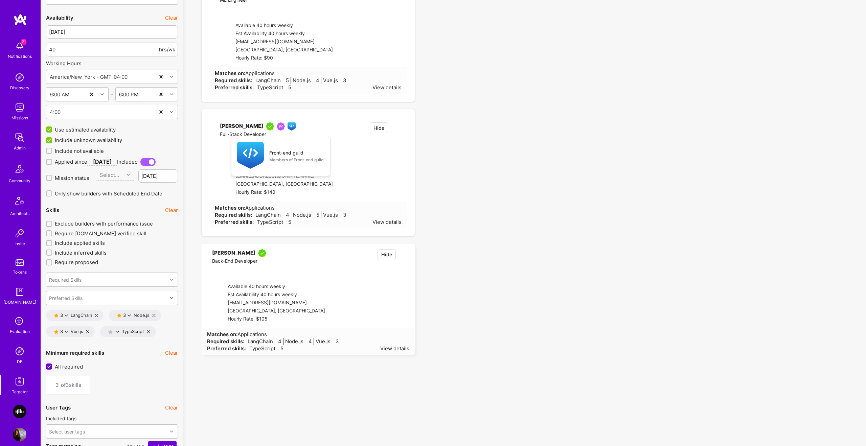
checkbox input "true"
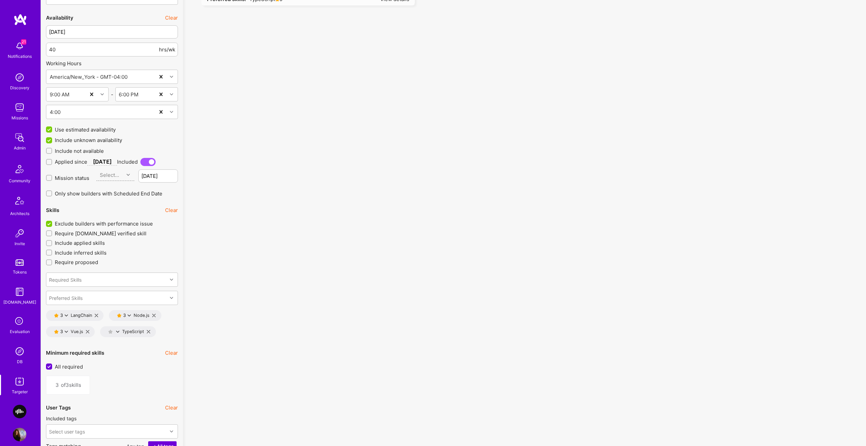
click at [65, 332] on icon at bounding box center [66, 331] width 3 height 3
click at [104, 402] on button "Preferred Skills" at bounding box center [96, 407] width 51 height 14
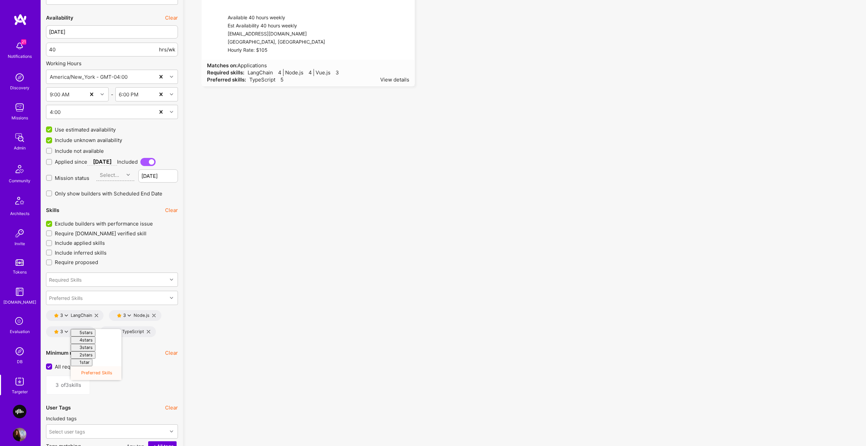
type input "2"
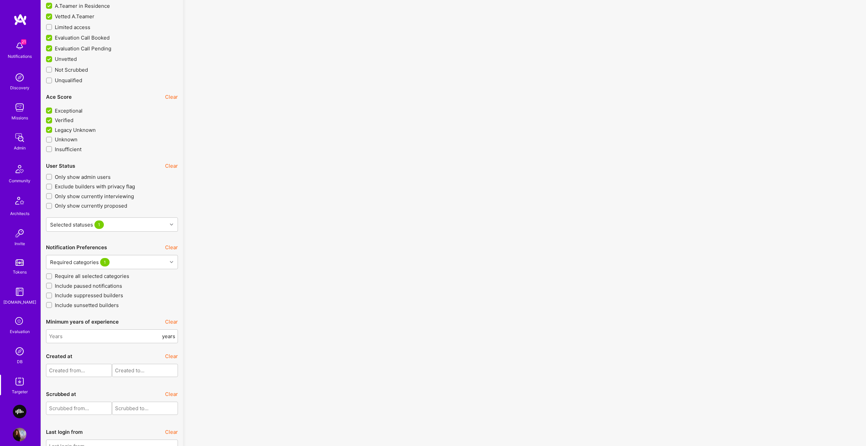
scroll to position [974, 0]
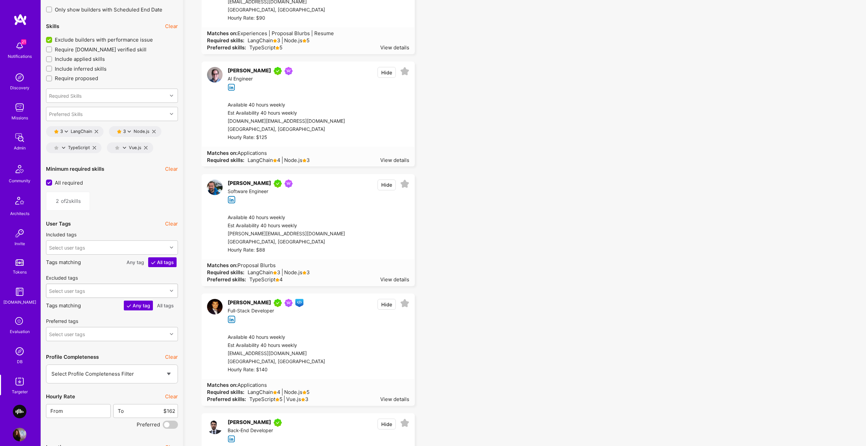
click at [92, 290] on div "Select user tags" at bounding box center [106, 291] width 121 height 14
type input "missio"
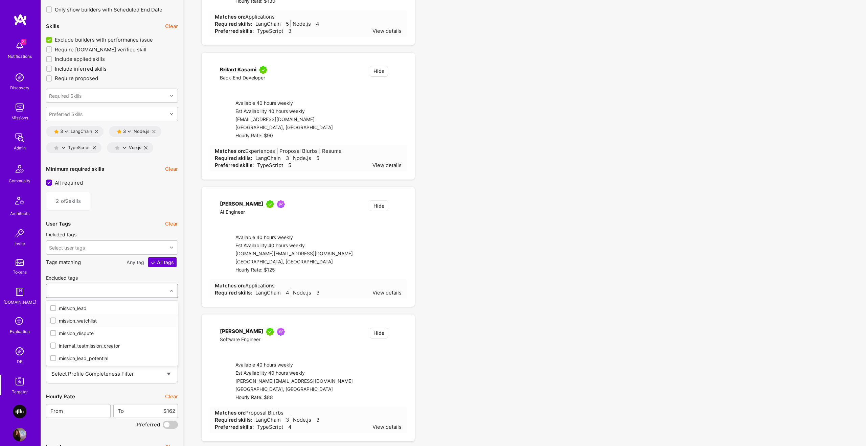
checkbox input "true"
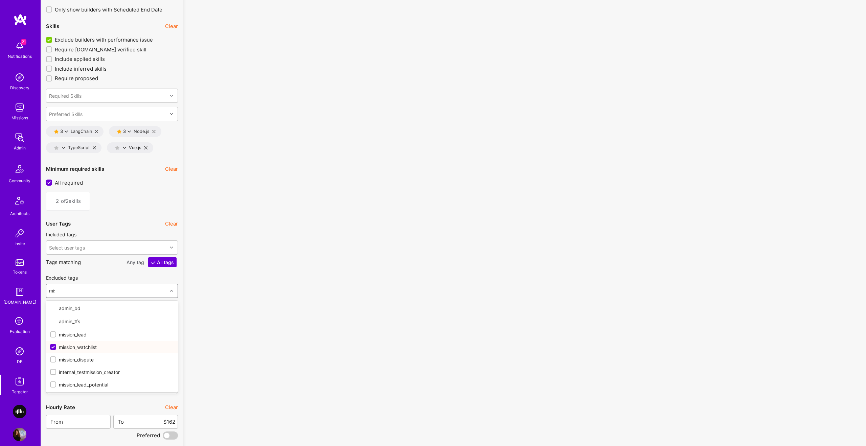
type input "miss"
checkbox input "true"
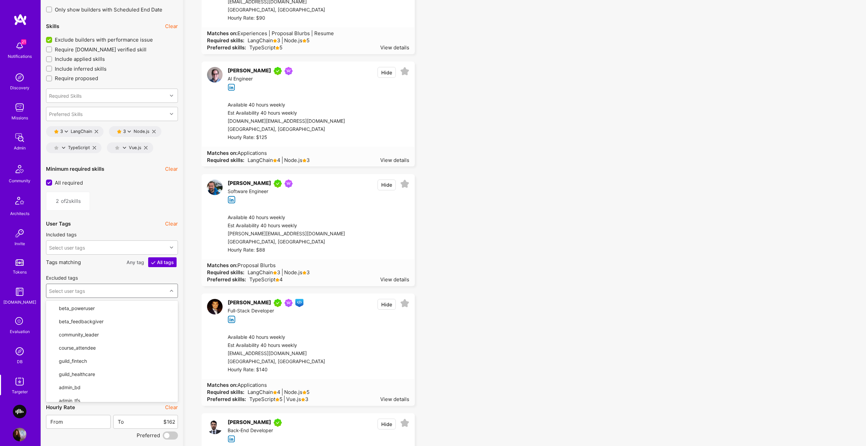
click at [505, 133] on ul "Alexis Chantreau Majerus Full-Stack Developer Hide Available 40 hours weekly Es…" at bounding box center [524, 114] width 673 height 2006
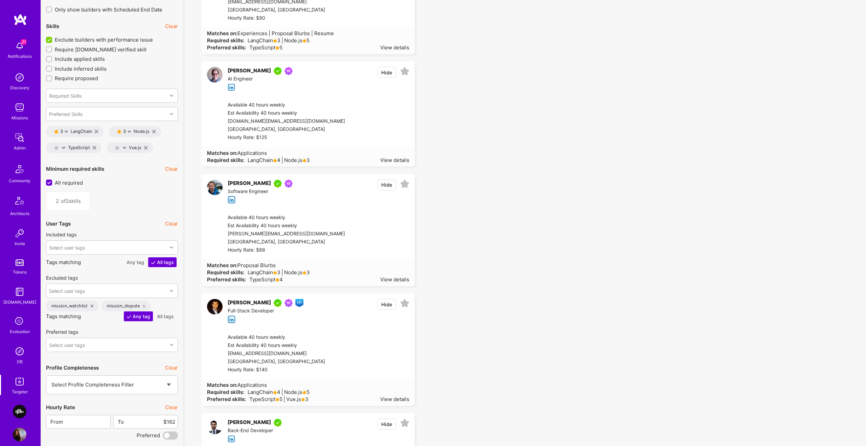
click at [389, 304] on button "Hide" at bounding box center [387, 304] width 18 height 11
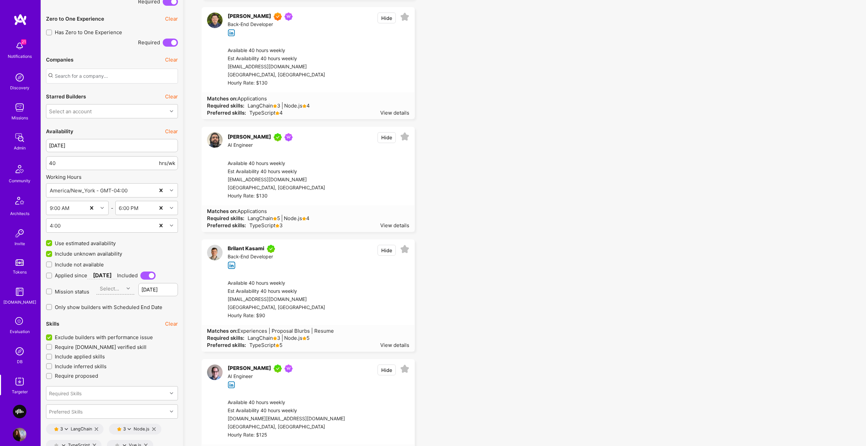
scroll to position [676, 0]
click at [395, 227] on div "View details" at bounding box center [394, 225] width 29 height 7
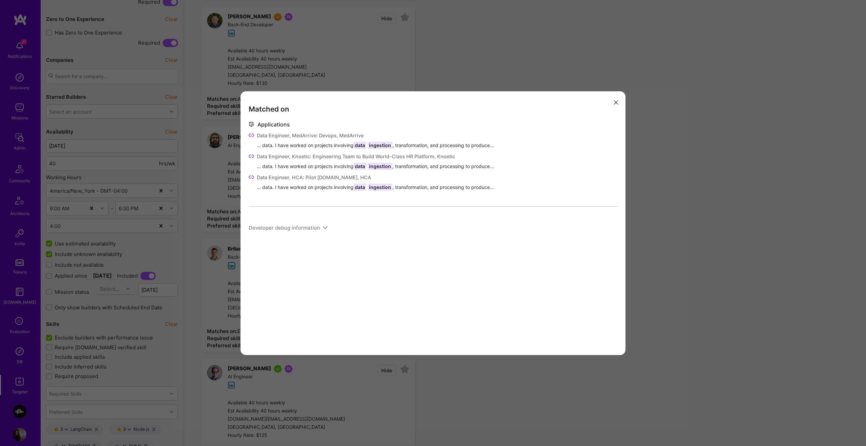
click at [479, 50] on div "Matched on Applications Data Engineer, MedArrive: Devops, MedArrive ... data. I…" at bounding box center [433, 223] width 866 height 446
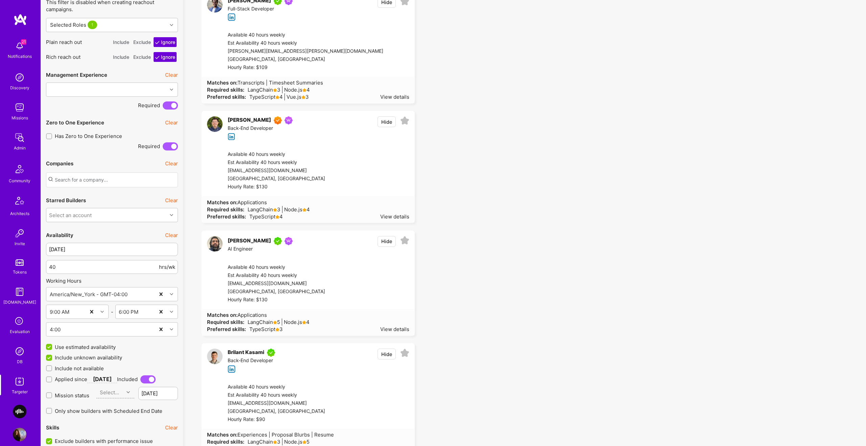
scroll to position [573, 0]
drag, startPoint x: 51, startPoint y: 265, endPoint x: 43, endPoint y: 265, distance: 8.1
type input "30"
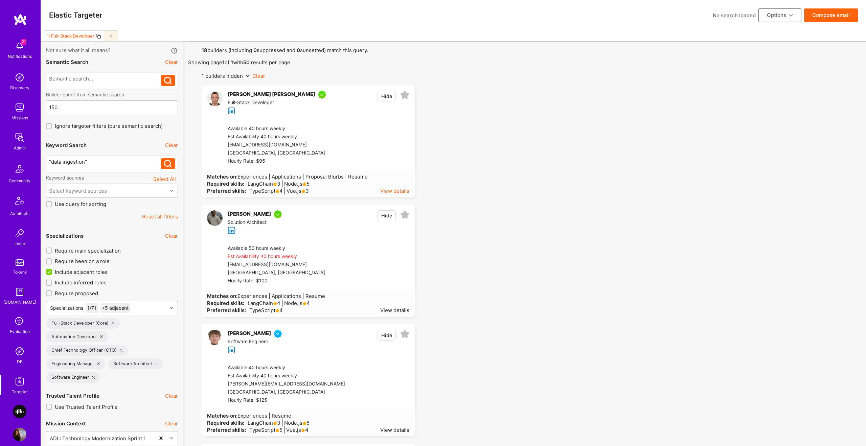
click at [398, 189] on div "View details" at bounding box center [394, 190] width 29 height 7
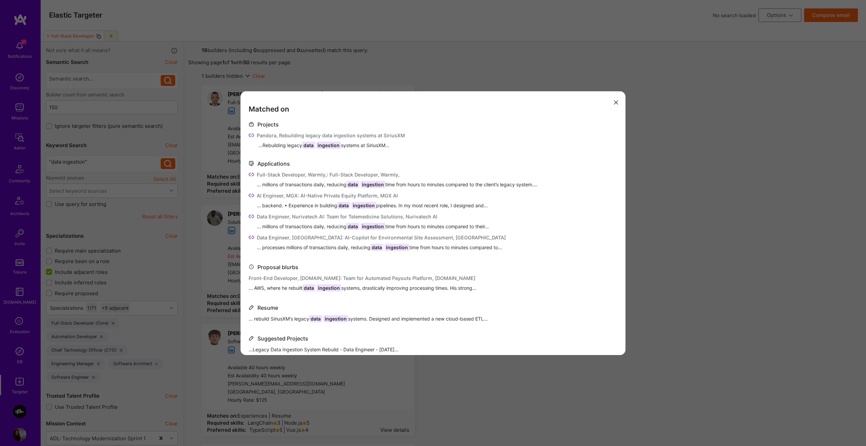
click at [702, 180] on div "Matched on Projects Pandora, Rebuilding legacy data ingestion systems at Sirius…" at bounding box center [433, 223] width 866 height 446
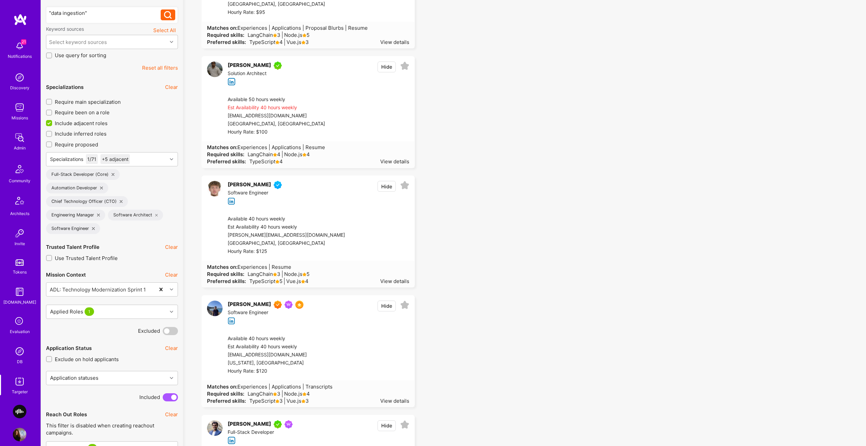
scroll to position [151, 0]
click at [393, 281] on div "View details" at bounding box center [394, 279] width 29 height 7
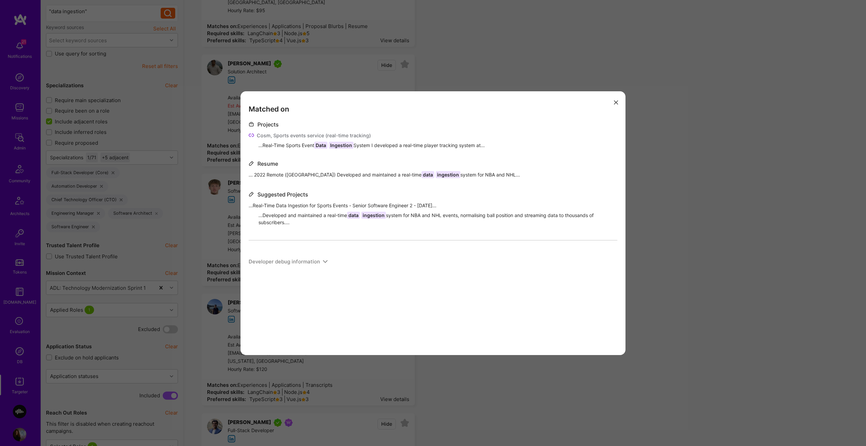
click at [709, 179] on div "Matched on Projects Cosm, Sports events service (real-time tracking) ...Real-Ti…" at bounding box center [433, 223] width 866 height 446
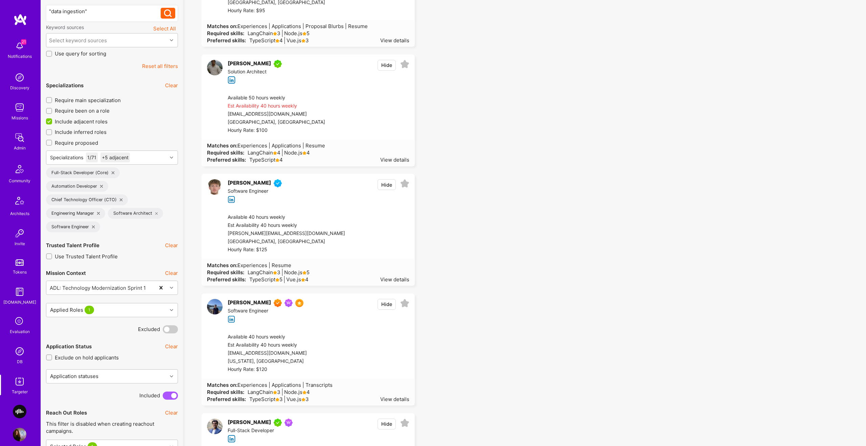
click at [385, 186] on button "Hide" at bounding box center [387, 184] width 18 height 11
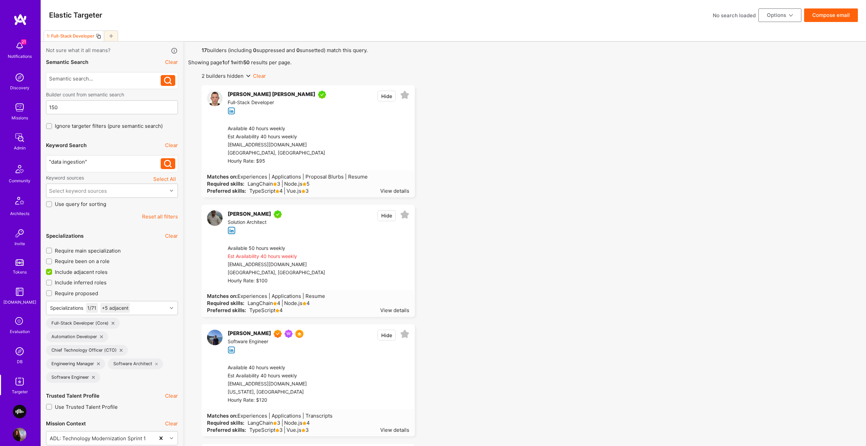
click at [828, 14] on button "Compose email" at bounding box center [831, 15] width 54 height 14
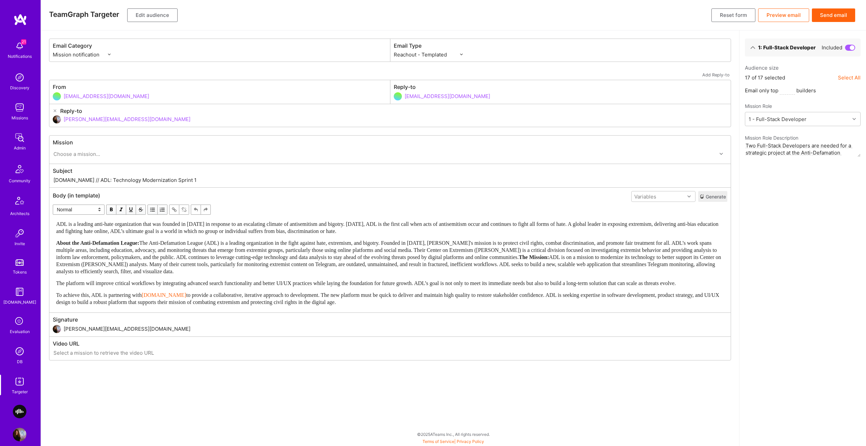
click at [429, 51] on select "Custom - Templated Custom - Plain Reachout - Templated Reachout - Templated (v2…" at bounding box center [428, 54] width 69 height 7
select select "plain-reachout"
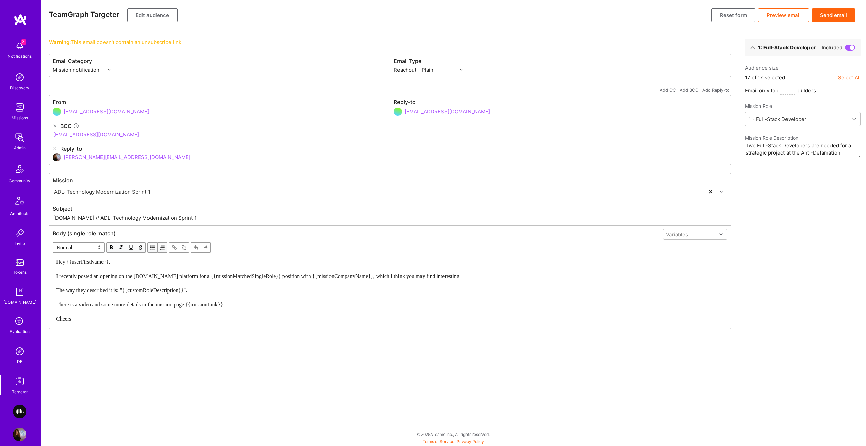
click at [55, 125] on icon at bounding box center [55, 126] width 4 height 4
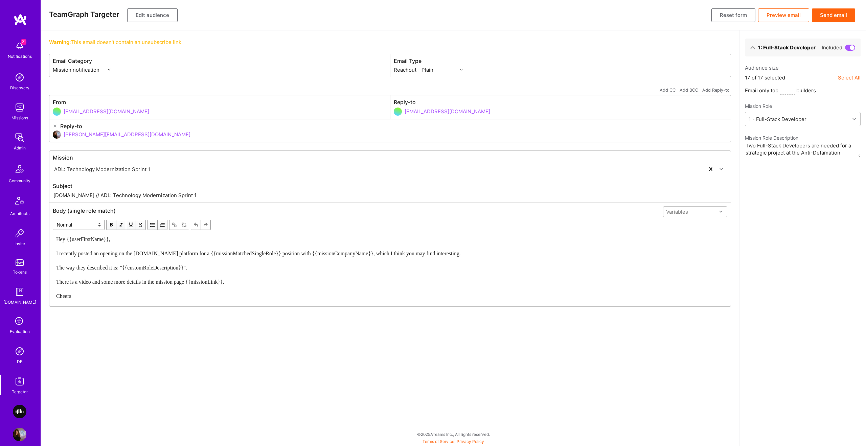
click at [95, 259] on div "Hey {{userFirstName}}, I recently posted an opening on the A.Team platform for …" at bounding box center [390, 268] width 668 height 64
drag, startPoint x: 57, startPoint y: 283, endPoint x: 121, endPoint y: 284, distance: 65.0
click at [121, 284] on span "Hey {{userFirstName}}, I recently posted an opening on the A.Team platform for …" at bounding box center [258, 268] width 405 height 63
drag, startPoint x: 121, startPoint y: 281, endPoint x: 47, endPoint y: 276, distance: 74.9
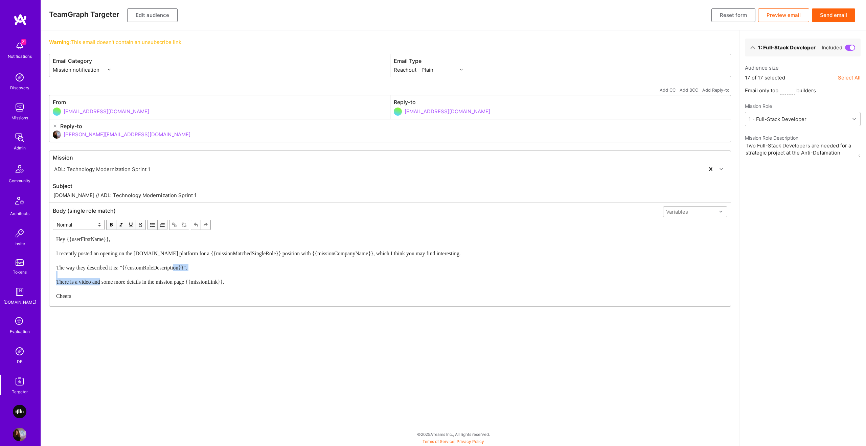
click at [47, 276] on div "Warning: This email doesn't contain an unsubscribe link. Email Category Mission…" at bounding box center [390, 238] width 698 height 416
click at [66, 297] on span "More details in the mission page {{missionLink}}. Cheers" at bounding box center [111, 287] width 111 height 20
click at [74, 281] on div "Hey {{userFirstName}}, I recently posted an opening on the A.Team platform for …" at bounding box center [390, 272] width 668 height 73
click at [844, 17] on button "Send email" at bounding box center [833, 15] width 43 height 14
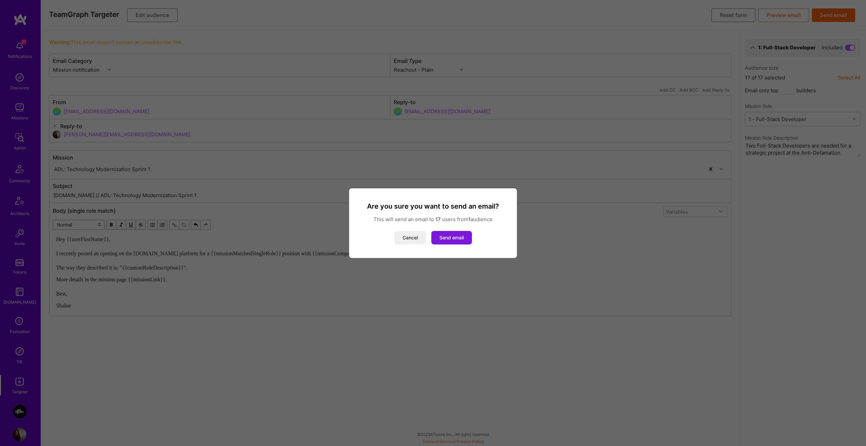
click at [457, 239] on button "Send email" at bounding box center [451, 238] width 41 height 14
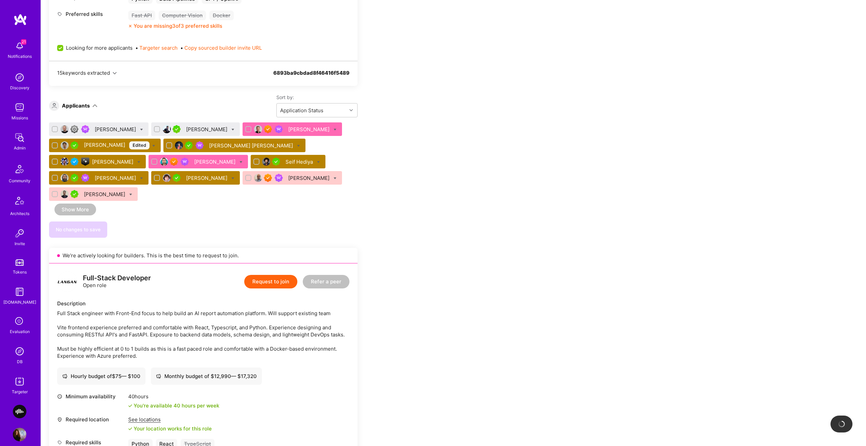
scroll to position [357, 0]
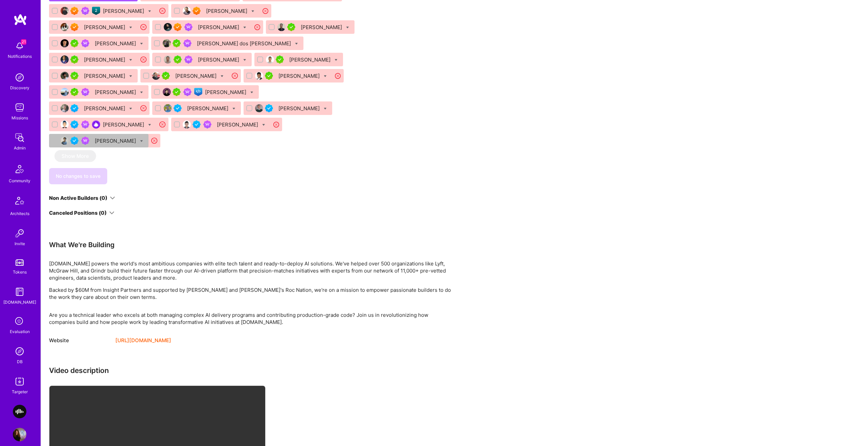
scroll to position [1184, 0]
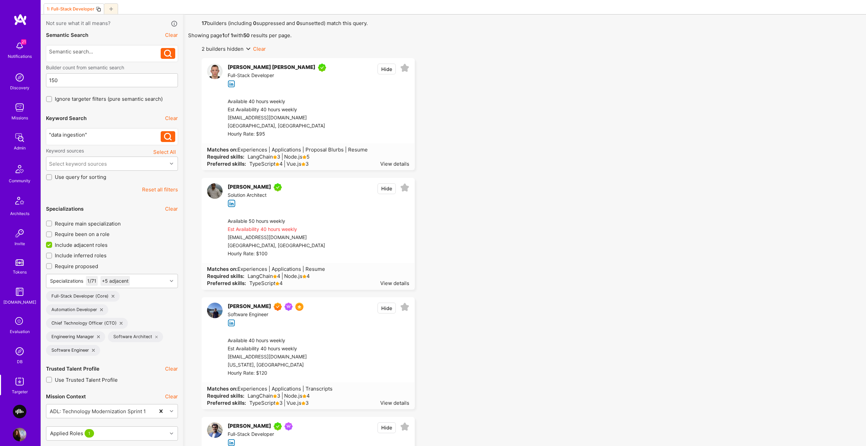
scroll to position [550, 0]
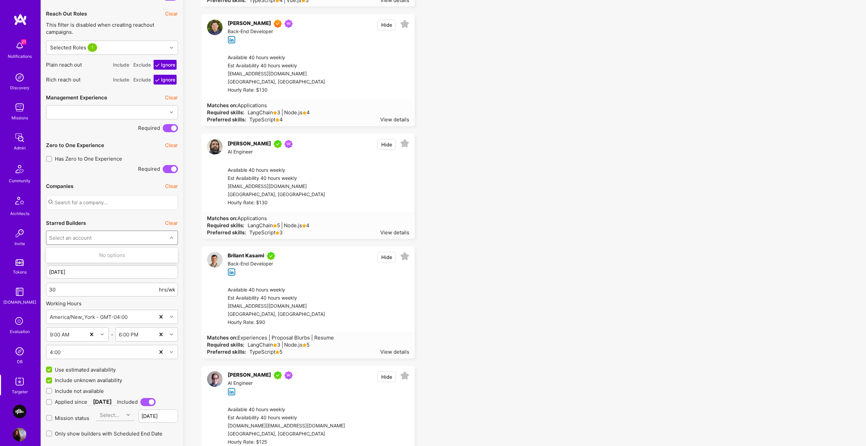
click at [145, 239] on div "Select an account" at bounding box center [106, 238] width 121 height 14
click at [135, 256] on div "No options" at bounding box center [112, 255] width 132 height 13
click at [159, 237] on div "Select an account" at bounding box center [106, 238] width 121 height 14
click at [114, 233] on div "Select an account" at bounding box center [106, 238] width 121 height 14
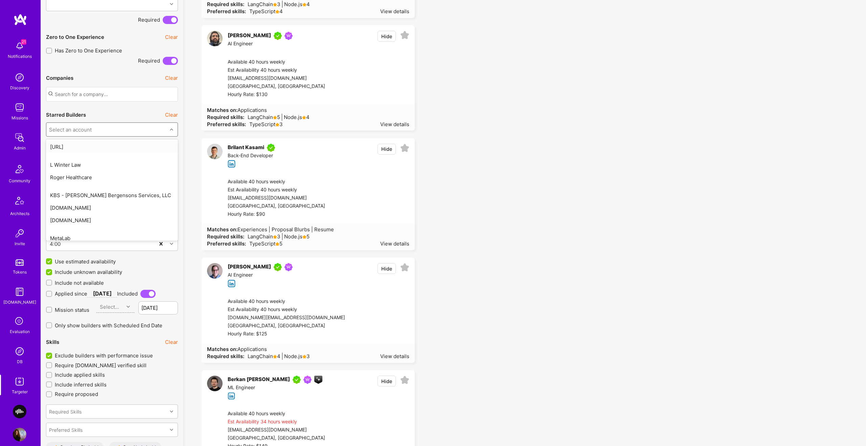
scroll to position [658, 0]
type input "langa"
click at [106, 145] on div "Langan" at bounding box center [112, 147] width 132 height 13
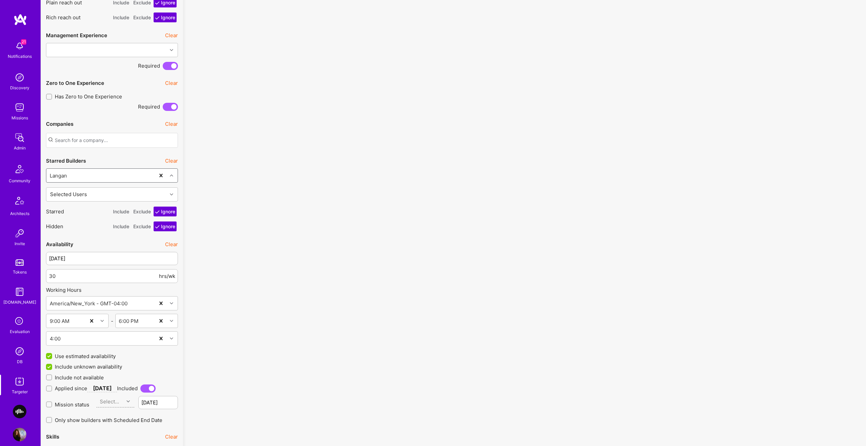
scroll to position [598, 0]
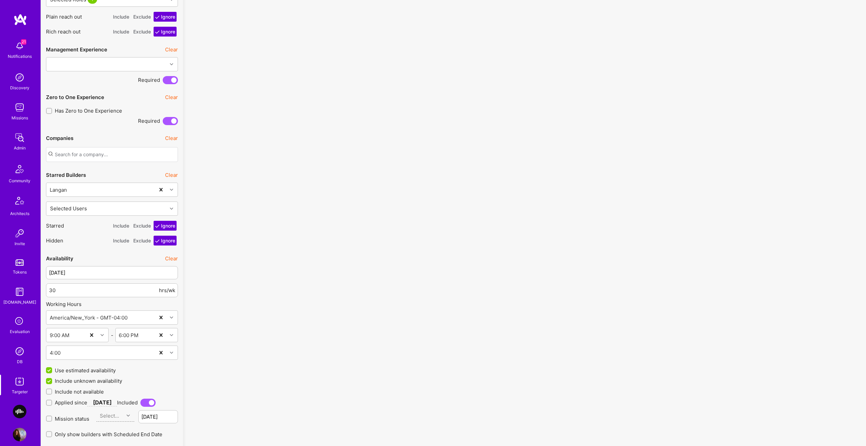
click at [171, 175] on button "Clear" at bounding box center [171, 175] width 13 height 7
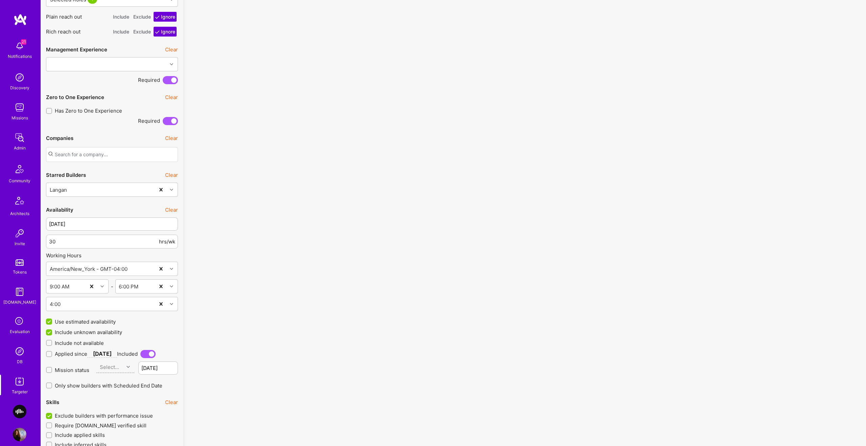
drag, startPoint x: 203, startPoint y: 171, endPoint x: 121, endPoint y: 172, distance: 81.9
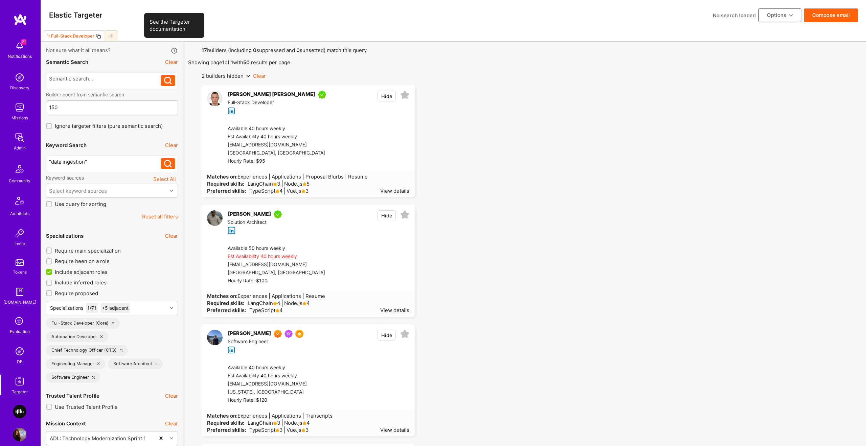
click at [176, 51] on icon at bounding box center [175, 51] width 8 height 8
click at [167, 218] on button "Reset all filters" at bounding box center [160, 216] width 36 height 7
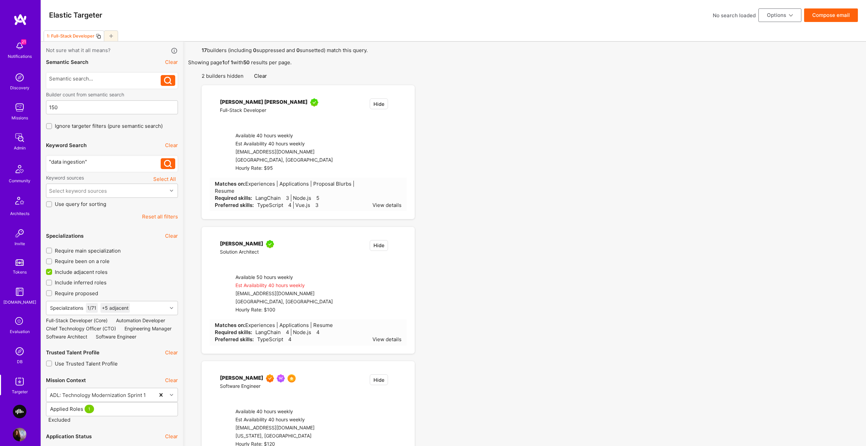
checkbox input "false"
type input "[DATE]"
checkbox input "false"
type input "0"
checkbox input "false"
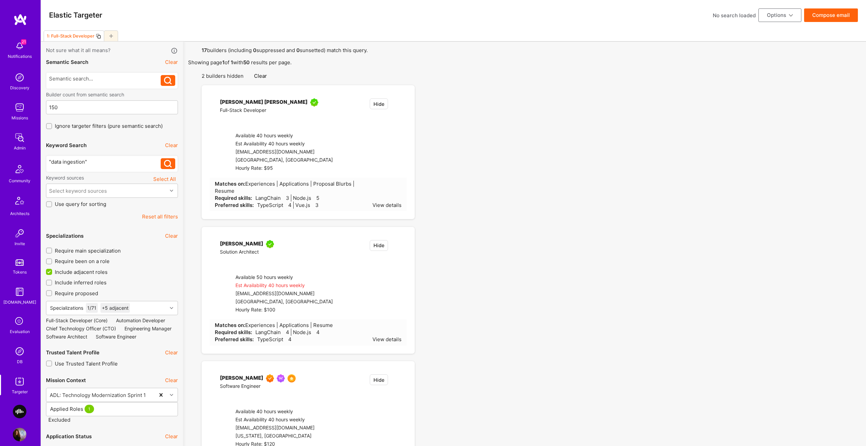
checkbox input "false"
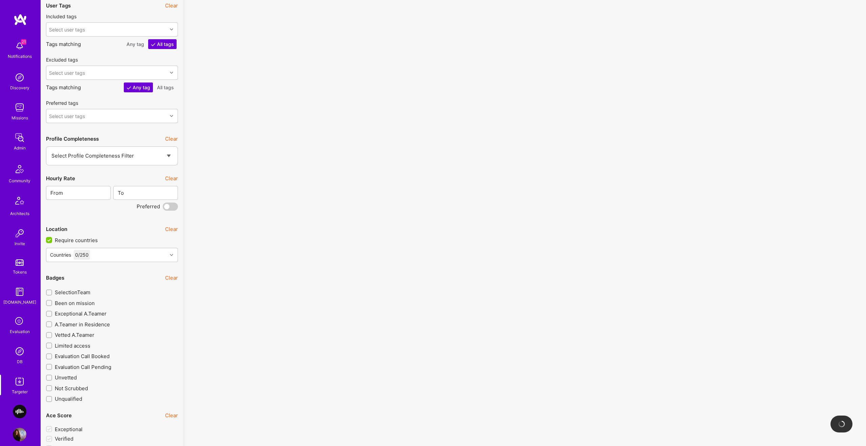
scroll to position [296, 0]
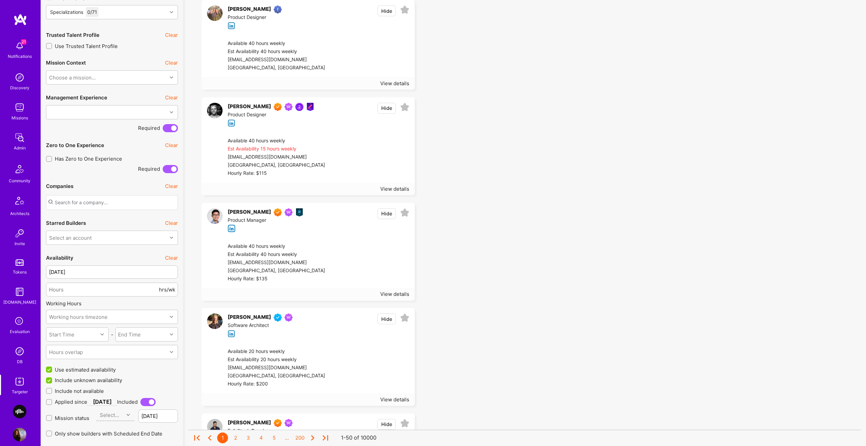
click at [70, 240] on div "Select an account" at bounding box center [70, 237] width 43 height 7
type input "lang"
click at [89, 257] on div "Langan" at bounding box center [112, 255] width 132 height 13
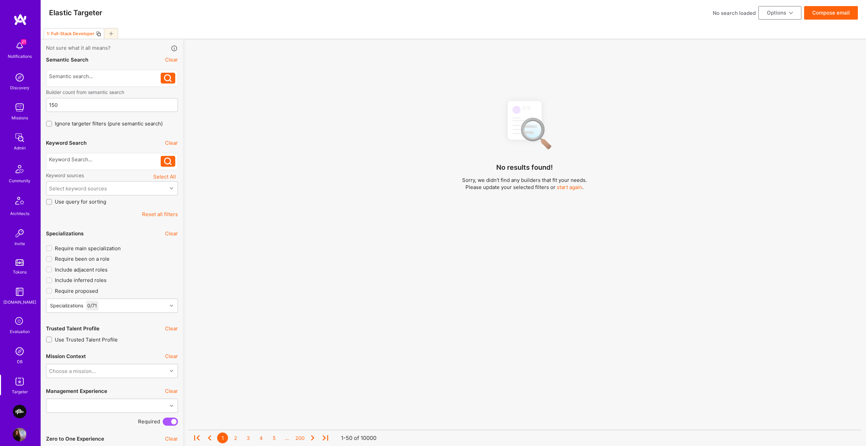
click at [157, 214] on button "Reset all filters" at bounding box center [160, 214] width 36 height 7
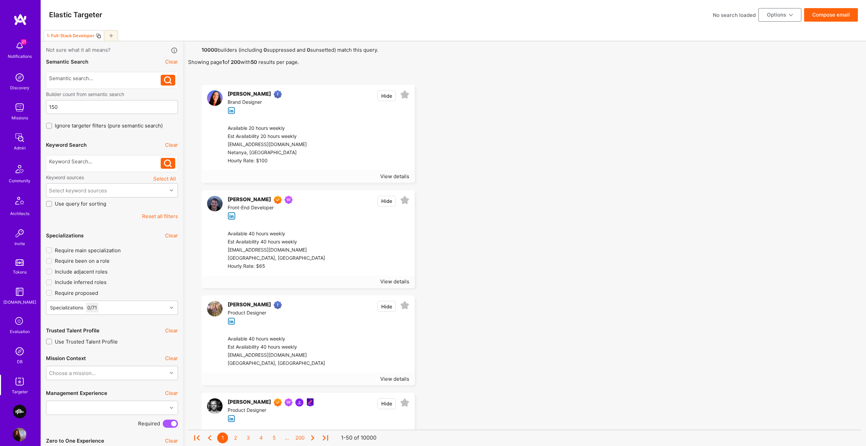
click at [402, 94] on icon at bounding box center [404, 94] width 9 height 9
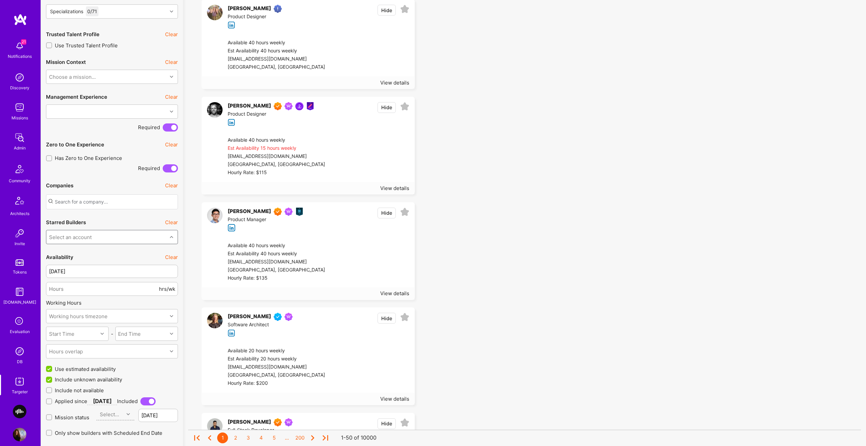
scroll to position [296, 0]
click at [83, 239] on div "Select an account" at bounding box center [70, 237] width 43 height 7
click at [169, 222] on button "Clear" at bounding box center [171, 222] width 13 height 7
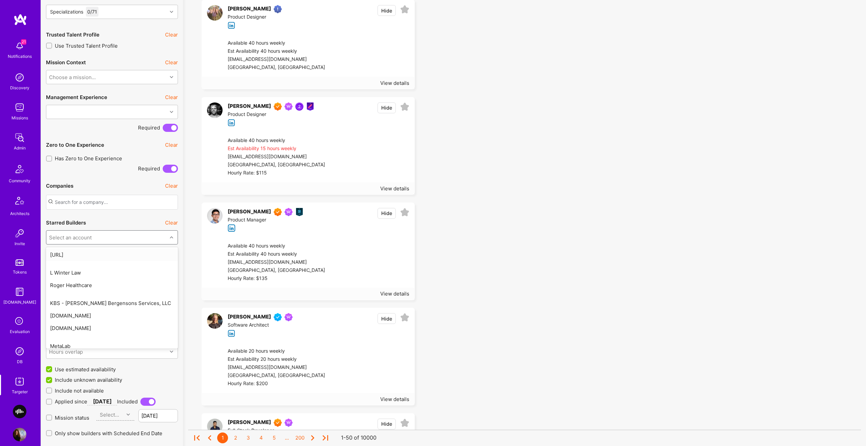
drag, startPoint x: 130, startPoint y: 234, endPoint x: 121, endPoint y: 232, distance: 9.1
click at [130, 235] on div "Select an account" at bounding box center [106, 238] width 121 height 14
drag, startPoint x: 63, startPoint y: 222, endPoint x: 75, endPoint y: 230, distance: 14.5
click at [74, 229] on div "Starred Builders Clear" at bounding box center [112, 222] width 132 height 15
click at [75, 234] on div "Select an account" at bounding box center [70, 237] width 43 height 7
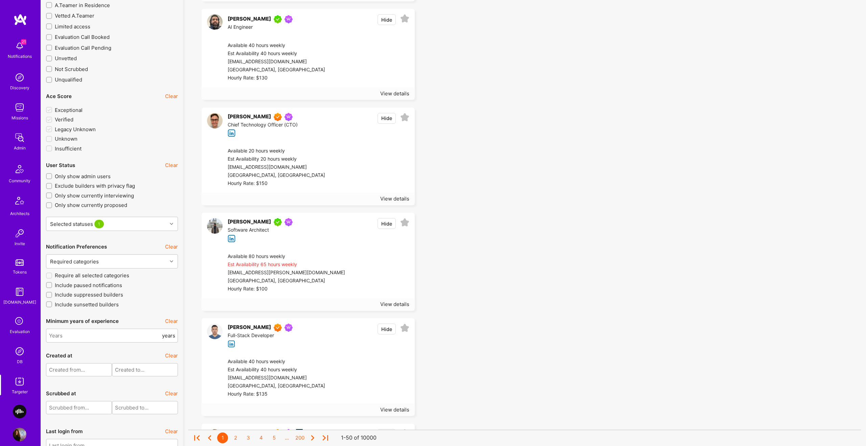
scroll to position [1216, 0]
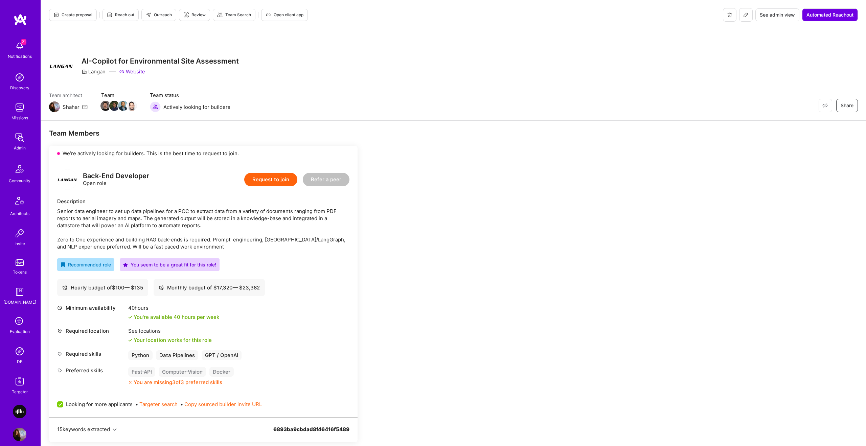
click at [149, 19] on button "Outreach" at bounding box center [158, 15] width 35 height 12
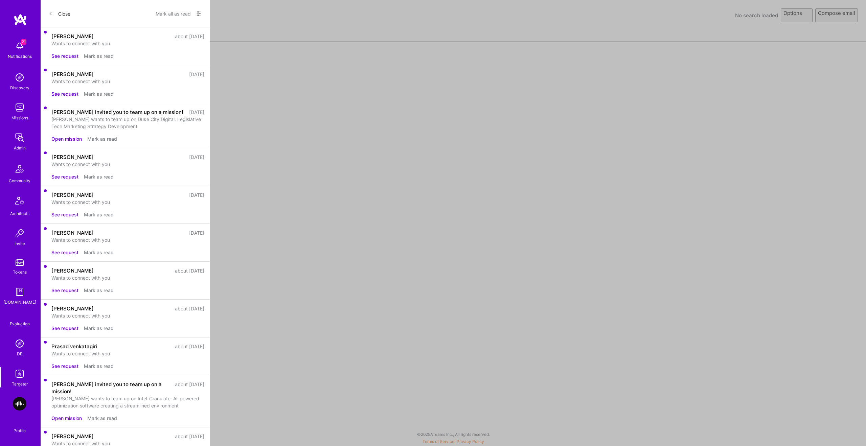
select select "rich-reachout"
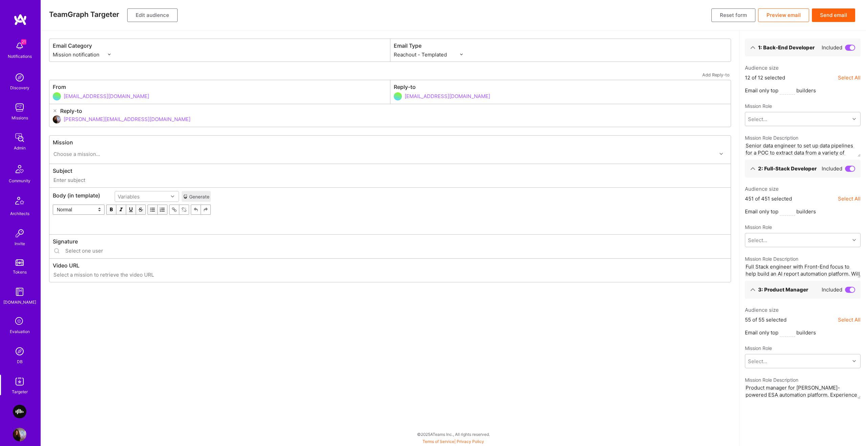
click at [144, 17] on button "Edit audience" at bounding box center [152, 15] width 50 height 14
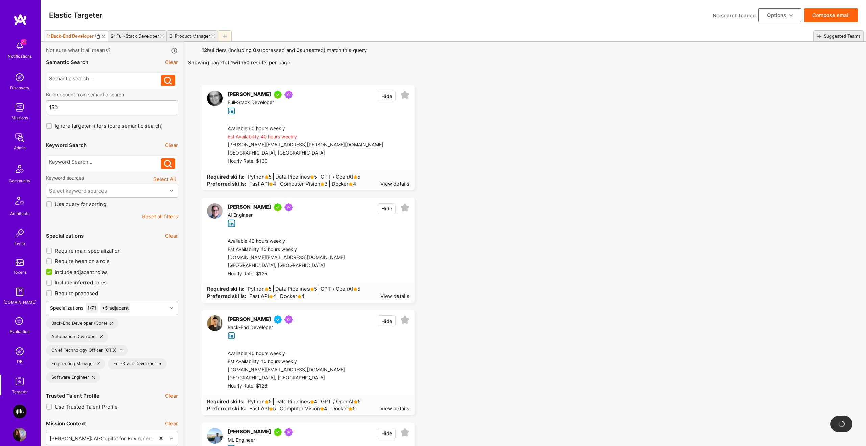
drag, startPoint x: 406, startPoint y: 94, endPoint x: 403, endPoint y: 221, distance: 126.6
click at [406, 95] on icon at bounding box center [404, 95] width 9 height 9
drag, startPoint x: 404, startPoint y: 208, endPoint x: 493, endPoint y: 188, distance: 90.4
click at [404, 208] on icon at bounding box center [404, 207] width 9 height 9
